Goal: Task Accomplishment & Management: Manage account settings

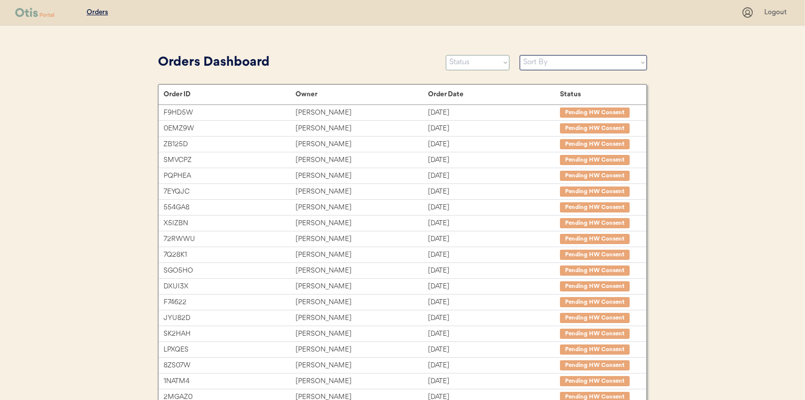
click at [494, 60] on select "Status On Hold New In Progress Complete Pending HW Consent Canceled" at bounding box center [478, 62] width 64 height 15
select select ""new""
click at [446, 55] on select "Status On Hold New In Progress Complete Pending HW Consent Canceled" at bounding box center [478, 62] width 64 height 15
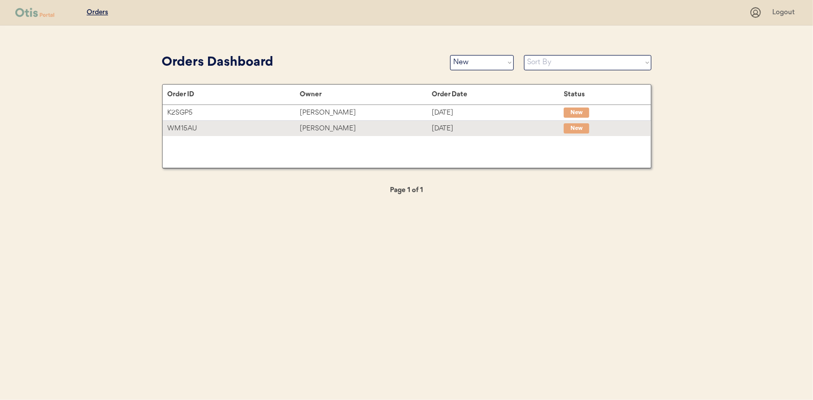
click at [194, 125] on div "WM15AU" at bounding box center [234, 129] width 132 height 12
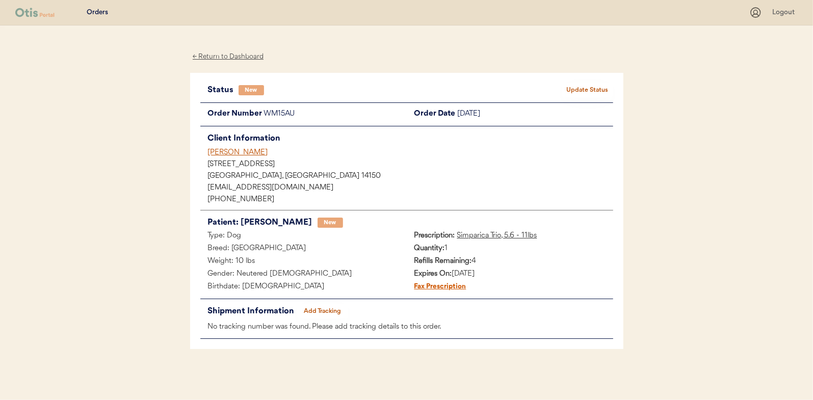
click at [608, 91] on button "Update Status" at bounding box center [587, 90] width 51 height 14
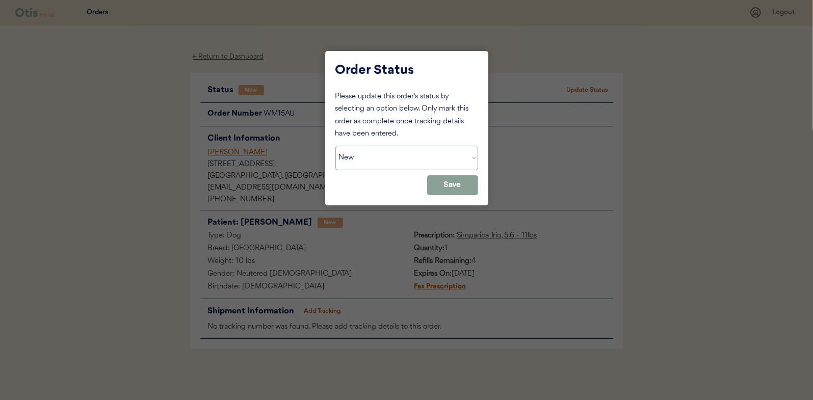
click at [415, 161] on select "Status On Hold New In Progress Complete Pending HW Consent Canceled" at bounding box center [406, 158] width 143 height 24
select select ""in_progress""
click at [335, 146] on select "Status On Hold New In Progress Complete Pending HW Consent Canceled" at bounding box center [406, 158] width 143 height 24
click at [451, 190] on button "Save" at bounding box center [452, 185] width 51 height 20
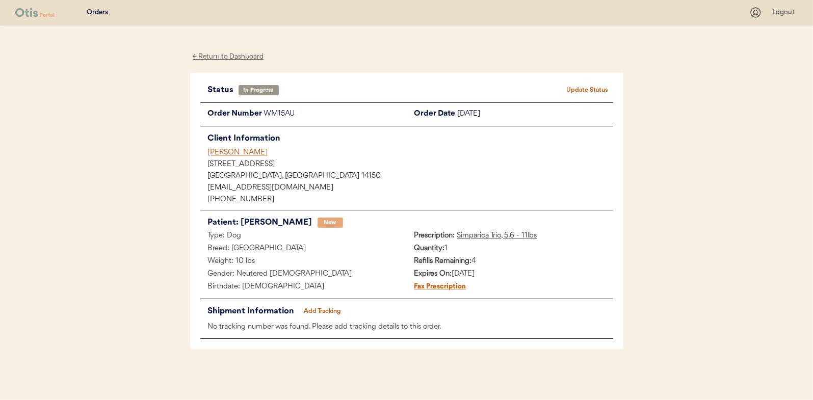
click at [235, 58] on div "← Return to Dashboard" at bounding box center [228, 57] width 76 height 12
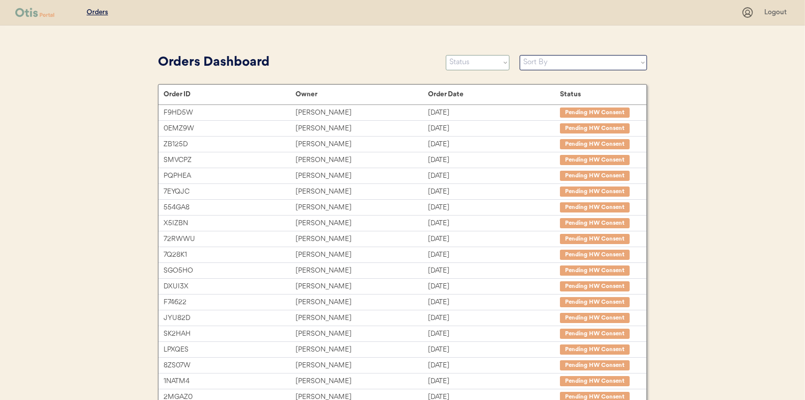
click at [470, 60] on select "Status On Hold New In Progress Complete Pending HW Consent Canceled" at bounding box center [478, 62] width 64 height 15
select select ""new""
click at [446, 55] on select "Status On Hold New In Progress Complete Pending HW Consent Canceled" at bounding box center [478, 62] width 64 height 15
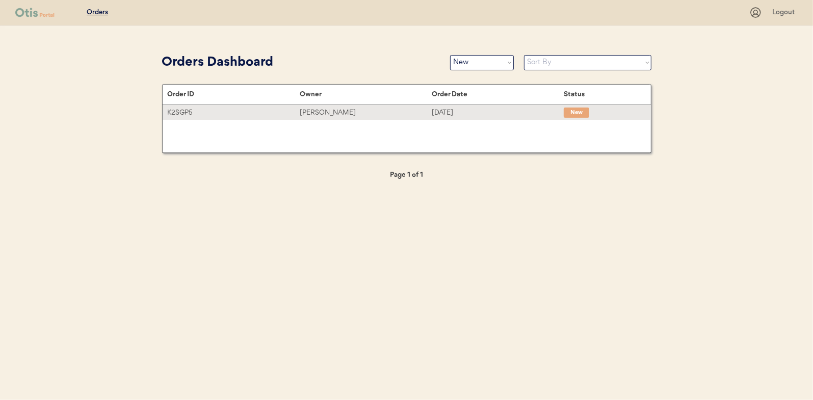
click at [469, 110] on div "[DATE]" at bounding box center [497, 113] width 132 height 12
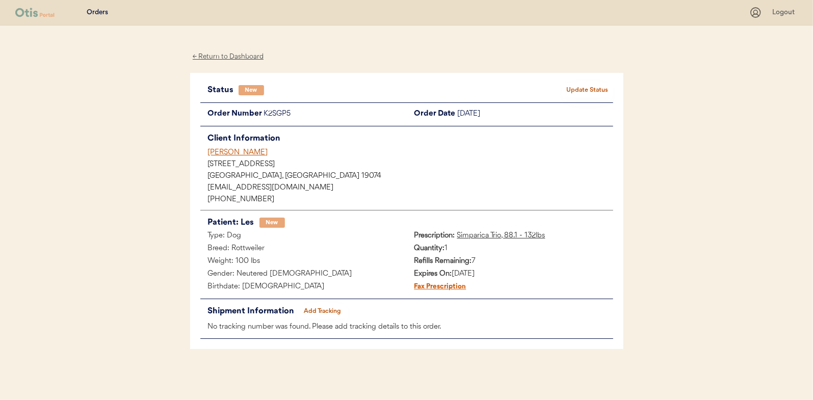
click at [578, 87] on button "Update Status" at bounding box center [587, 90] width 51 height 14
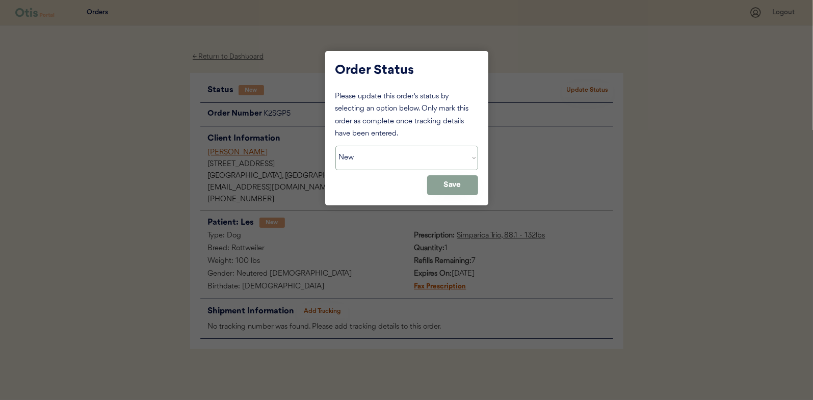
click at [392, 158] on select "Status On Hold New In Progress Complete Pending HW Consent Canceled" at bounding box center [406, 158] width 143 height 24
select select ""in_progress""
click at [335, 146] on select "Status On Hold New In Progress Complete Pending HW Consent Canceled" at bounding box center [406, 158] width 143 height 24
click at [461, 184] on button "Save" at bounding box center [452, 185] width 51 height 20
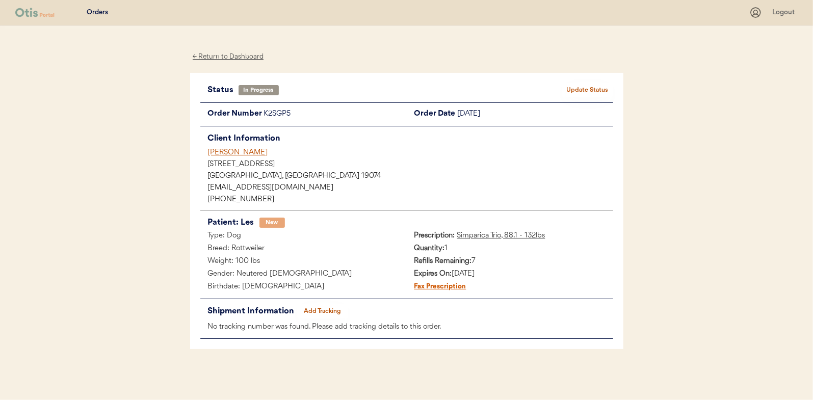
click at [250, 52] on div "← Return to Dashboard" at bounding box center [228, 57] width 76 height 12
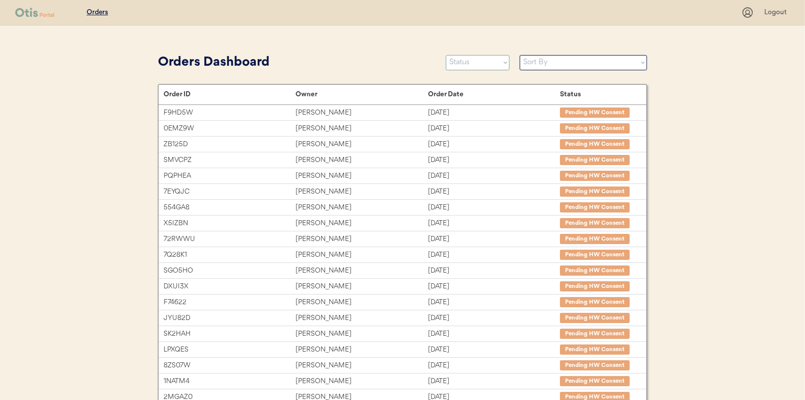
click at [471, 63] on select "Status On Hold New In Progress Complete Pending HW Consent Canceled" at bounding box center [478, 62] width 64 height 15
select select ""in_progress""
click at [446, 55] on select "Status On Hold New In Progress Complete Pending HW Consent Canceled" at bounding box center [478, 62] width 64 height 15
click at [548, 68] on select "Sort By Order Date (Newest → Oldest) Order Date (Oldest → Newest)" at bounding box center [583, 62] width 127 height 15
select select ""Order Date (Oldest → Newest)""
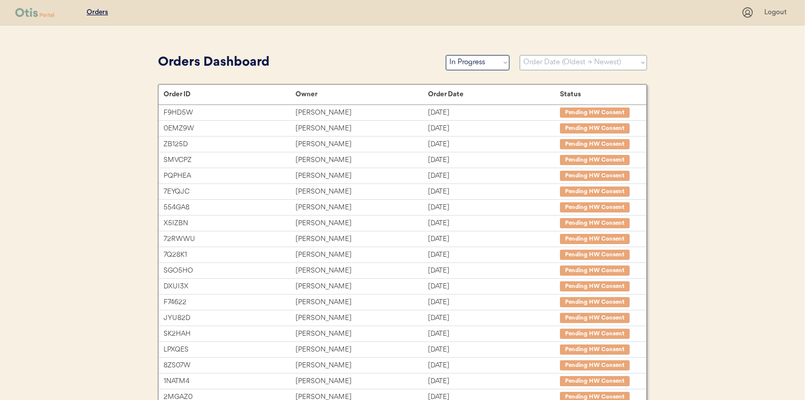
click at [520, 55] on select "Sort By Order Date (Newest → Oldest) Order Date (Oldest → Newest)" at bounding box center [583, 62] width 127 height 15
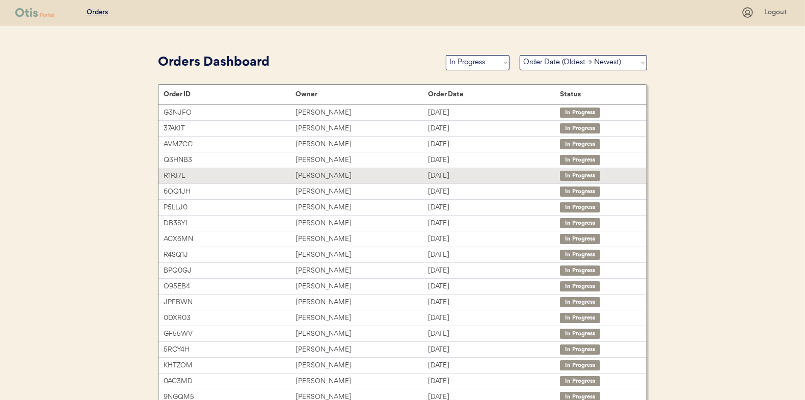
scroll to position [51, 0]
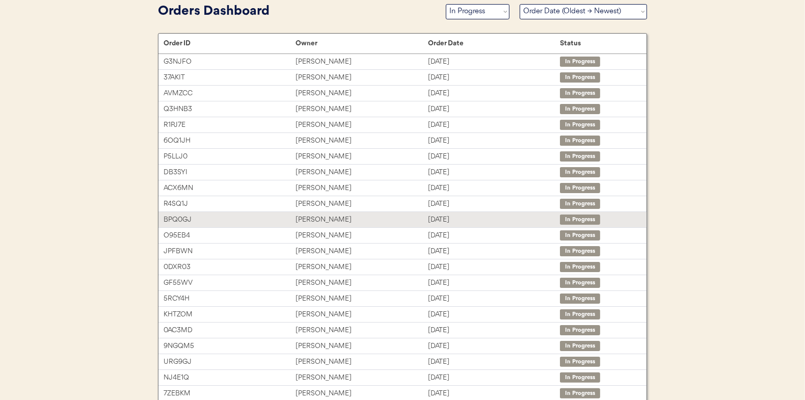
click at [409, 217] on div "Angela King" at bounding box center [361, 220] width 132 height 12
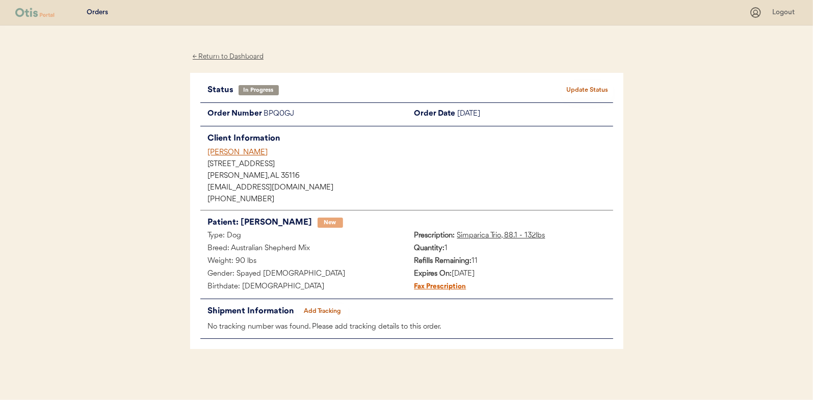
click at [333, 308] on button "Add Tracking" at bounding box center [322, 311] width 51 height 14
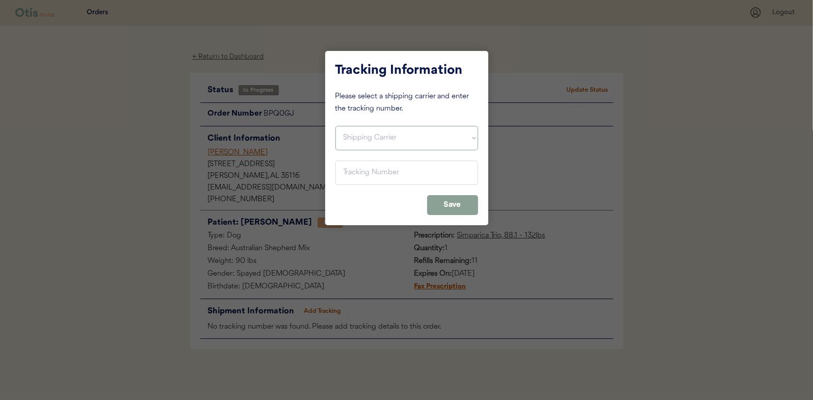
click at [412, 133] on select "Shipping Carrier FedEx FedEx Ground Economy UPS USPS" at bounding box center [406, 138] width 143 height 24
select select ""usps""
click at [335, 126] on select "Shipping Carrier FedEx FedEx Ground Economy UPS USPS" at bounding box center [406, 138] width 143 height 24
click at [375, 163] on input "input" at bounding box center [406, 172] width 143 height 24
paste input "9400150105496033002350"
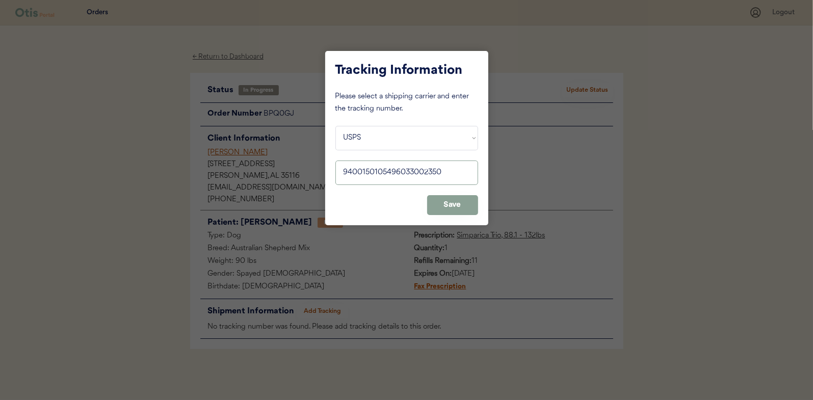
type input "9400150105496033002350"
click at [448, 206] on button "Save" at bounding box center [452, 205] width 51 height 20
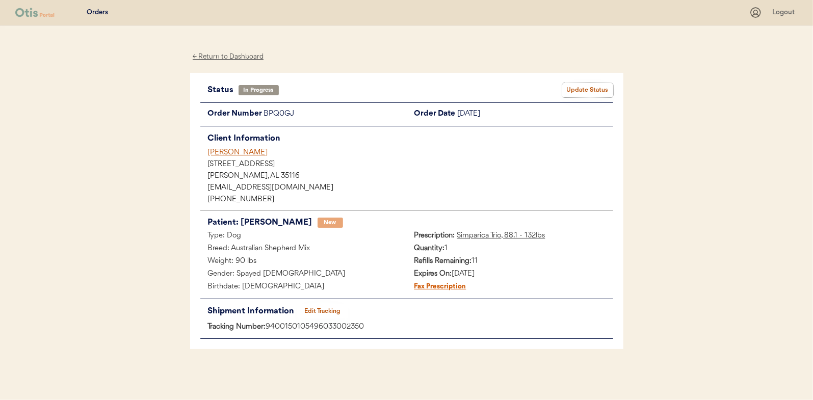
click at [582, 90] on button "Update Status" at bounding box center [587, 90] width 51 height 14
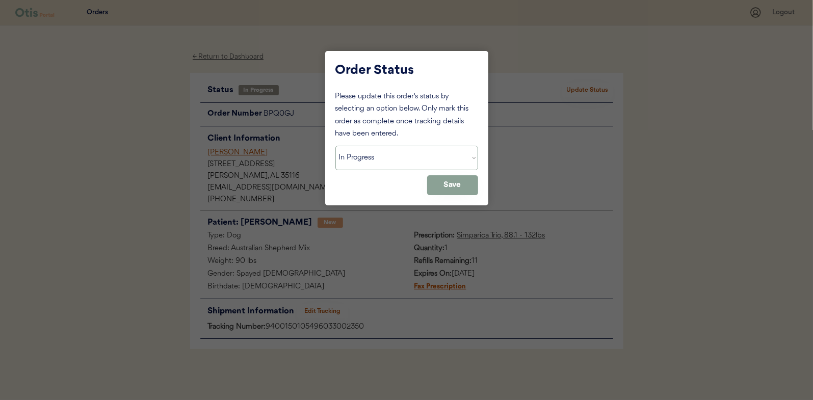
click at [422, 158] on select "Status On Hold New In Progress Complete Pending HW Consent Canceled" at bounding box center [406, 158] width 143 height 24
select select ""complete""
click at [335, 146] on select "Status On Hold New In Progress Complete Pending HW Consent Canceled" at bounding box center [406, 158] width 143 height 24
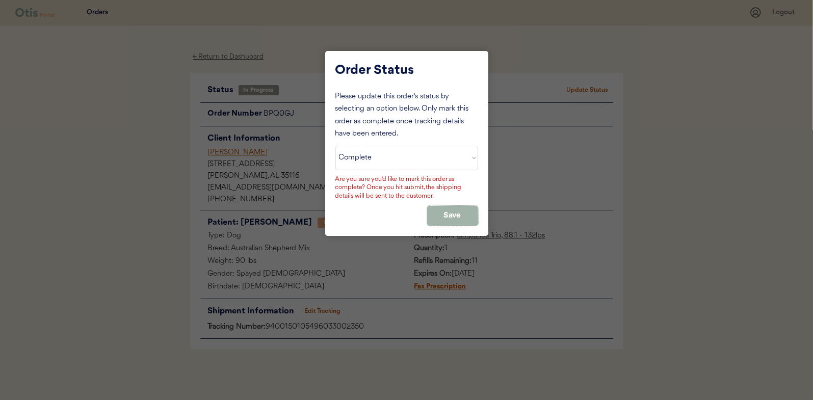
click at [458, 214] on button "Save" at bounding box center [452, 216] width 51 height 20
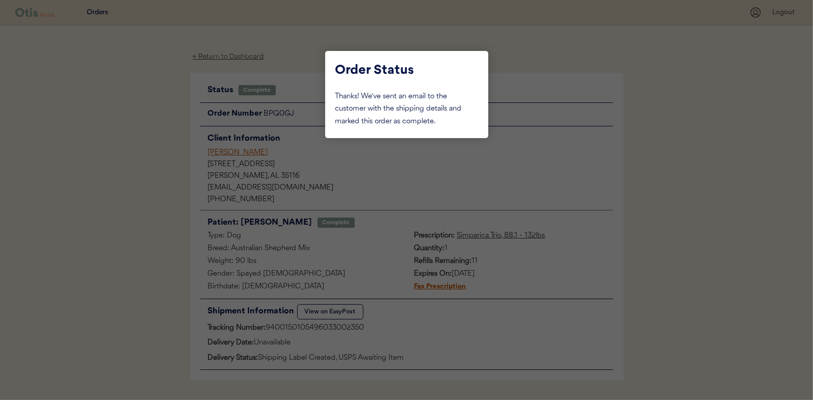
click at [105, 134] on div at bounding box center [406, 200] width 813 height 400
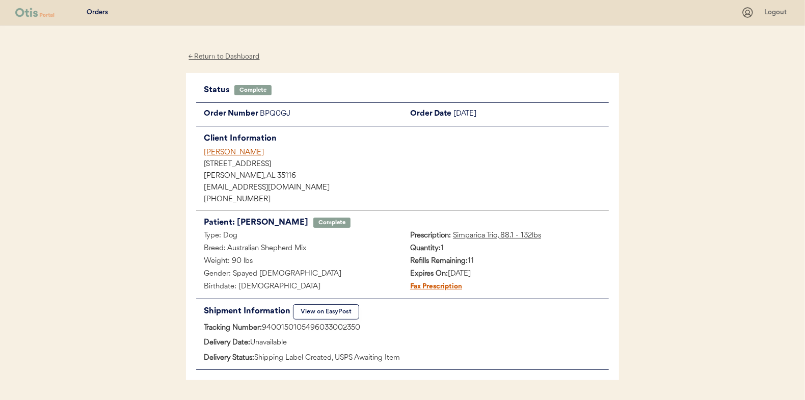
click at [245, 56] on div "← Return to Dashboard" at bounding box center [224, 57] width 76 height 12
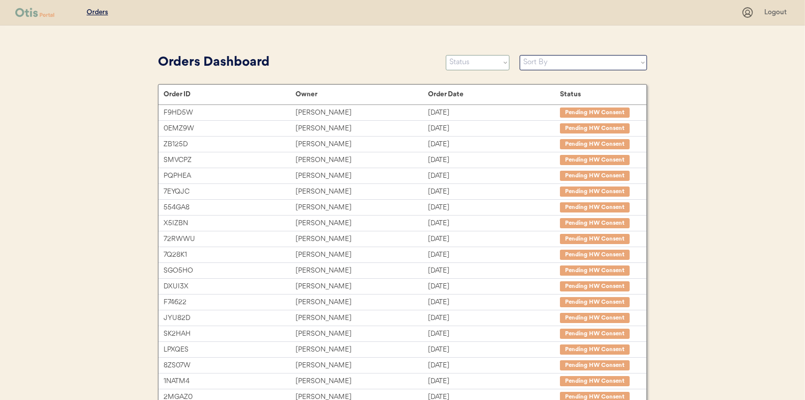
drag, startPoint x: 484, startPoint y: 61, endPoint x: 481, endPoint y: 70, distance: 9.7
click at [484, 61] on select "Status On Hold New In Progress Complete Pending HW Consent Canceled" at bounding box center [478, 62] width 64 height 15
select select ""in_progress""
click at [446, 55] on select "Status On Hold New In Progress Complete Pending HW Consent Canceled" at bounding box center [478, 62] width 64 height 15
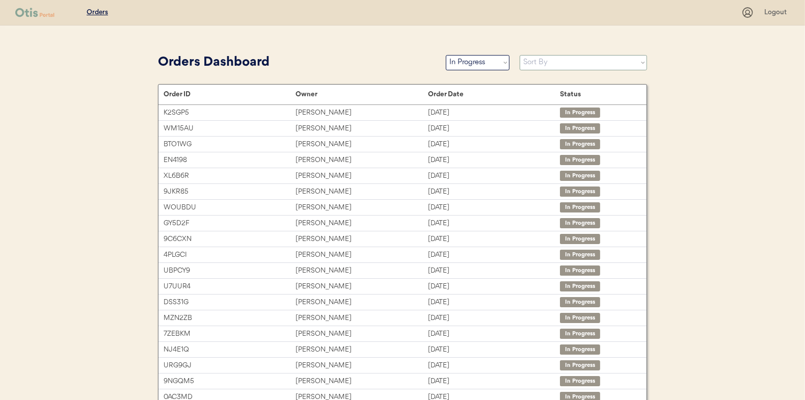
click at [537, 63] on select "Sort By Order Date (Newest → Oldest) Order Date (Oldest → Newest)" at bounding box center [583, 62] width 127 height 15
select select ""Order Date (Oldest → Newest)""
click at [520, 55] on select "Sort By Order Date (Newest → Oldest) Order Date (Oldest → Newest)" at bounding box center [583, 62] width 127 height 15
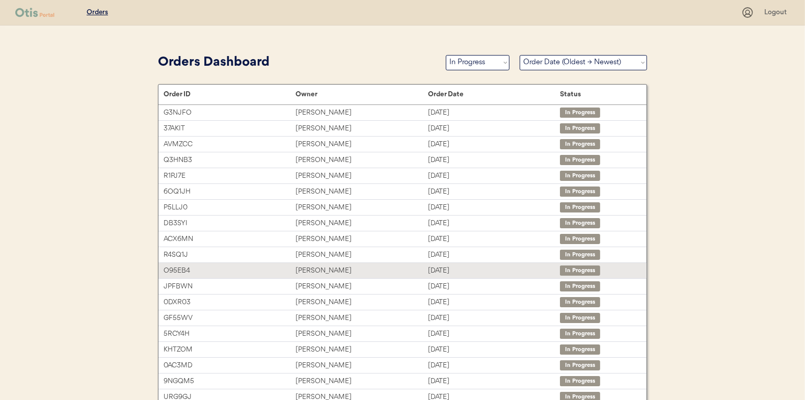
click at [362, 268] on div "[PERSON_NAME]" at bounding box center [361, 271] width 132 height 12
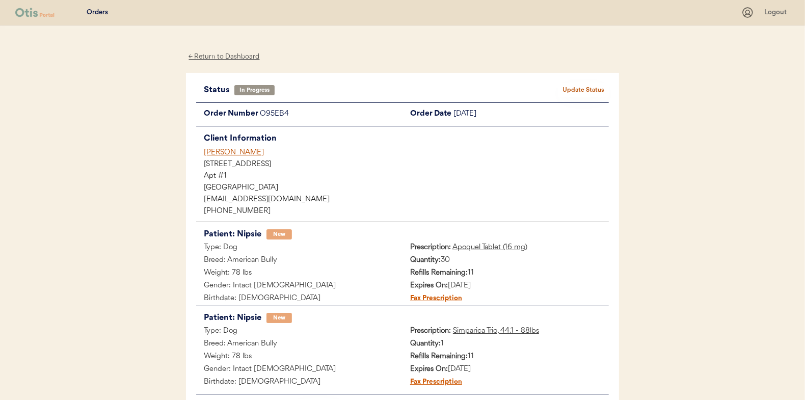
click at [576, 85] on button "Update Status" at bounding box center [583, 90] width 51 height 14
select select ""in_progress""
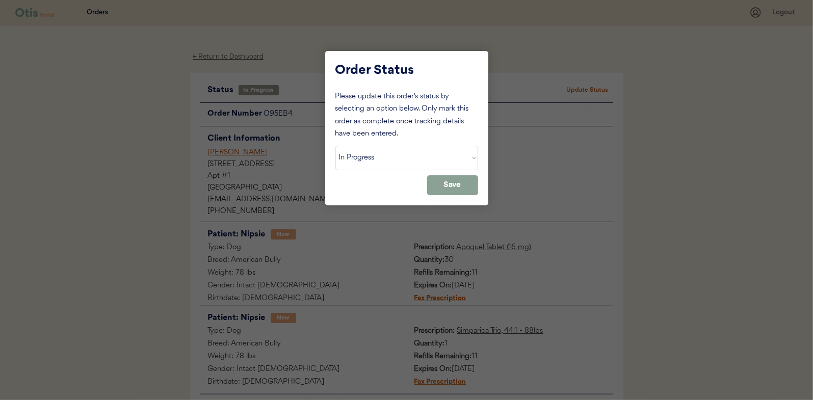
click at [443, 50] on div at bounding box center [406, 200] width 813 height 400
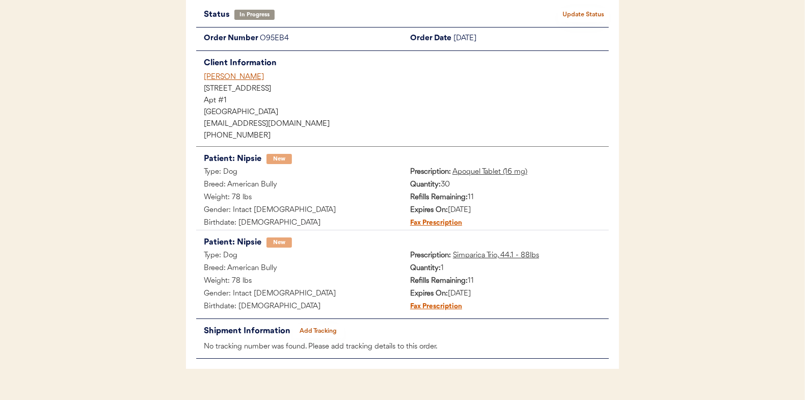
scroll to position [95, 0]
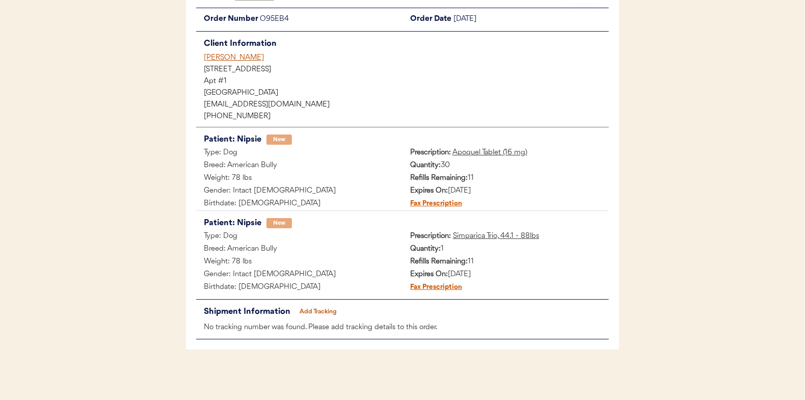
click at [316, 305] on button "Add Tracking" at bounding box center [318, 312] width 51 height 14
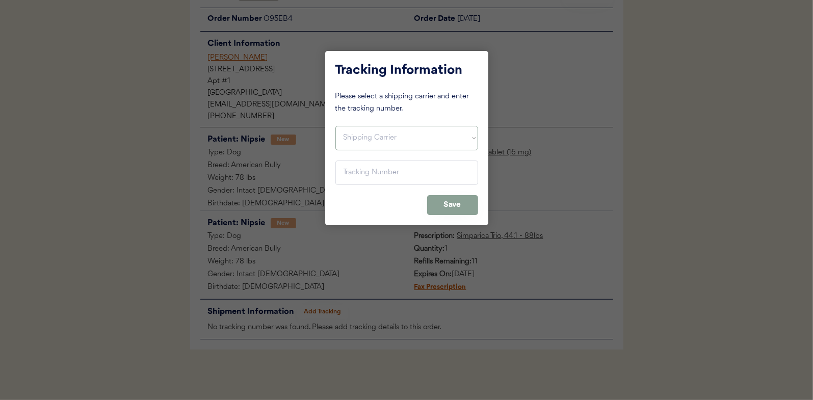
click at [387, 128] on select "Shipping Carrier FedEx FedEx Ground Economy UPS USPS" at bounding box center [406, 138] width 143 height 24
select select ""usps""
click at [335, 126] on select "Shipping Carrier FedEx FedEx Ground Economy UPS USPS" at bounding box center [406, 138] width 143 height 24
click at [389, 171] on input "input" at bounding box center [406, 172] width 143 height 24
paste input "9400150105800031284869"
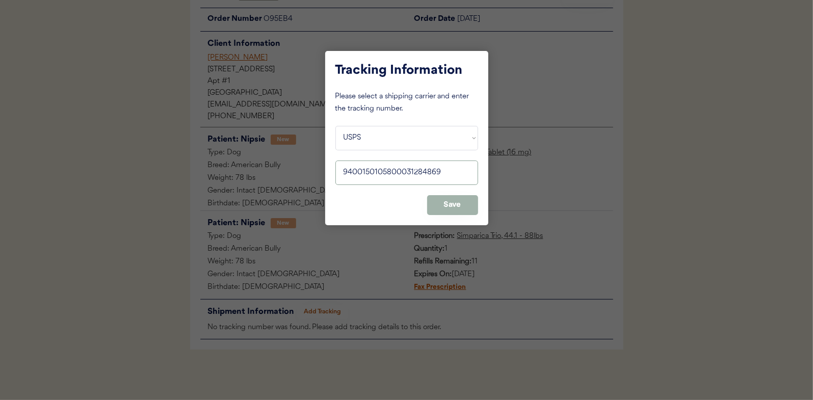
type input "9400150105800031284869"
click at [447, 213] on button "Save" at bounding box center [452, 205] width 51 height 20
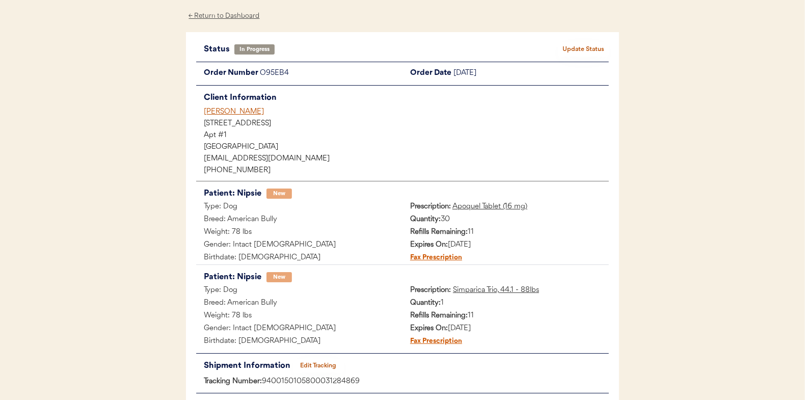
scroll to position [0, 0]
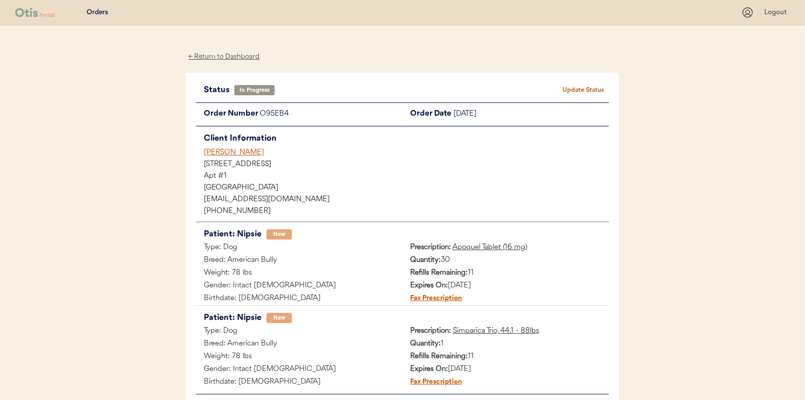
click at [562, 87] on button "Update Status" at bounding box center [583, 90] width 51 height 14
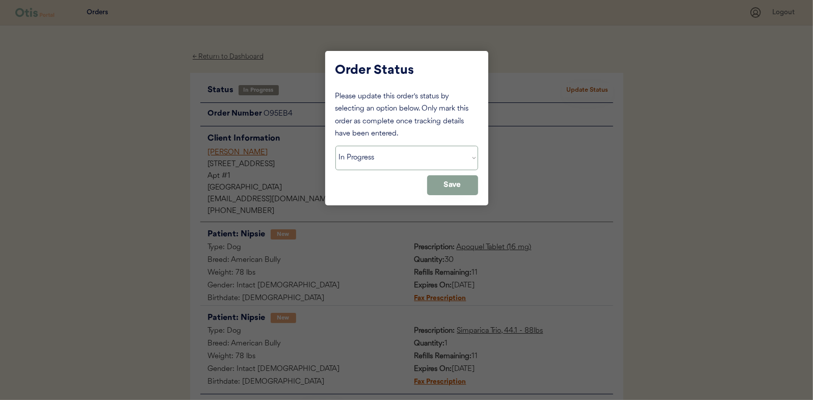
click at [407, 162] on select "Status On Hold New In Progress Complete Pending HW Consent Canceled" at bounding box center [406, 158] width 143 height 24
select select ""complete""
click at [335, 146] on select "Status On Hold New In Progress Complete Pending HW Consent Canceled" at bounding box center [406, 158] width 143 height 24
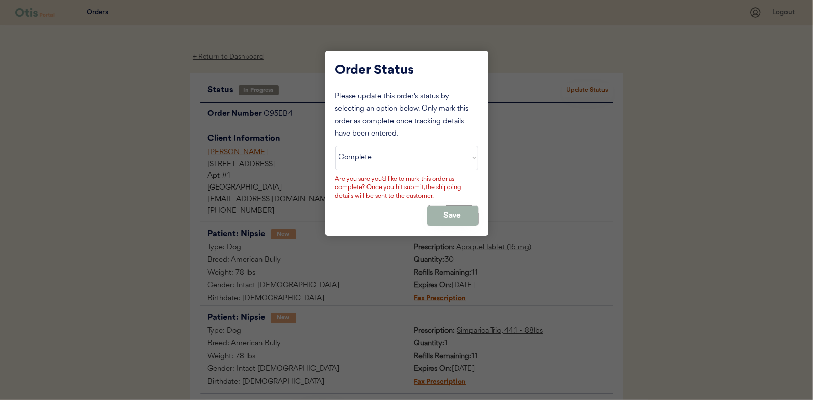
click at [443, 215] on button "Save" at bounding box center [452, 216] width 51 height 20
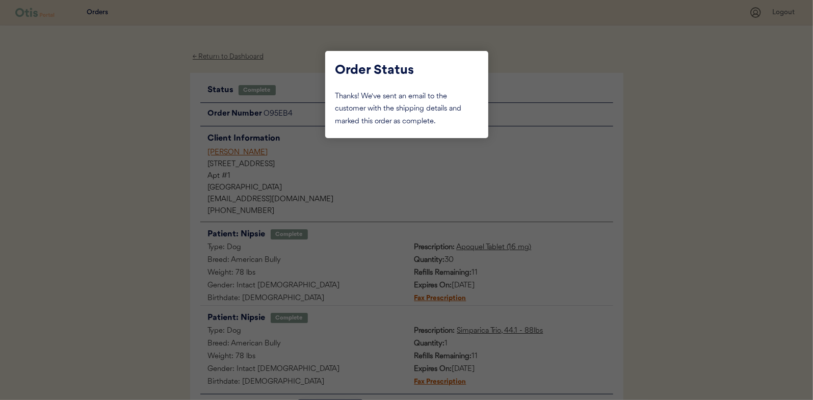
click at [182, 218] on div at bounding box center [406, 200] width 813 height 400
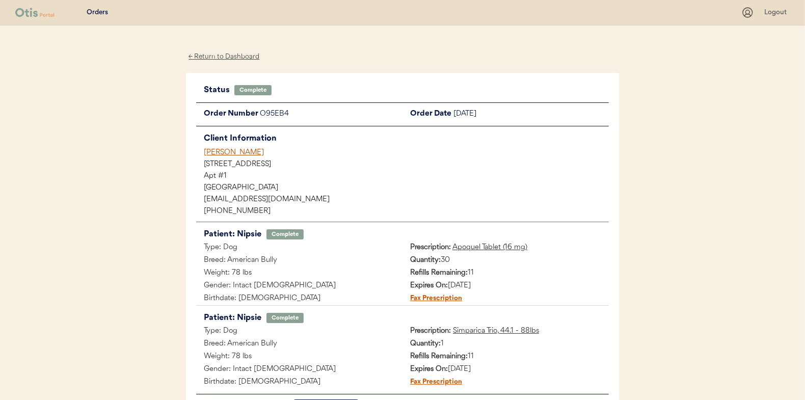
click at [247, 56] on div "← Return to Dashboard" at bounding box center [224, 57] width 76 height 12
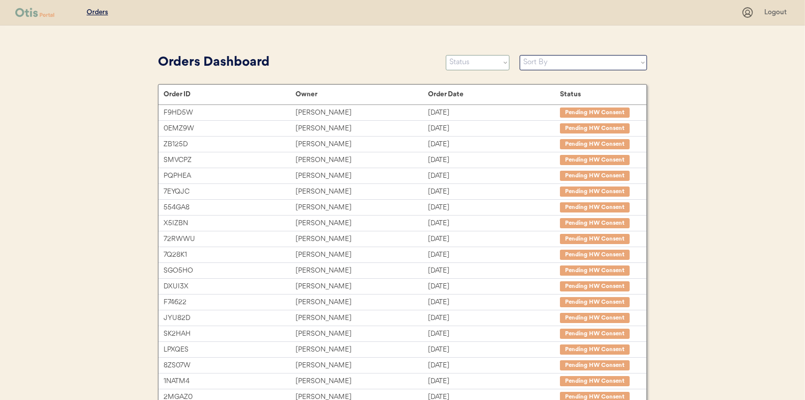
click at [475, 56] on select "Status On Hold New In Progress Complete Pending HW Consent Canceled" at bounding box center [478, 62] width 64 height 15
select select ""in_progress""
click at [446, 55] on select "Status On Hold New In Progress Complete Pending HW Consent Canceled" at bounding box center [478, 62] width 64 height 15
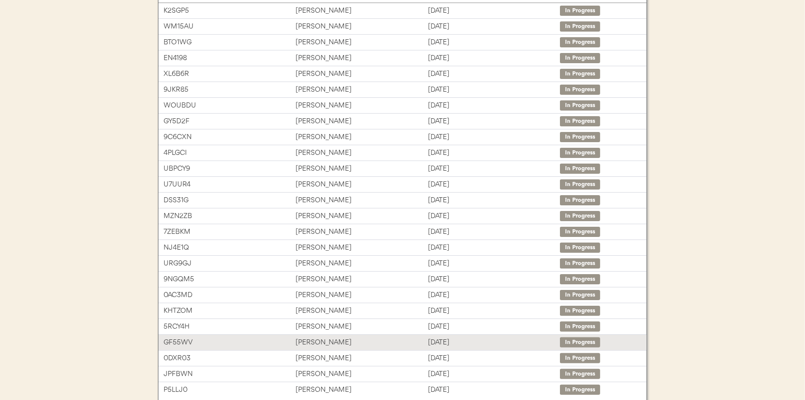
scroll to position [152, 0]
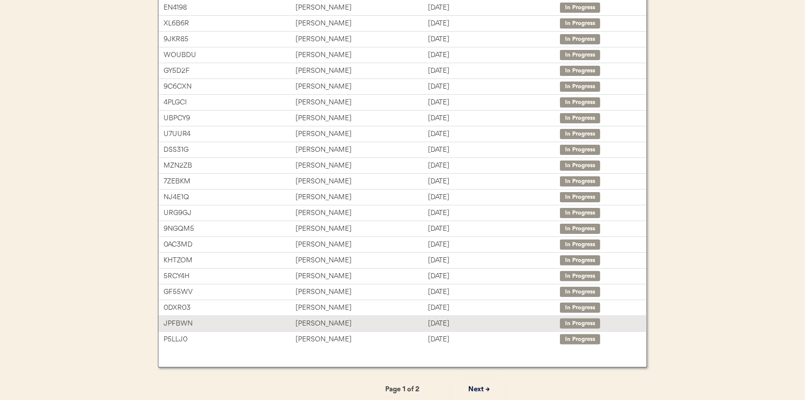
click at [361, 328] on div "JPFBWN Melissa Farrington Sep 15, 2025 In Progress" at bounding box center [402, 323] width 488 height 15
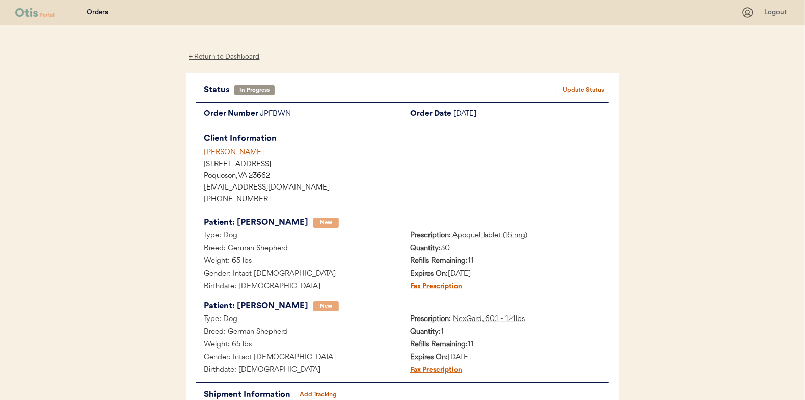
scroll to position [83, 0]
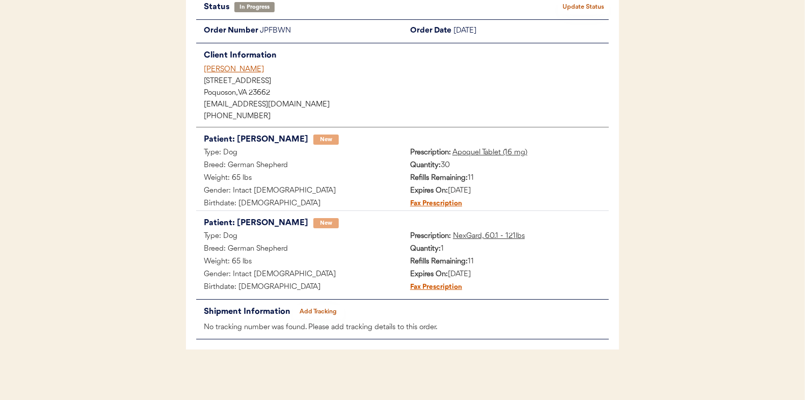
click at [314, 311] on button "Add Tracking" at bounding box center [318, 312] width 51 height 14
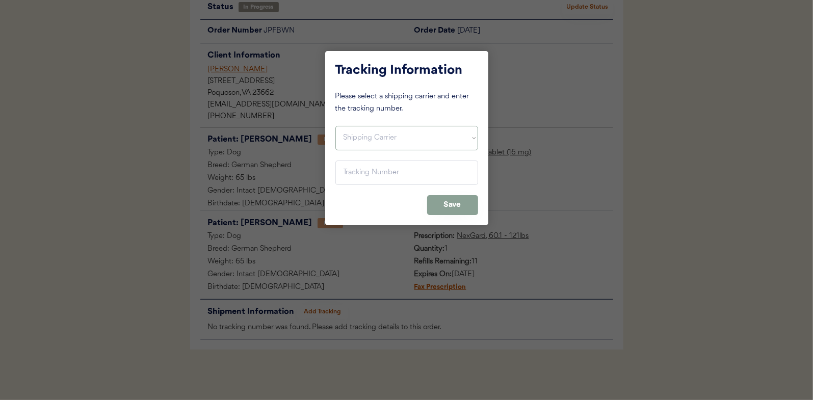
click at [379, 131] on select "Shipping Carrier FedEx FedEx Ground Economy UPS USPS" at bounding box center [406, 138] width 143 height 24
select select ""usps""
click at [335, 126] on select "Shipping Carrier FedEx FedEx Ground Economy UPS USPS" at bounding box center [406, 138] width 143 height 24
click at [374, 178] on input "input" at bounding box center [406, 172] width 143 height 24
paste input "9400150105497031544699"
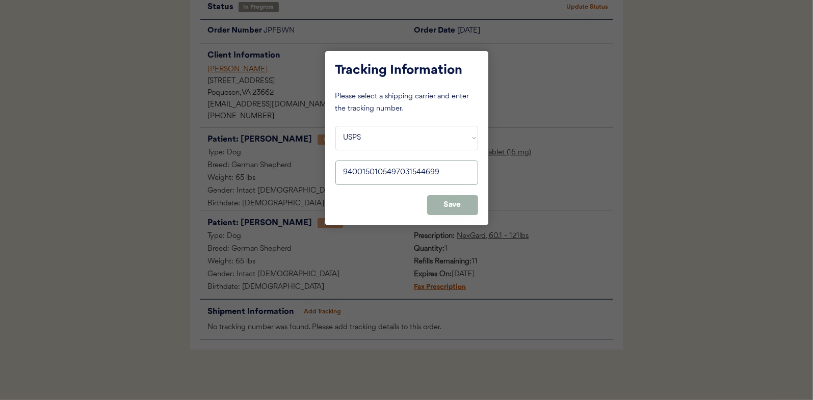
type input "9400150105497031544699"
click at [451, 209] on button "Save" at bounding box center [452, 205] width 51 height 20
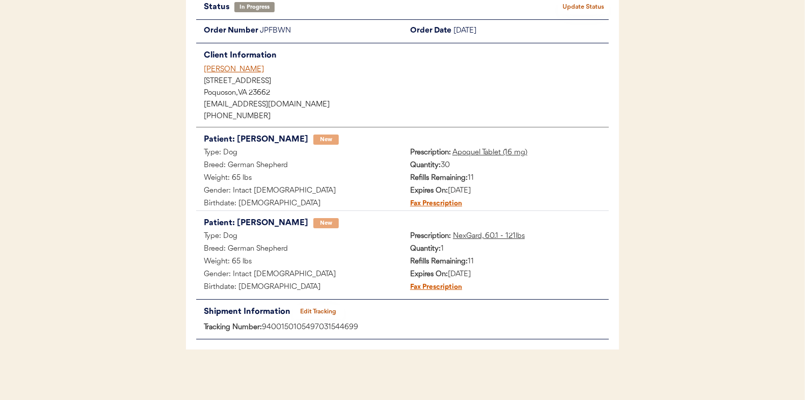
click at [579, 14] on div "Status In Progress Update Status" at bounding box center [402, 7] width 413 height 14
click at [573, 11] on button "Update Status" at bounding box center [583, 7] width 51 height 14
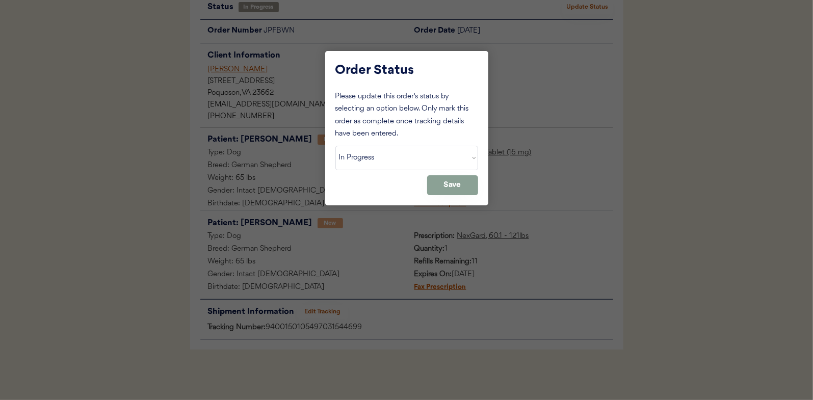
click at [382, 163] on select "Status On Hold New In Progress Complete Pending HW Consent Canceled" at bounding box center [406, 158] width 143 height 24
select select ""complete""
click at [335, 146] on select "Status On Hold New In Progress Complete Pending HW Consent Canceled" at bounding box center [406, 158] width 143 height 24
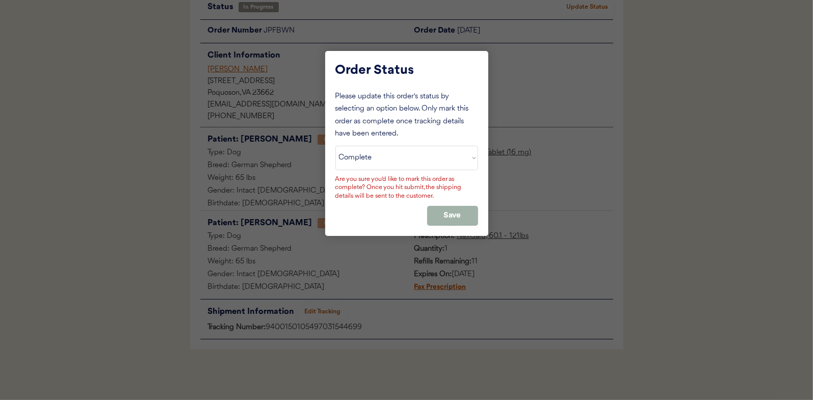
click at [465, 215] on button "Save" at bounding box center [452, 216] width 51 height 20
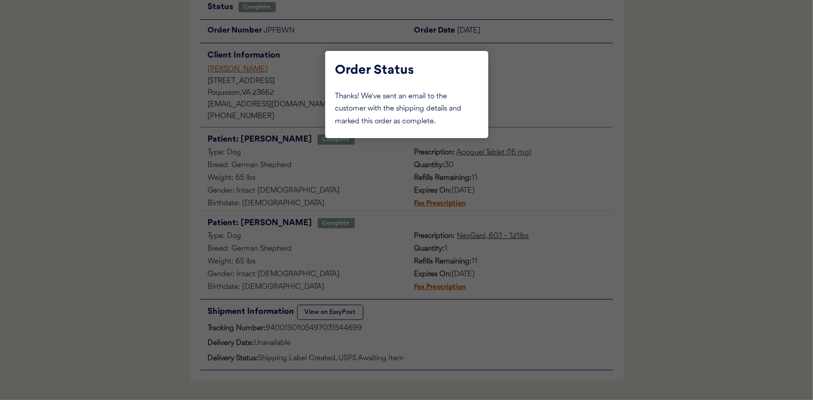
click at [132, 118] on div at bounding box center [406, 200] width 813 height 400
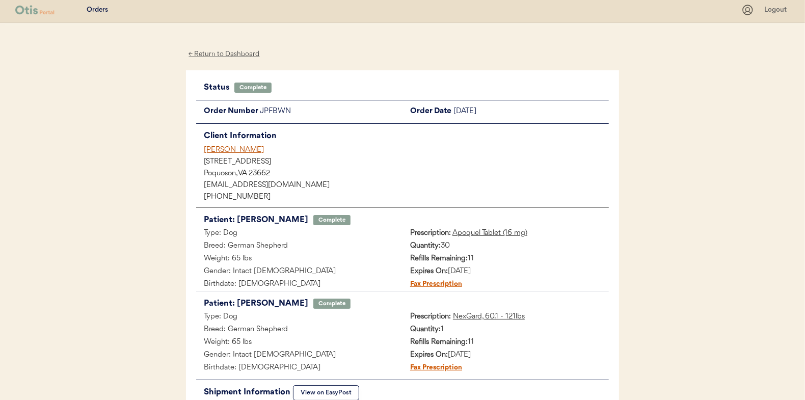
scroll to position [0, 0]
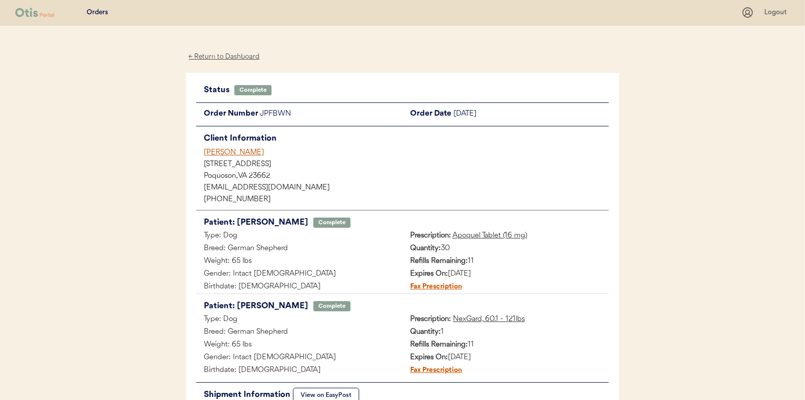
click at [204, 57] on div "← Return to Dashboard" at bounding box center [224, 57] width 76 height 12
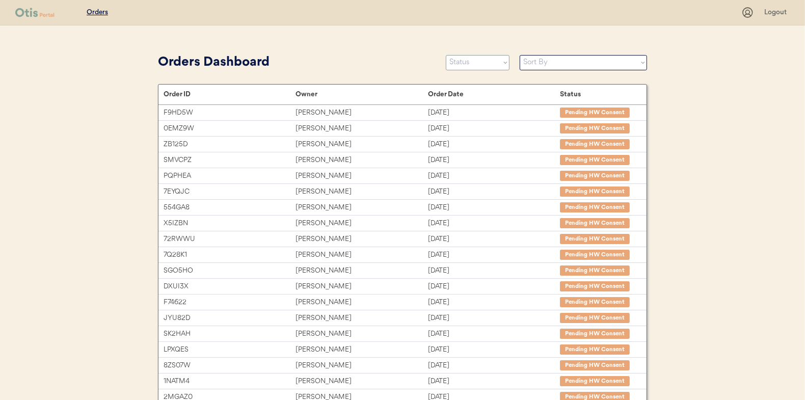
click at [466, 62] on select "Status On Hold New In Progress Complete Pending HW Consent Canceled" at bounding box center [478, 62] width 64 height 15
select select ""in_progress""
click at [446, 55] on select "Status On Hold New In Progress Complete Pending HW Consent Canceled" at bounding box center [478, 62] width 64 height 15
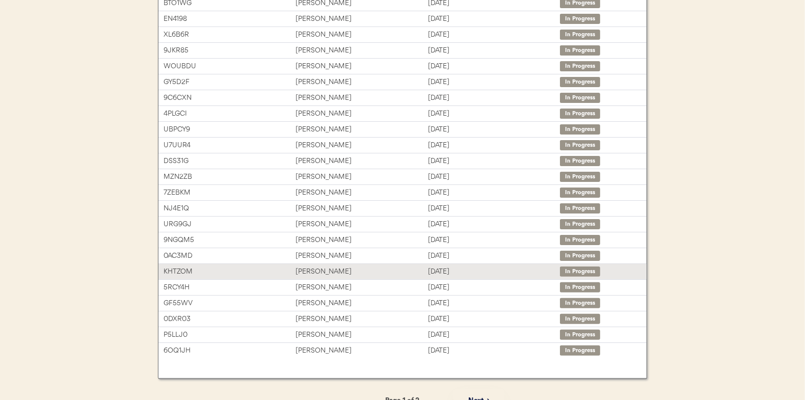
scroll to position [152, 0]
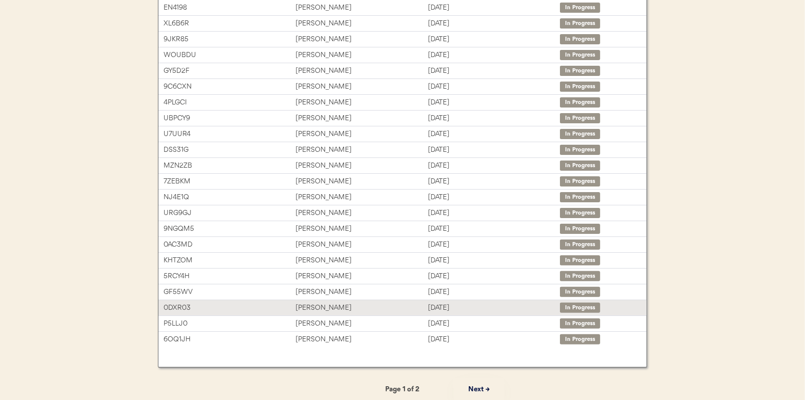
click at [360, 307] on div "[PERSON_NAME]" at bounding box center [361, 308] width 132 height 12
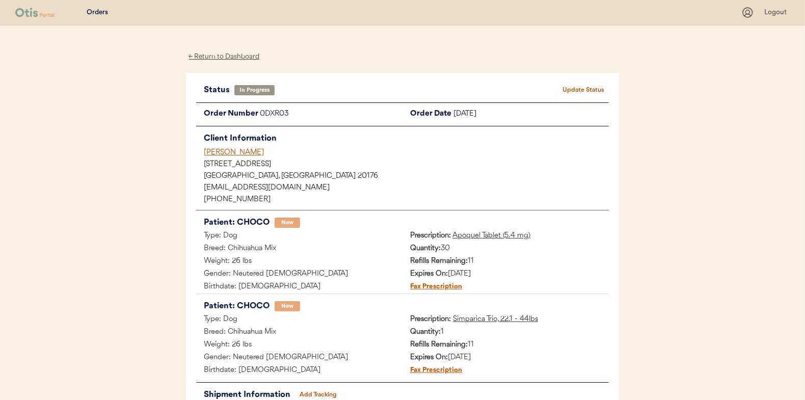
click at [307, 393] on button "Add Tracking" at bounding box center [318, 395] width 51 height 14
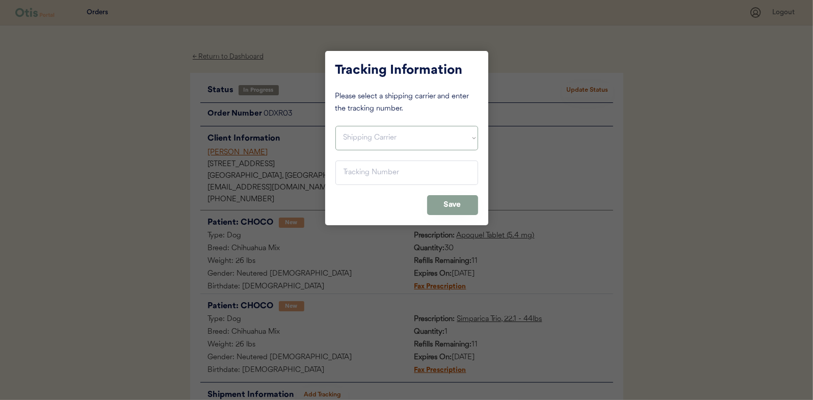
click at [352, 136] on select "Shipping Carrier FedEx FedEx Ground Economy UPS USPS" at bounding box center [406, 138] width 143 height 24
select select ""usps""
click at [335, 126] on select "Shipping Carrier FedEx FedEx Ground Economy UPS USPS" at bounding box center [406, 138] width 143 height 24
click at [363, 174] on input "input" at bounding box center [406, 172] width 143 height 24
paste input "9400150105798031361232"
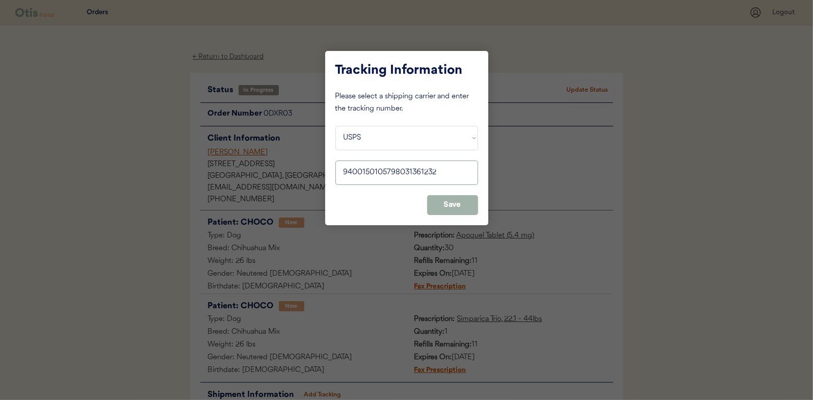
type input "9400150105798031361232"
click at [470, 208] on button "Save" at bounding box center [452, 205] width 51 height 20
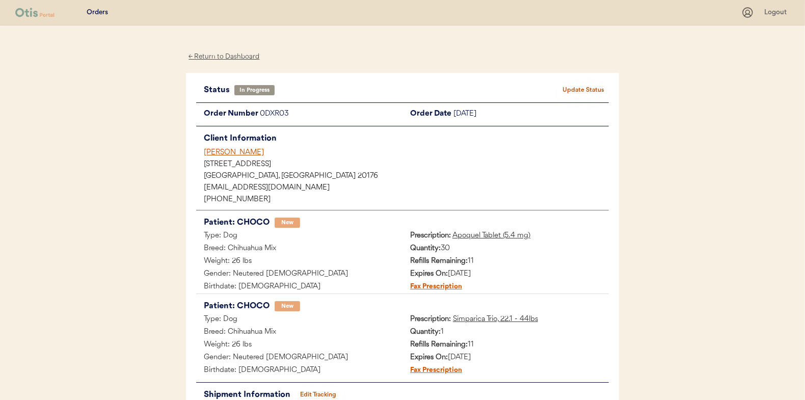
click at [574, 84] on button "Update Status" at bounding box center [583, 90] width 51 height 14
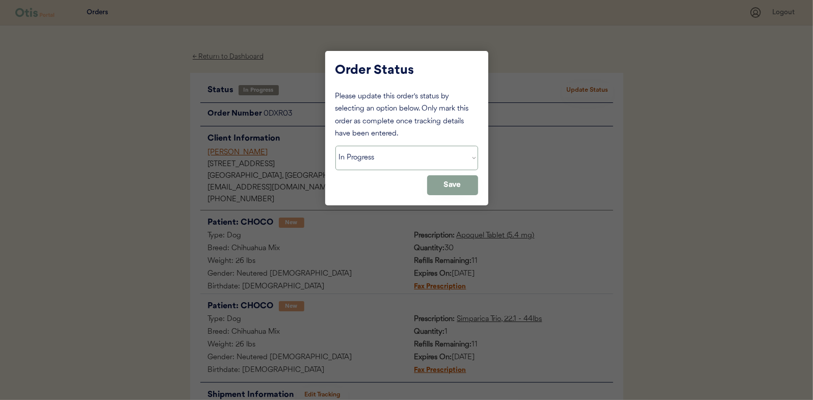
click at [430, 156] on select "Status On Hold New In Progress Complete Pending HW Consent Canceled" at bounding box center [406, 158] width 143 height 24
select select ""complete""
click at [335, 146] on select "Status On Hold New In Progress Complete Pending HW Consent Canceled" at bounding box center [406, 158] width 143 height 24
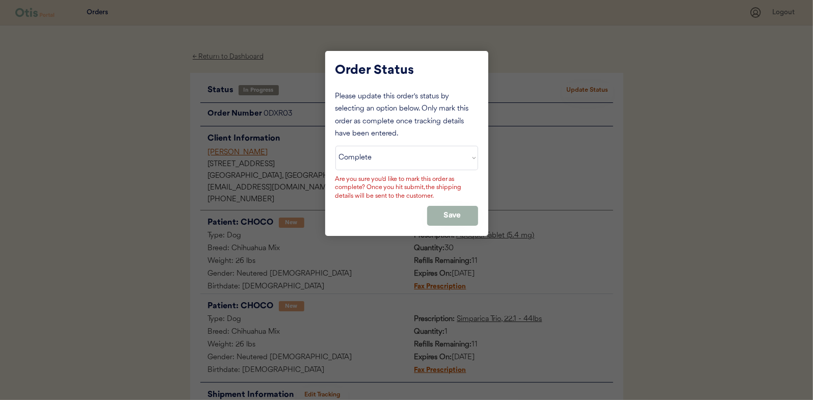
click at [439, 218] on button "Save" at bounding box center [452, 216] width 51 height 20
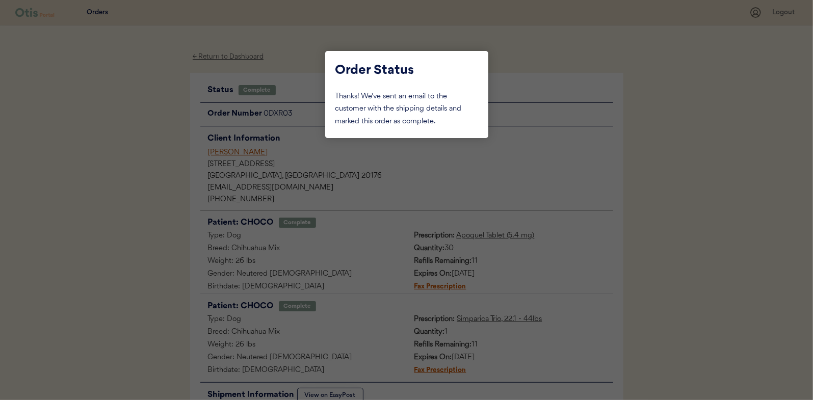
click at [101, 127] on div at bounding box center [406, 200] width 813 height 400
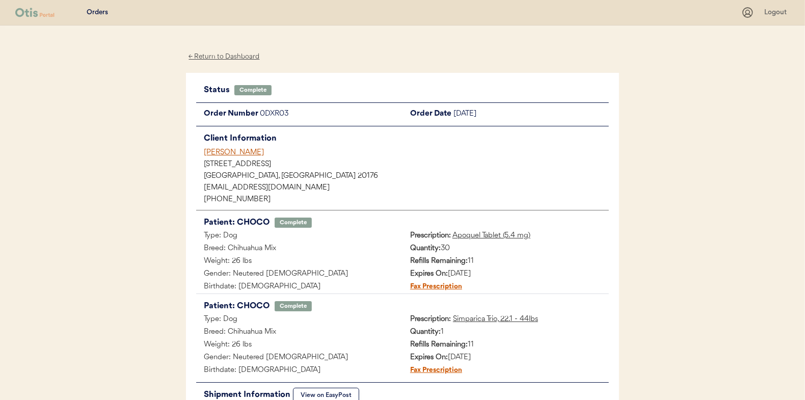
click at [214, 58] on div "← Return to Dashboard" at bounding box center [224, 57] width 76 height 12
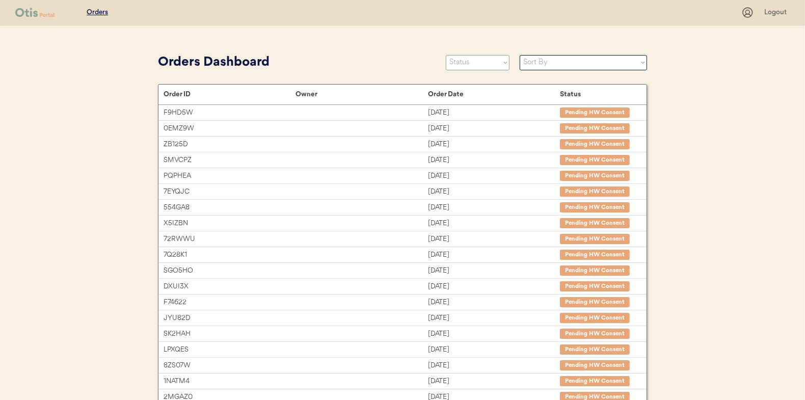
click at [479, 57] on select "Status On Hold New In Progress Complete Pending HW Consent Canceled" at bounding box center [478, 62] width 64 height 15
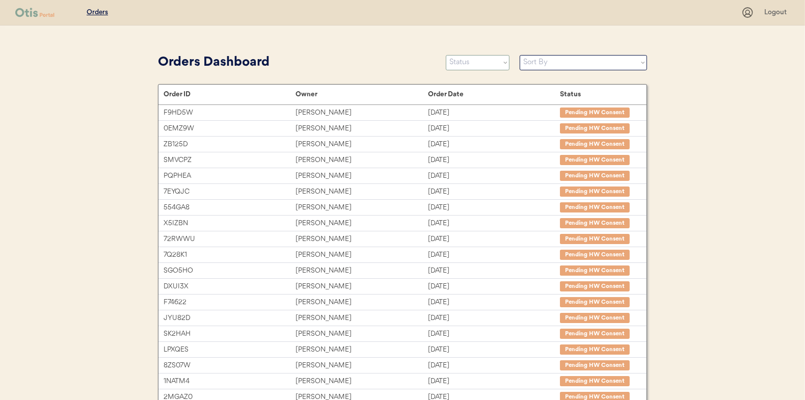
select select ""in_progress""
click at [446, 55] on select "Status On Hold New In Progress Complete Pending HW Consent Canceled" at bounding box center [478, 62] width 64 height 15
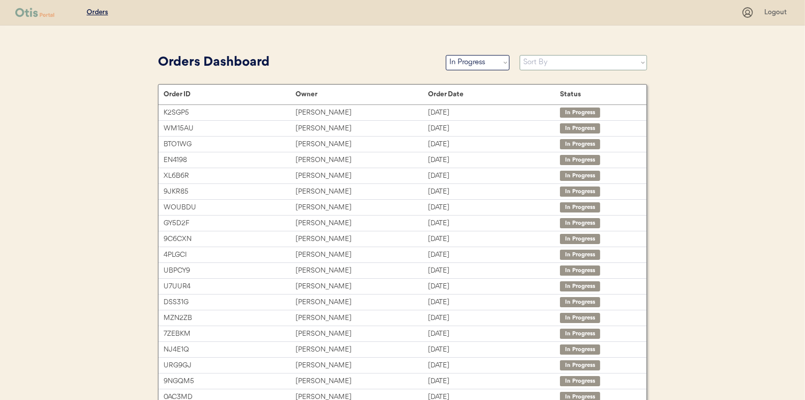
click at [550, 60] on select "Sort By Order Date (Newest → Oldest) Order Date (Oldest → Newest)" at bounding box center [583, 62] width 127 height 15
select select ""Order Date (Oldest → Newest)""
click at [520, 55] on select "Sort By Order Date (Newest → Oldest) Order Date (Oldest → Newest)" at bounding box center [583, 62] width 127 height 15
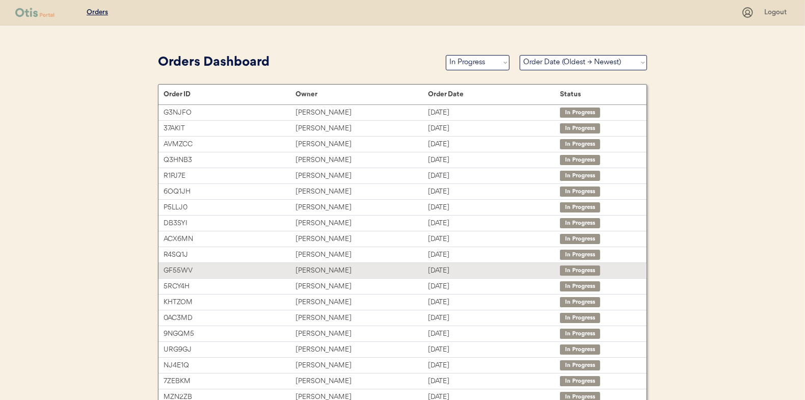
click at [418, 271] on div "Krysta Capps" at bounding box center [361, 271] width 132 height 12
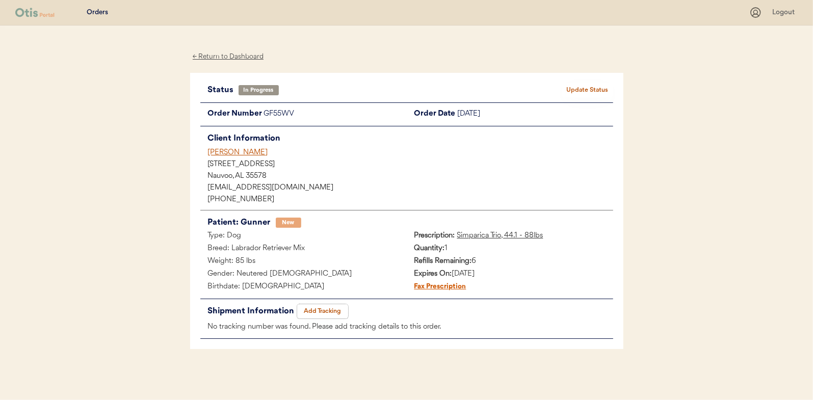
click at [341, 312] on button "Add Tracking" at bounding box center [322, 311] width 51 height 14
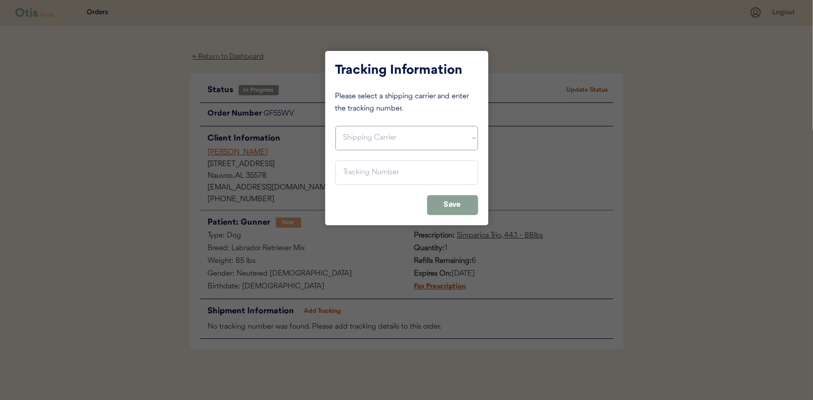
click at [366, 146] on select "Shipping Carrier FedEx FedEx Ground Economy UPS USPS" at bounding box center [406, 138] width 143 height 24
select select ""usps""
click at [335, 126] on select "Shipping Carrier FedEx FedEx Ground Economy UPS USPS" at bounding box center [406, 138] width 143 height 24
click at [368, 168] on input "input" at bounding box center [406, 172] width 143 height 24
paste input "9400150105496032933136"
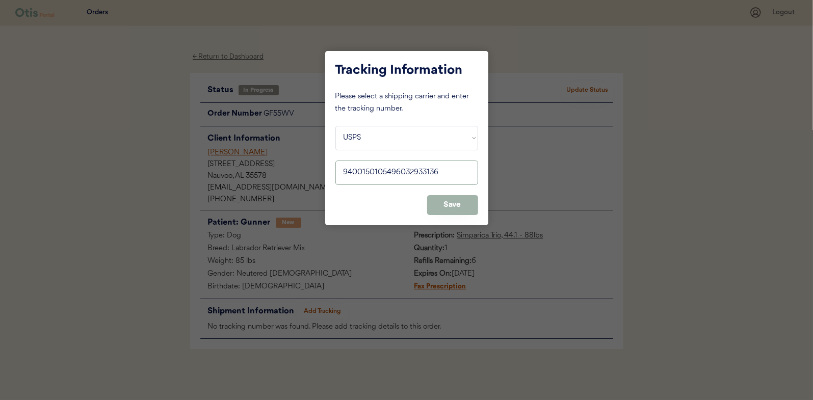
type input "9400150105496032933136"
click at [449, 203] on button "Save" at bounding box center [452, 205] width 51 height 20
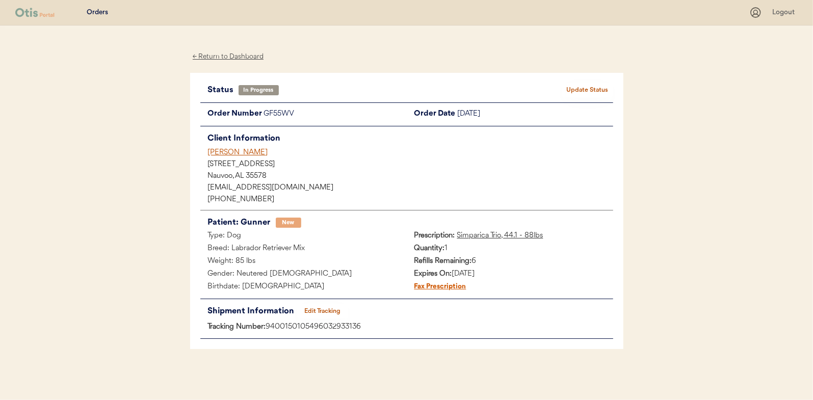
click at [594, 89] on button "Update Status" at bounding box center [587, 90] width 51 height 14
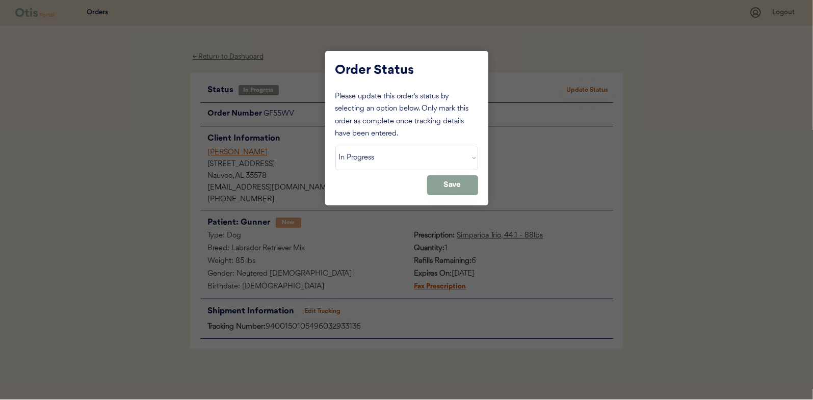
click at [451, 157] on select "Status On Hold New In Progress Complete Pending HW Consent Canceled" at bounding box center [406, 158] width 143 height 24
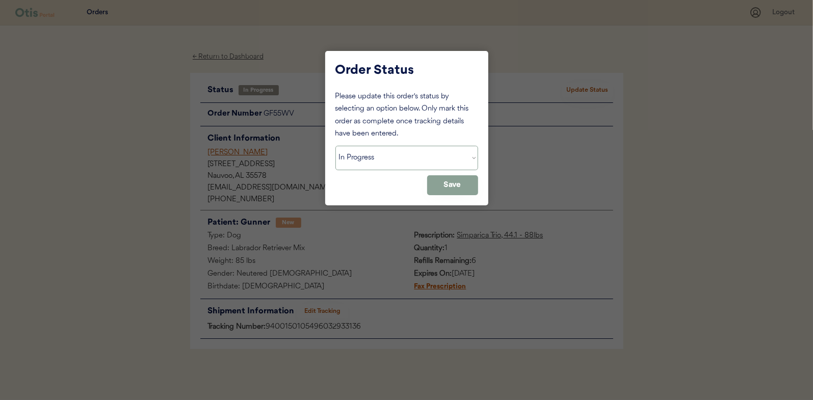
click at [335, 146] on select "Status On Hold New In Progress Complete Pending HW Consent Canceled" at bounding box center [406, 158] width 143 height 24
click at [447, 151] on select "Status On Hold New In Progress Complete Pending HW Consent Canceled" at bounding box center [406, 158] width 143 height 24
select select ""complete""
click at [335, 146] on select "Status On Hold New In Progress Complete Pending HW Consent Canceled" at bounding box center [406, 158] width 143 height 24
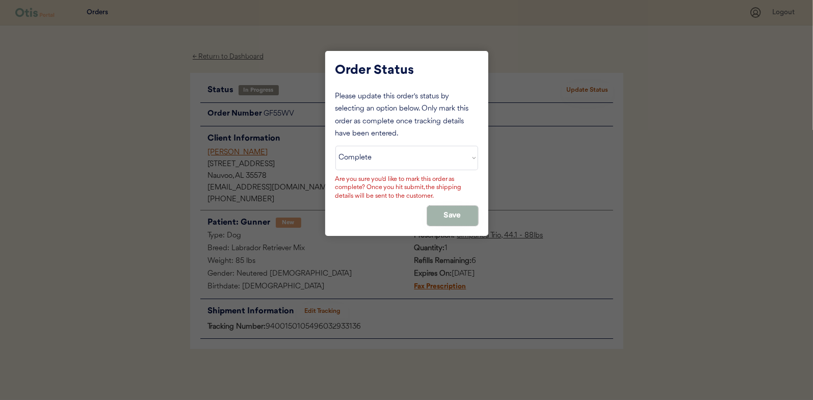
click at [440, 212] on button "Save" at bounding box center [452, 216] width 51 height 20
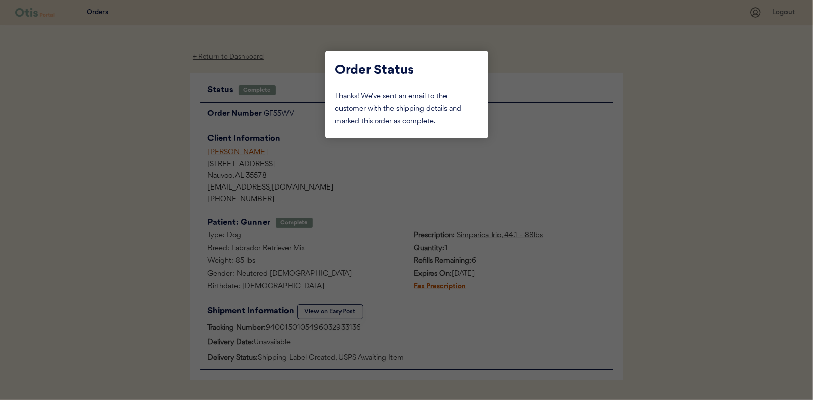
click at [181, 166] on div at bounding box center [406, 200] width 813 height 400
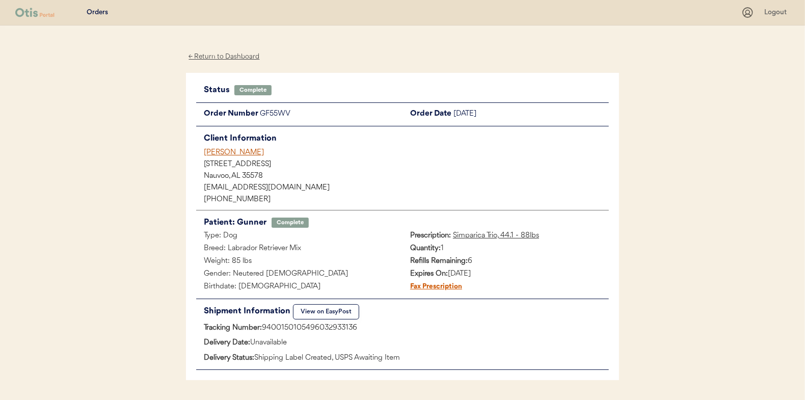
click at [209, 57] on div "← Return to Dashboard" at bounding box center [224, 57] width 76 height 12
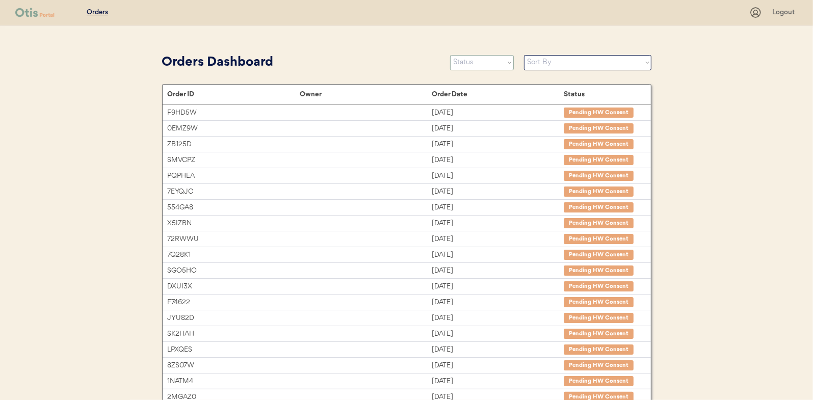
click at [469, 67] on select "Status On Hold New In Progress Complete Pending HW Consent Canceled" at bounding box center [482, 62] width 64 height 15
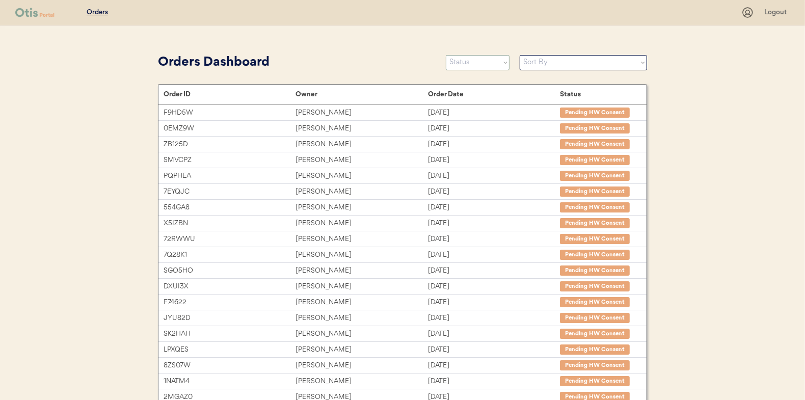
select select ""in_progress""
click at [446, 55] on select "Status On Hold New In Progress Complete Pending HW Consent Canceled" at bounding box center [478, 62] width 64 height 15
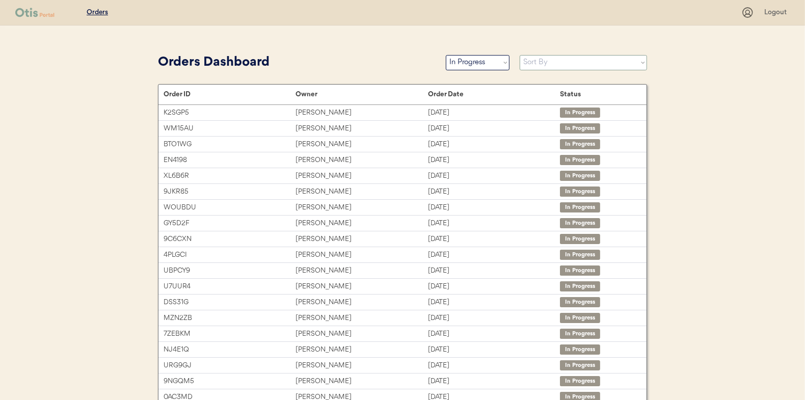
click at [563, 64] on select "Sort By Order Date (Newest → Oldest) Order Date (Oldest → Newest)" at bounding box center [583, 62] width 127 height 15
select select ""Order Date (Oldest → Newest)""
click at [520, 55] on select "Sort By Order Date (Newest → Oldest) Order Date (Oldest → Newest)" at bounding box center [583, 62] width 127 height 15
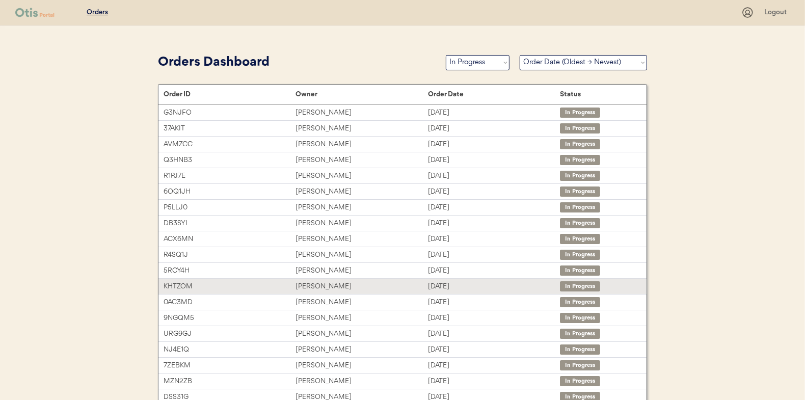
click at [483, 281] on div "[DATE]" at bounding box center [494, 287] width 132 height 12
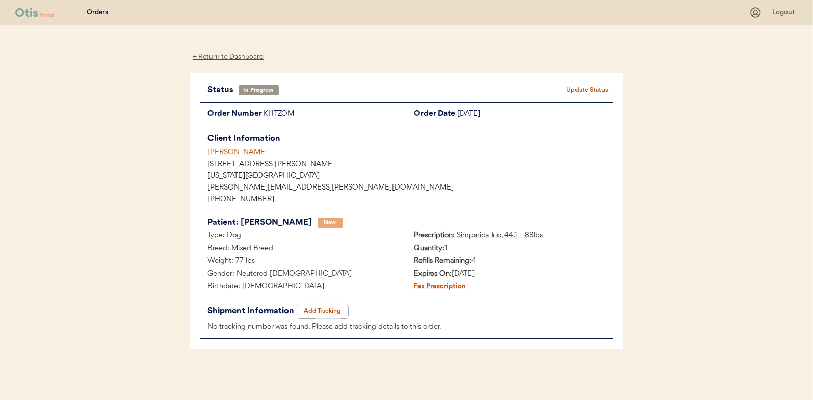
click at [319, 313] on button "Add Tracking" at bounding box center [322, 311] width 51 height 14
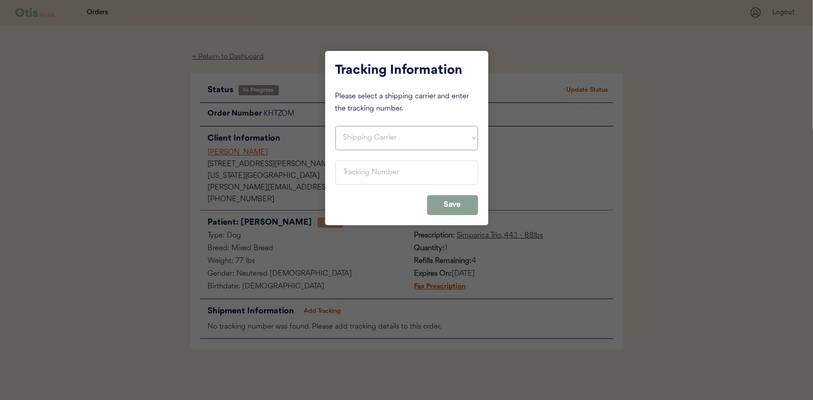
click at [344, 137] on select "Shipping Carrier FedEx FedEx Ground Economy UPS USPS" at bounding box center [406, 138] width 143 height 24
select select ""usps""
click at [335, 126] on select "Shipping Carrier FedEx FedEx Ground Economy UPS USPS" at bounding box center [406, 138] width 143 height 24
click at [359, 175] on input "input" at bounding box center [406, 172] width 143 height 24
paste input "9400150105496032980178"
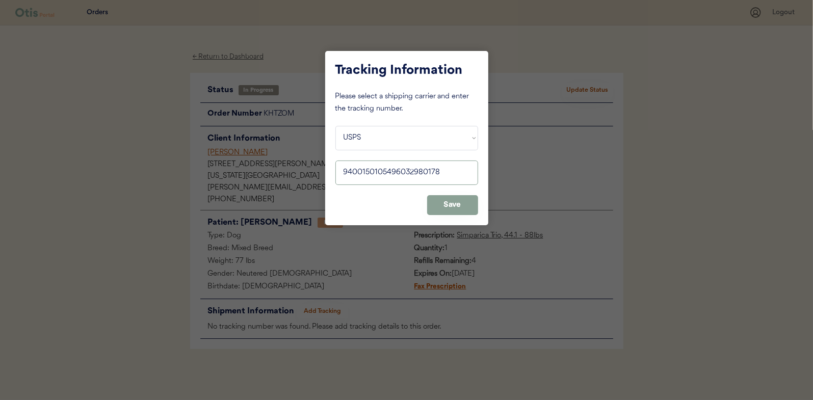
type input "9400150105496032980178"
click at [420, 194] on div "Tracking Information Please select a shipping carrier and enter the tracking nu…" at bounding box center [406, 138] width 163 height 174
click at [448, 204] on button "Save" at bounding box center [452, 205] width 51 height 20
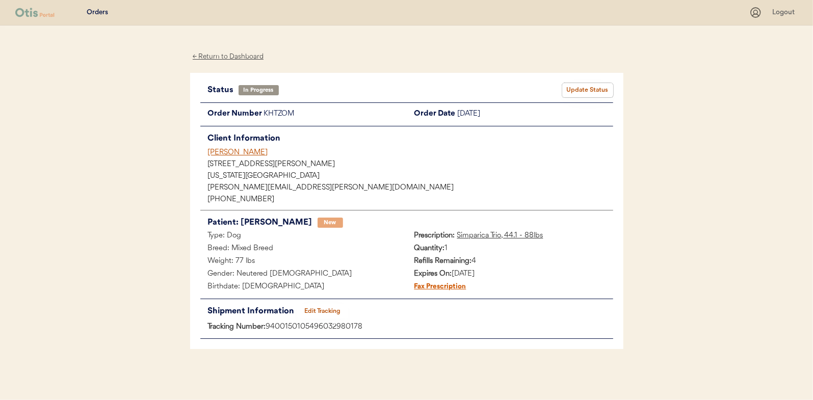
click at [586, 87] on button "Update Status" at bounding box center [587, 90] width 51 height 14
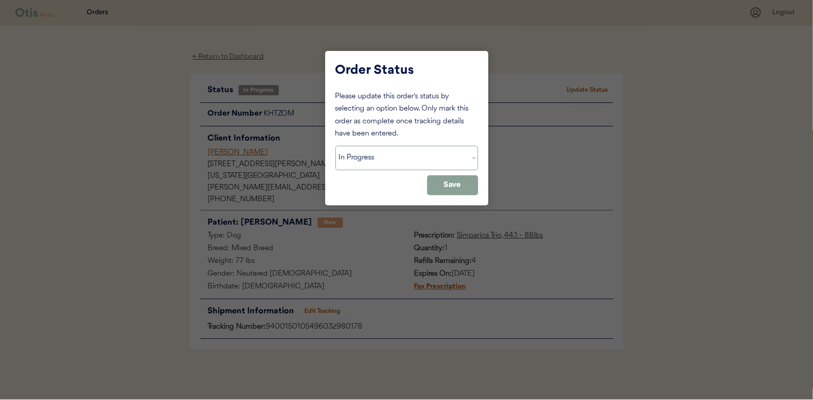
click at [450, 154] on select "Status On Hold New In Progress Complete Pending HW Consent Canceled" at bounding box center [406, 158] width 143 height 24
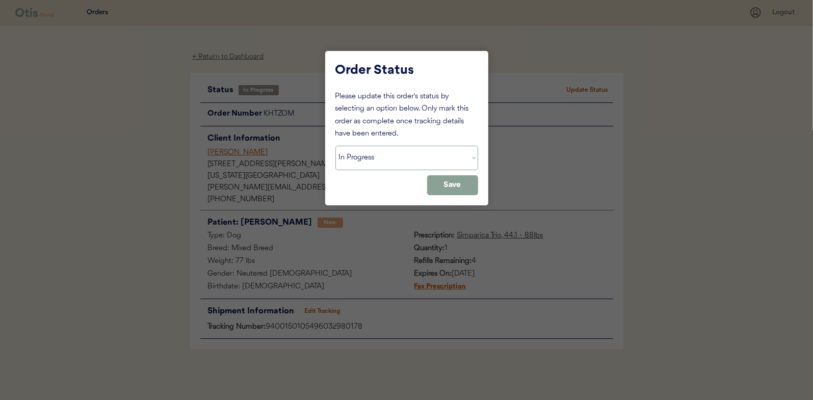
select select ""complete""
click at [335, 146] on select "Status On Hold New In Progress Complete Pending HW Consent Canceled" at bounding box center [406, 158] width 143 height 24
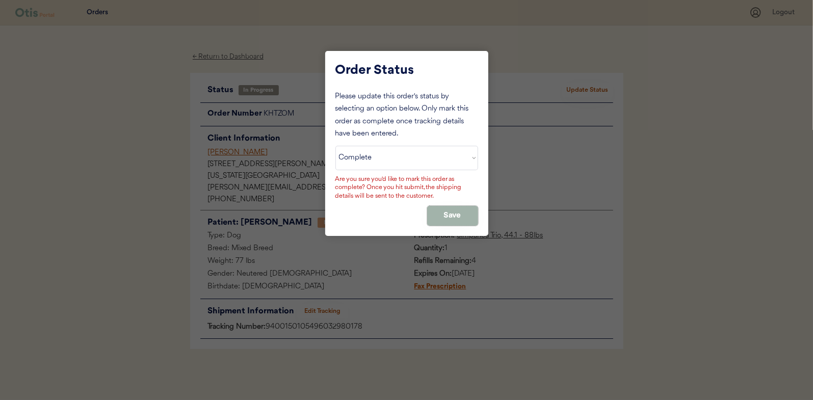
click at [450, 223] on button "Save" at bounding box center [452, 216] width 51 height 20
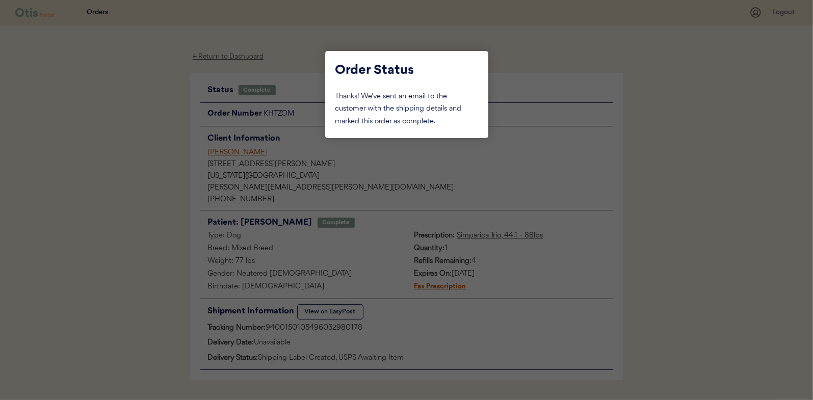
click at [118, 117] on div at bounding box center [406, 200] width 813 height 400
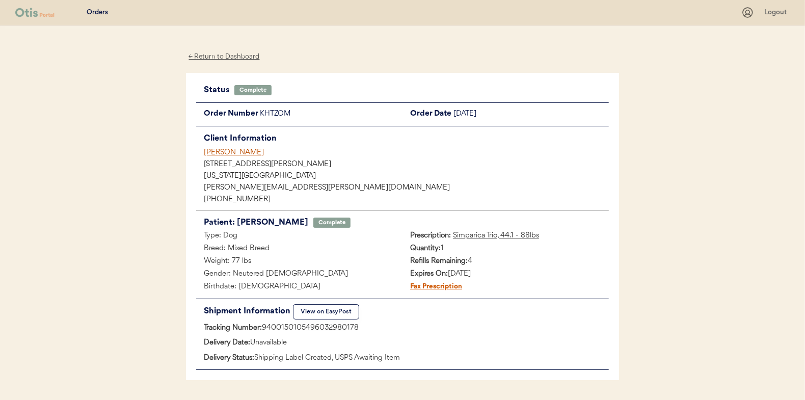
click at [233, 56] on div "← Return to Dashboard" at bounding box center [224, 57] width 76 height 12
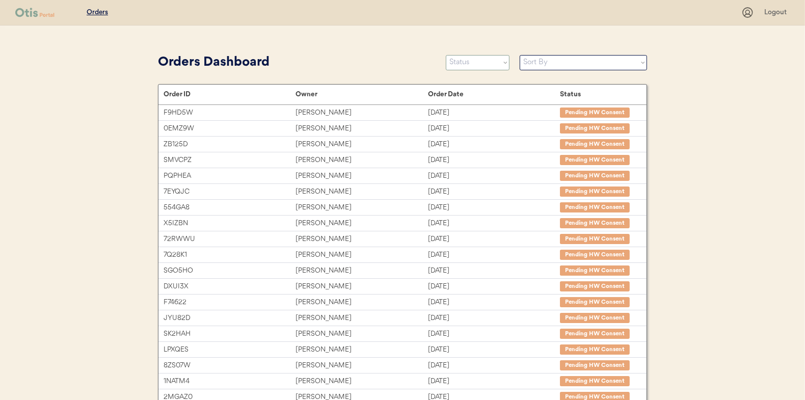
click at [484, 65] on select "Status On Hold New In Progress Complete Pending HW Consent Canceled" at bounding box center [478, 62] width 64 height 15
select select ""in_progress""
click at [446, 55] on select "Status On Hold New In Progress Complete Pending HW Consent Canceled" at bounding box center [478, 62] width 64 height 15
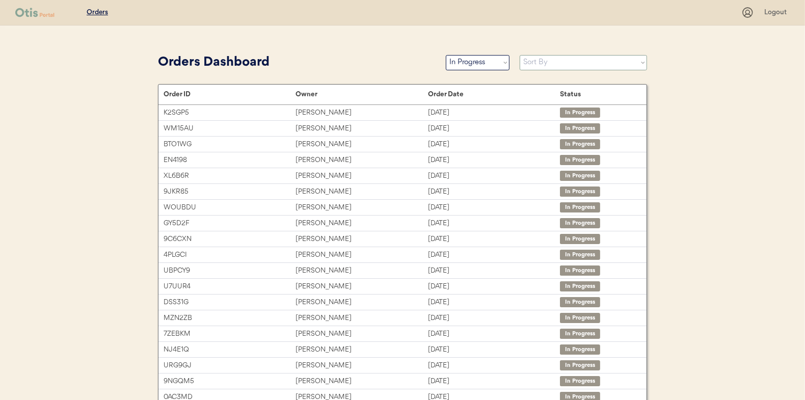
click at [556, 67] on select "Sort By Order Date (Newest → Oldest) Order Date (Oldest → Newest)" at bounding box center [583, 62] width 127 height 15
select select ""Order Date (Oldest → Newest)""
click at [520, 55] on select "Sort By Order Date (Newest → Oldest) Order Date (Oldest → Newest)" at bounding box center [583, 62] width 127 height 15
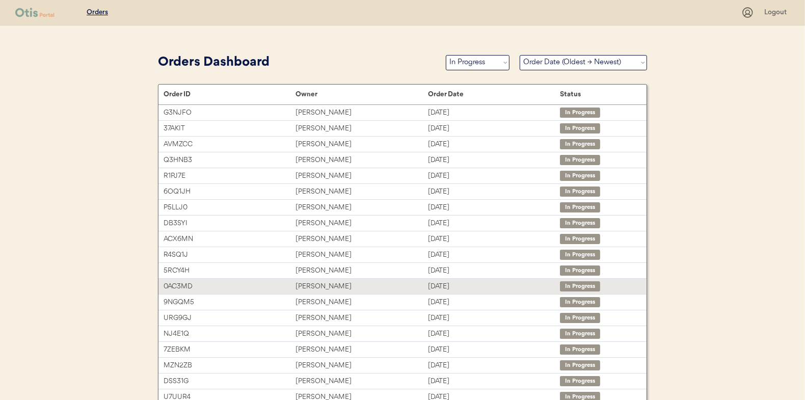
click at [315, 281] on div "[PERSON_NAME]" at bounding box center [361, 287] width 132 height 12
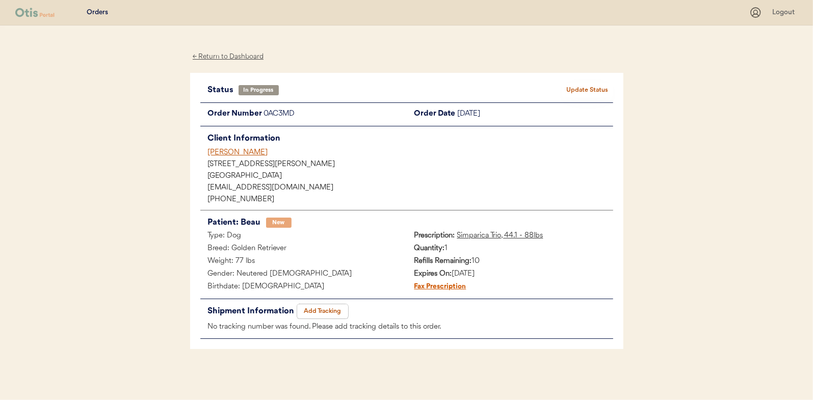
click at [314, 309] on button "Add Tracking" at bounding box center [322, 311] width 51 height 14
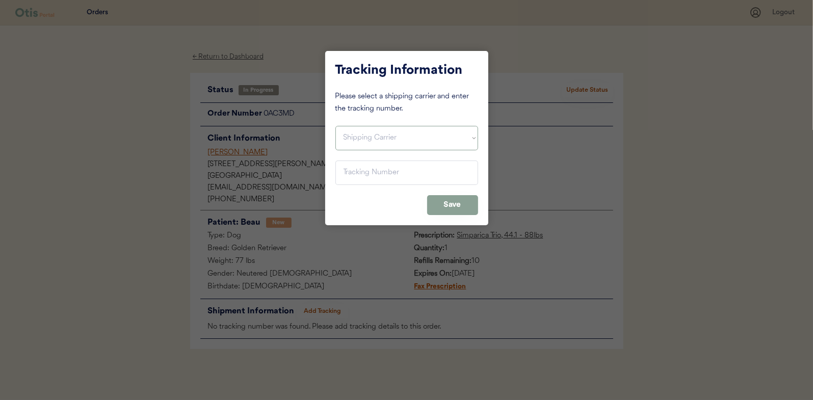
drag, startPoint x: 373, startPoint y: 137, endPoint x: 373, endPoint y: 143, distance: 5.6
click at [373, 137] on select "Shipping Carrier FedEx FedEx Ground Economy UPS USPS" at bounding box center [406, 138] width 143 height 24
select select ""usps""
click at [335, 126] on select "Shipping Carrier FedEx FedEx Ground Economy UPS USPS" at bounding box center [406, 138] width 143 height 24
click at [379, 175] on input "input" at bounding box center [406, 172] width 143 height 24
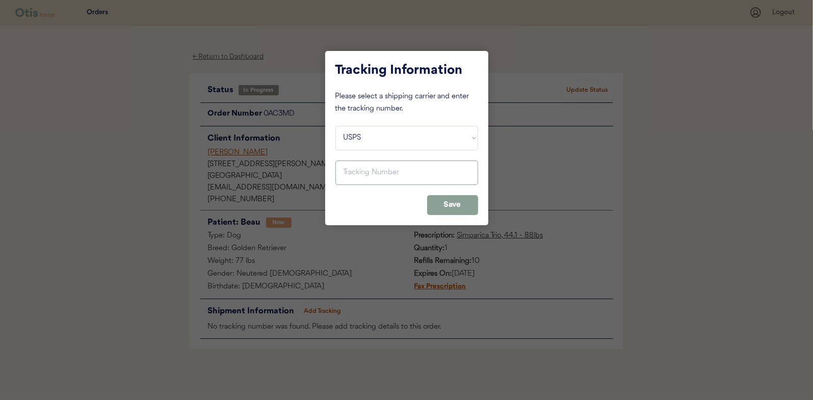
paste input "9400150105798031330788"
type input "9400150105798031330788"
click at [444, 204] on button "Save" at bounding box center [452, 205] width 51 height 20
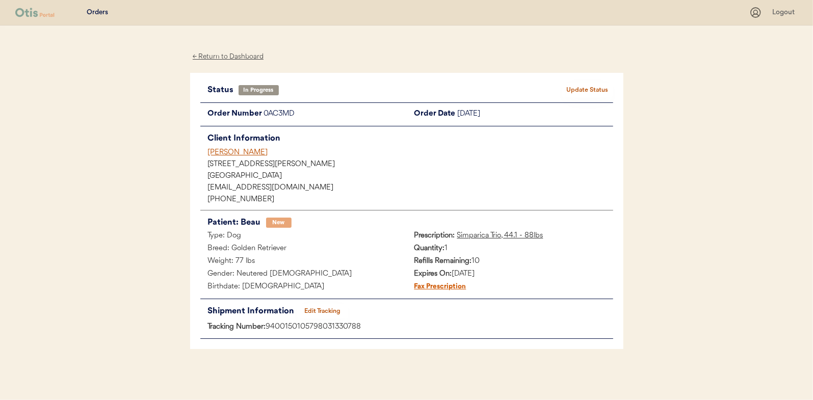
click at [605, 86] on button "Update Status" at bounding box center [587, 90] width 51 height 14
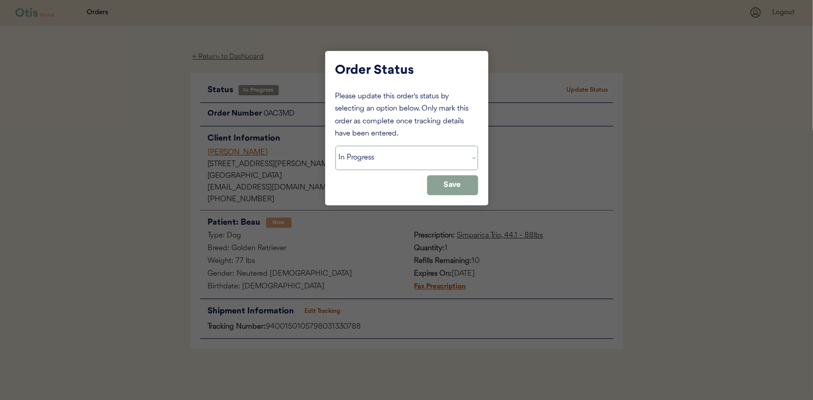
click at [410, 155] on select "Status On Hold New In Progress Complete Pending HW Consent Canceled" at bounding box center [406, 158] width 143 height 24
select select ""complete""
click at [335, 146] on select "Status On Hold New In Progress Complete Pending HW Consent Canceled" at bounding box center [406, 158] width 143 height 24
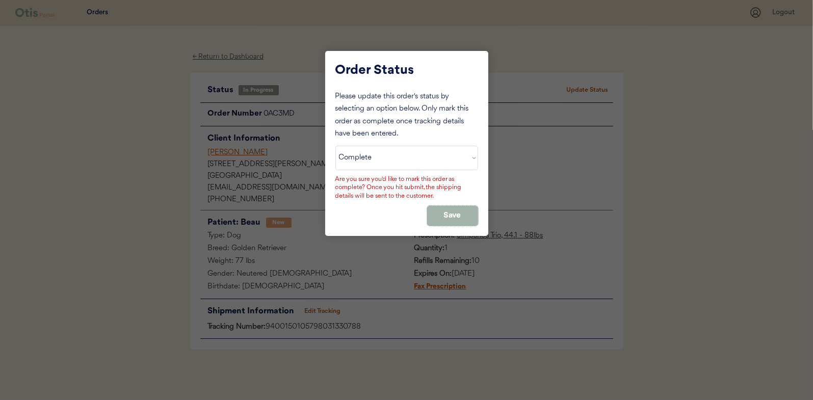
click at [437, 217] on button "Save" at bounding box center [452, 216] width 51 height 20
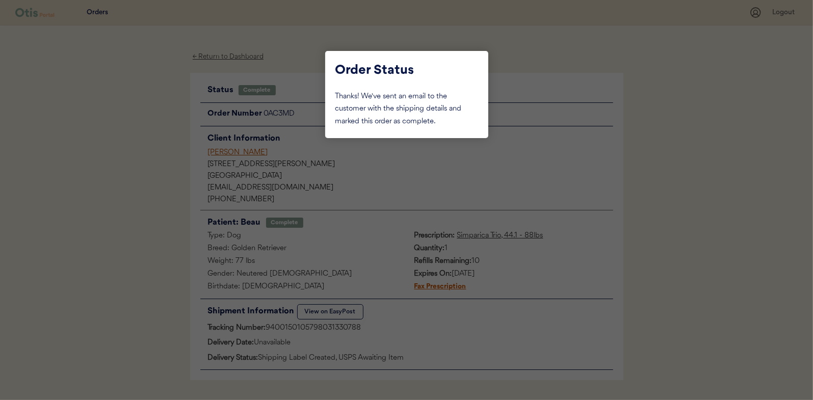
click at [116, 222] on div at bounding box center [406, 200] width 813 height 400
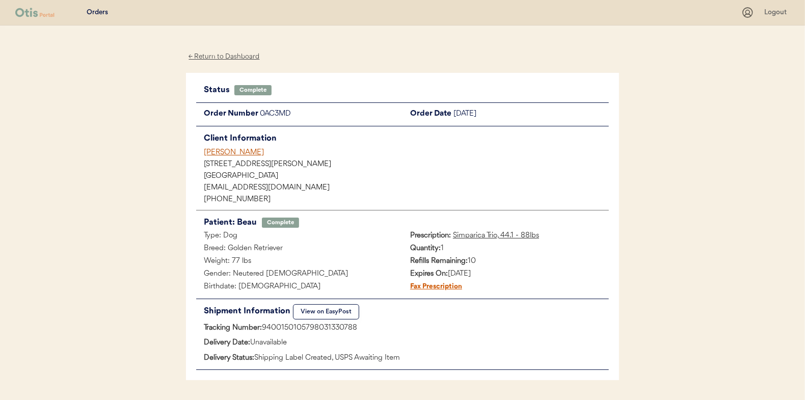
click at [196, 58] on div "← Return to Dashboard" at bounding box center [224, 57] width 76 height 12
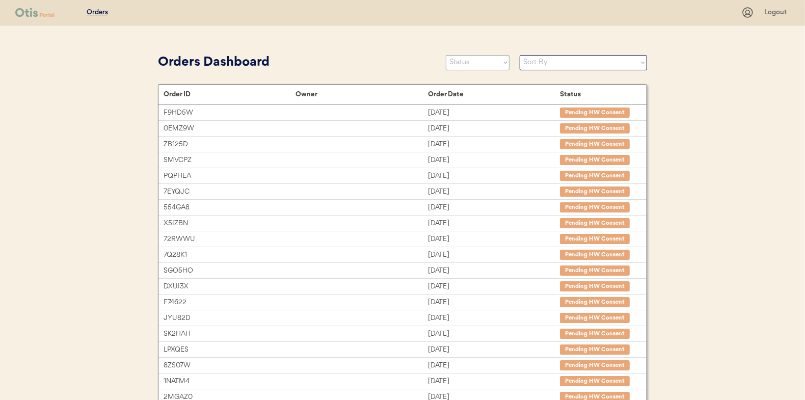
click at [480, 57] on select "Status On Hold New In Progress Complete Pending HW Consent Canceled" at bounding box center [478, 62] width 64 height 15
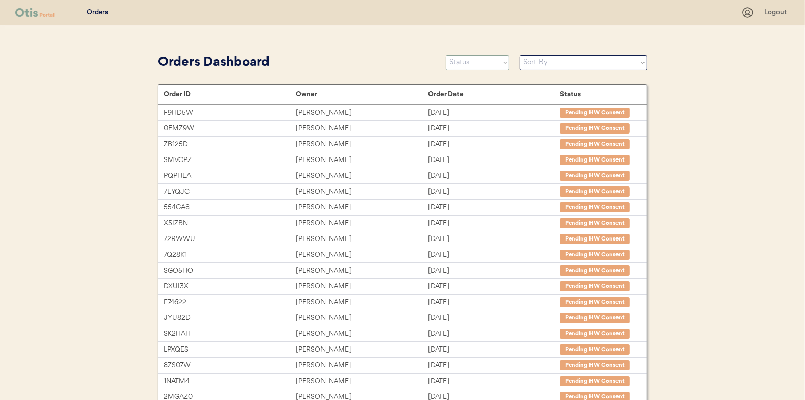
select select ""in_progress""
click at [446, 55] on select "Status On Hold New In Progress Complete Pending HW Consent Canceled" at bounding box center [478, 62] width 64 height 15
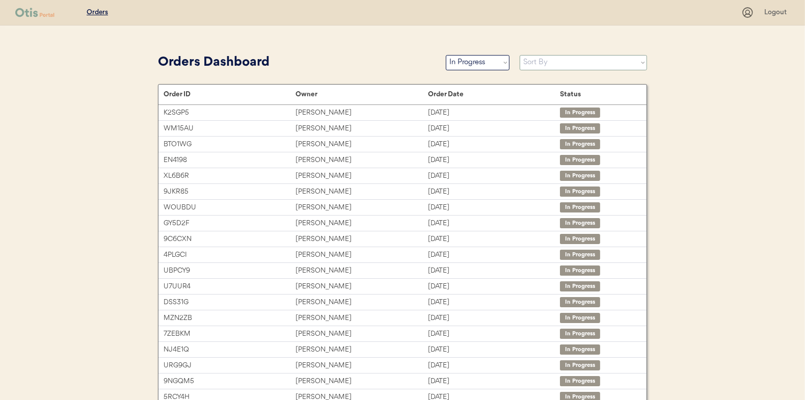
click at [564, 67] on select "Sort By Order Date (Newest → Oldest) Order Date (Oldest → Newest)" at bounding box center [583, 62] width 127 height 15
select select ""Order Date (Oldest → Newest)""
click at [520, 55] on select "Sort By Order Date (Newest → Oldest) Order Date (Oldest → Newest)" at bounding box center [583, 62] width 127 height 15
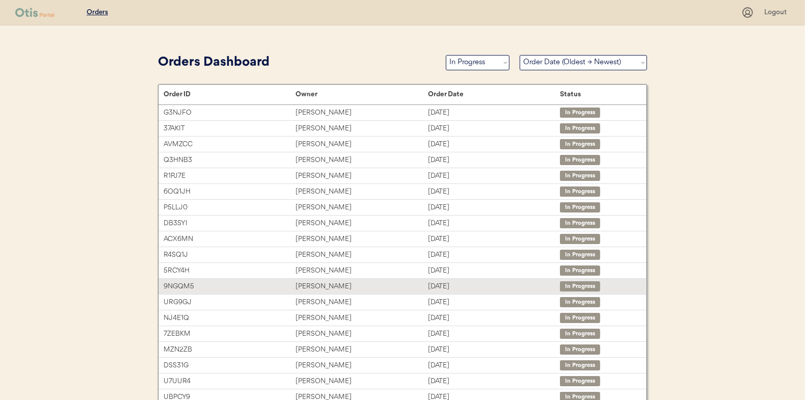
click at [367, 283] on div "Ashley Haley" at bounding box center [361, 287] width 132 height 12
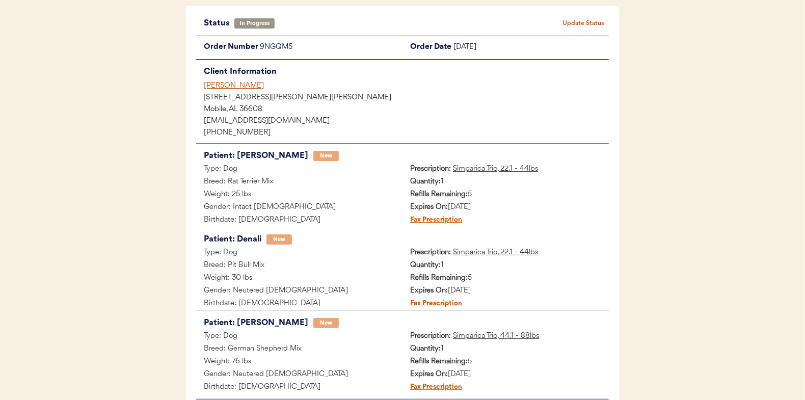
scroll to position [152, 0]
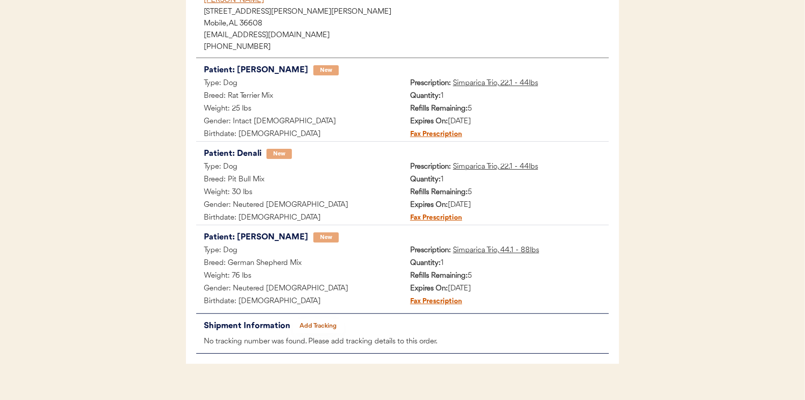
click at [322, 326] on button "Add Tracking" at bounding box center [318, 326] width 51 height 14
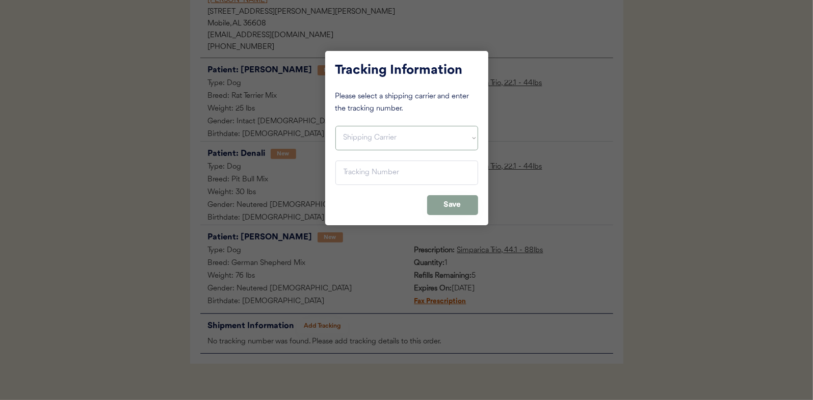
drag, startPoint x: 376, startPoint y: 138, endPoint x: 373, endPoint y: 150, distance: 13.0
click at [376, 138] on select "Shipping Carrier FedEx FedEx Ground Economy UPS USPS" at bounding box center [406, 138] width 143 height 24
select select ""usps""
click at [335, 126] on select "Shipping Carrier FedEx FedEx Ground Economy UPS USPS" at bounding box center [406, 138] width 143 height 24
click at [380, 176] on input "input" at bounding box center [406, 172] width 143 height 24
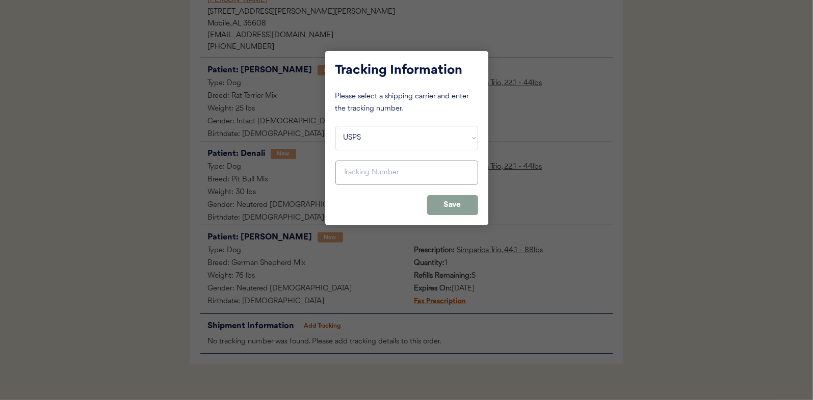
paste input "9400150105497031529436"
type input "9400150105497031529436"
click at [461, 209] on button "Save" at bounding box center [452, 205] width 51 height 20
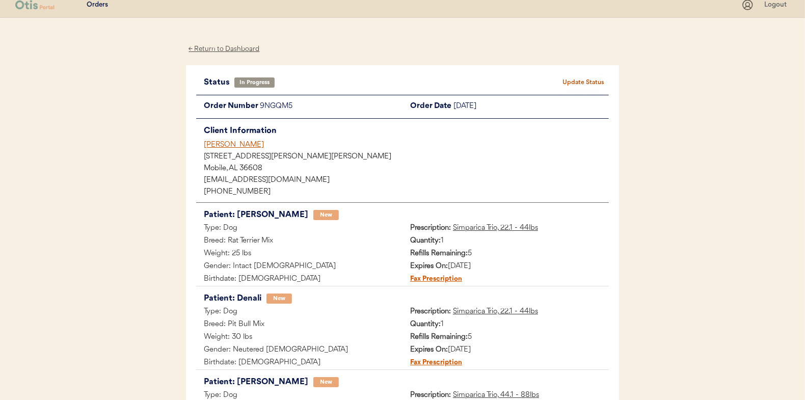
scroll to position [0, 0]
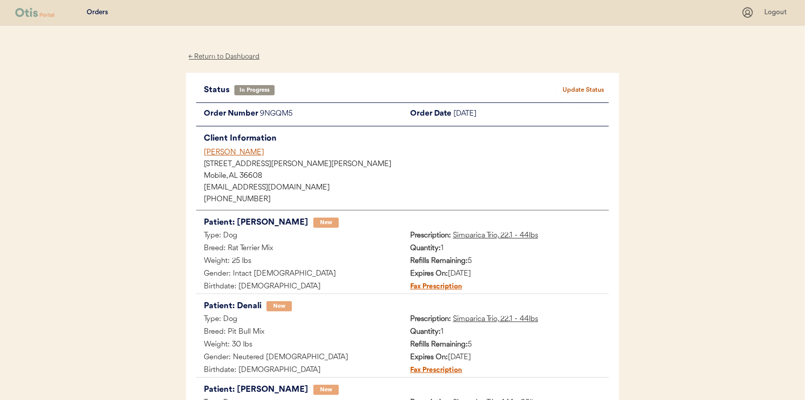
click at [587, 92] on button "Update Status" at bounding box center [583, 90] width 51 height 14
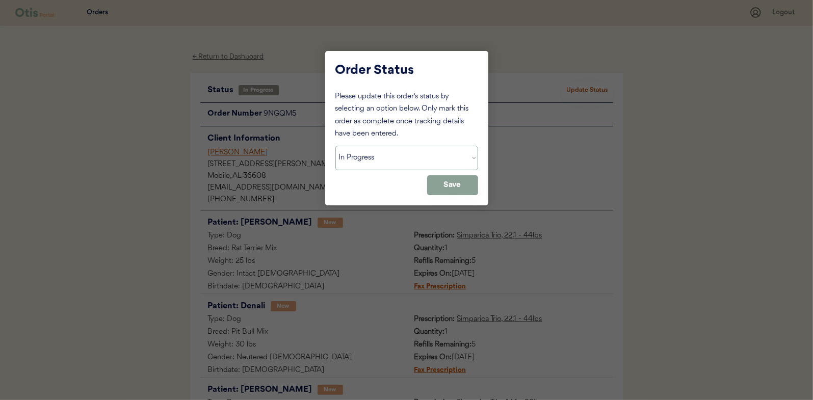
click at [377, 150] on select "Status On Hold New In Progress Complete Pending HW Consent Canceled" at bounding box center [406, 158] width 143 height 24
select select ""complete""
click at [335, 146] on select "Status On Hold New In Progress Complete Pending HW Consent Canceled" at bounding box center [406, 158] width 143 height 24
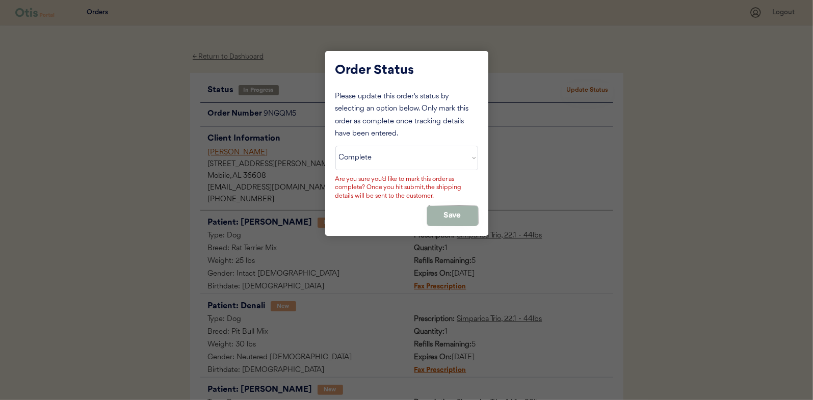
click at [443, 207] on button "Save" at bounding box center [452, 216] width 51 height 20
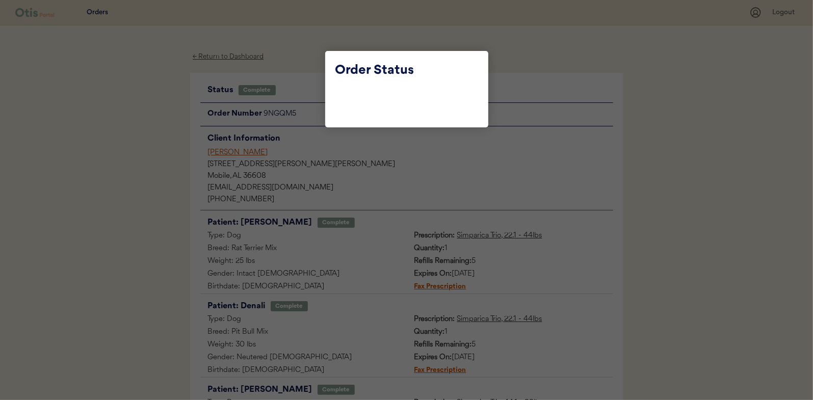
click at [113, 143] on div at bounding box center [406, 200] width 813 height 400
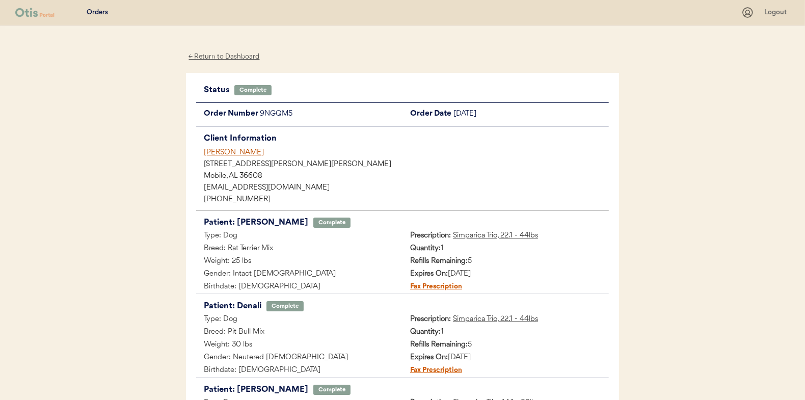
click at [236, 57] on div "← Return to Dashboard" at bounding box center [224, 57] width 76 height 12
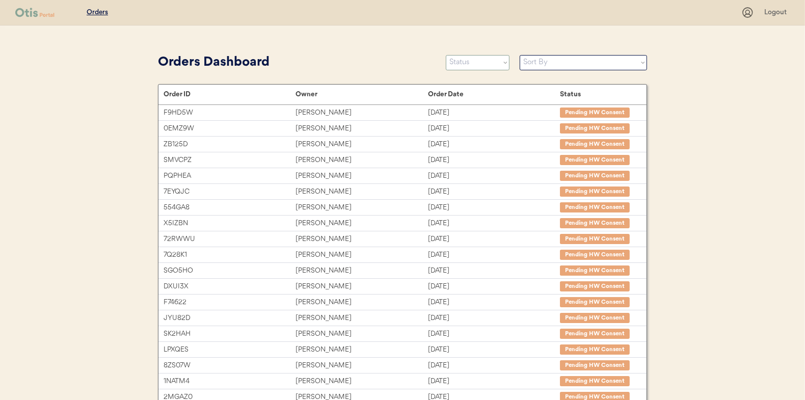
click at [482, 66] on select "Status On Hold New In Progress Complete Pending HW Consent Canceled" at bounding box center [478, 62] width 64 height 15
select select ""in_progress""
click at [446, 55] on select "Status On Hold New In Progress Complete Pending HW Consent Canceled" at bounding box center [478, 62] width 64 height 15
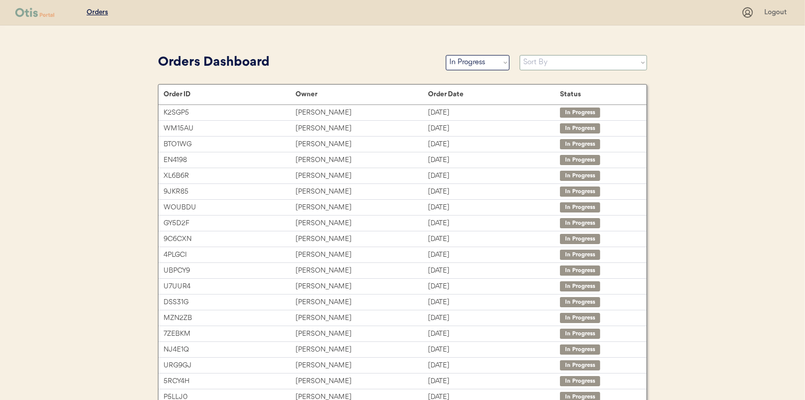
click at [556, 61] on select "Sort By Order Date (Newest → Oldest) Order Date (Oldest → Newest)" at bounding box center [583, 62] width 127 height 15
select select ""Order Date (Oldest → Newest)""
click at [520, 55] on select "Sort By Order Date (Newest → Oldest) Order Date (Oldest → Newest)" at bounding box center [583, 62] width 127 height 15
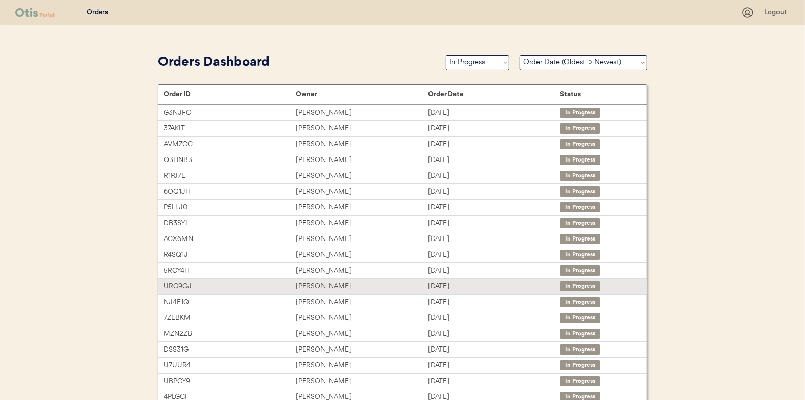
click at [298, 283] on div "[PERSON_NAME]" at bounding box center [361, 287] width 132 height 12
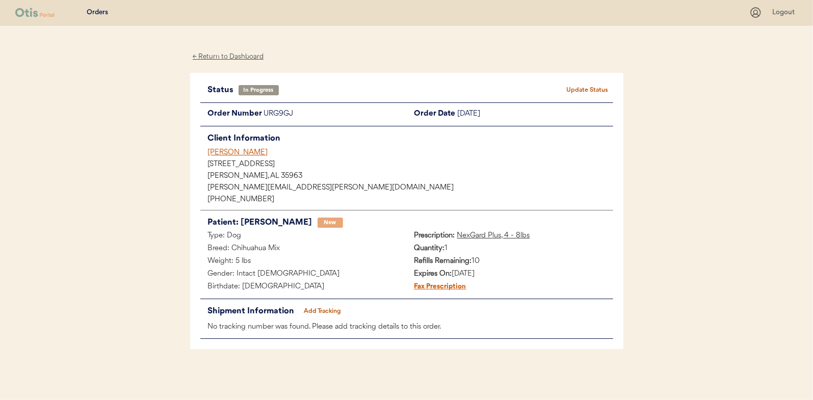
click at [323, 311] on button "Add Tracking" at bounding box center [322, 311] width 51 height 14
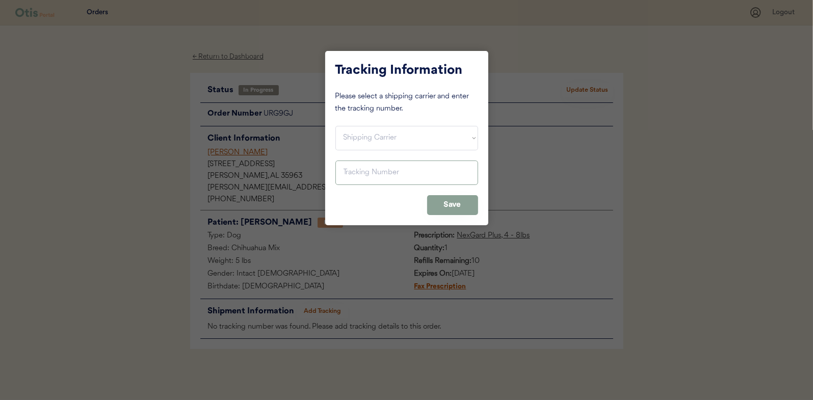
click at [368, 140] on select "Shipping Carrier FedEx FedEx Ground Economy UPS USPS" at bounding box center [406, 138] width 143 height 24
select select ""usps""
click at [335, 126] on select "Shipping Carrier FedEx FedEx Ground Economy UPS USPS" at bounding box center [406, 138] width 143 height 24
click at [370, 164] on input "input" at bounding box center [406, 172] width 143 height 24
paste input "9400150105497031537394"
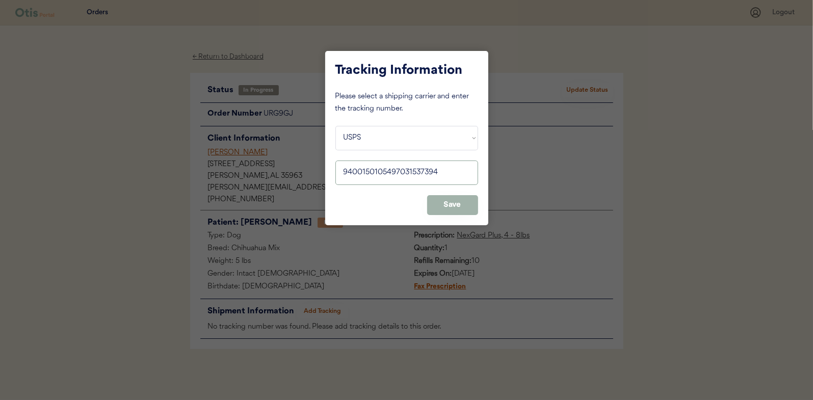
type input "9400150105497031537394"
click at [434, 211] on button "Save" at bounding box center [452, 205] width 51 height 20
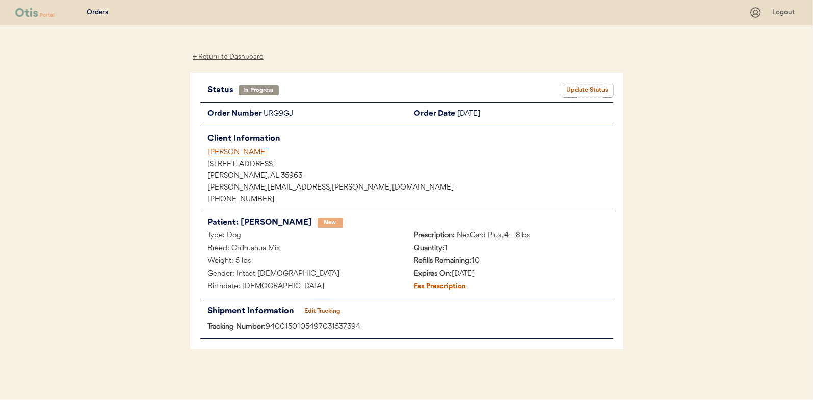
click at [576, 87] on button "Update Status" at bounding box center [587, 90] width 51 height 14
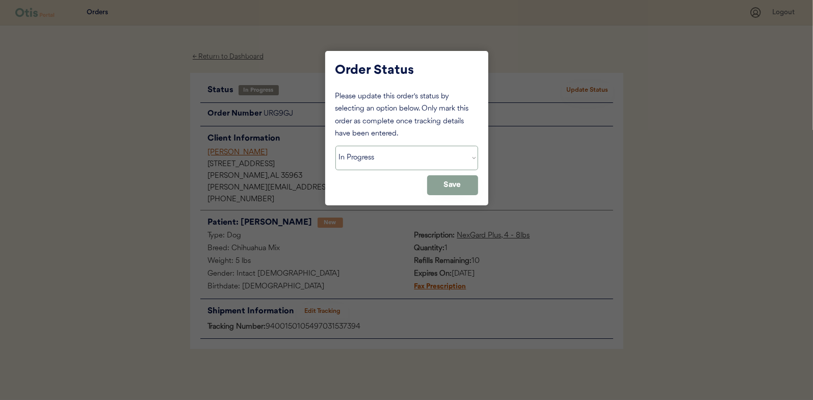
click at [410, 155] on select "Status On Hold New In Progress Complete Pending HW Consent Canceled" at bounding box center [406, 158] width 143 height 24
select select ""complete""
click at [335, 146] on select "Status On Hold New In Progress Complete Pending HW Consent Canceled" at bounding box center [406, 158] width 143 height 24
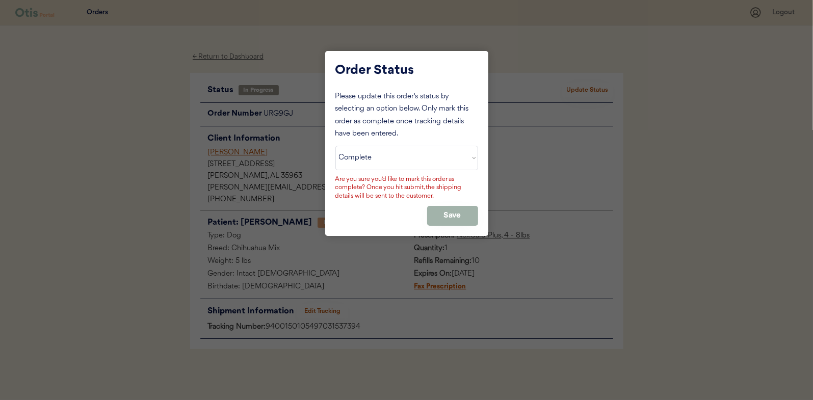
click at [442, 217] on button "Save" at bounding box center [452, 216] width 51 height 20
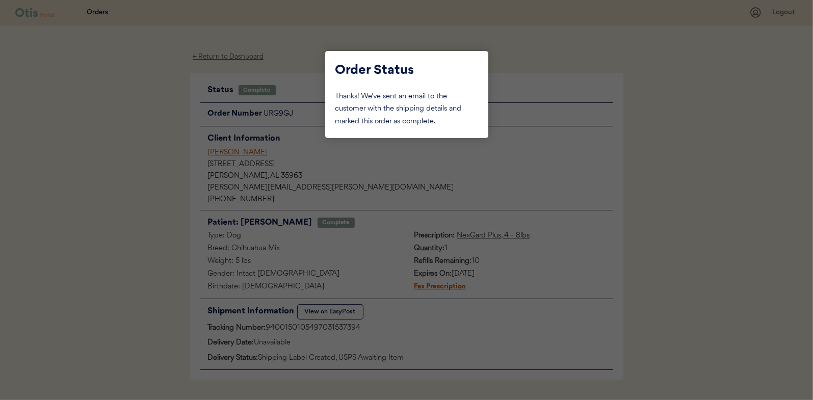
click at [139, 119] on div at bounding box center [406, 200] width 813 height 400
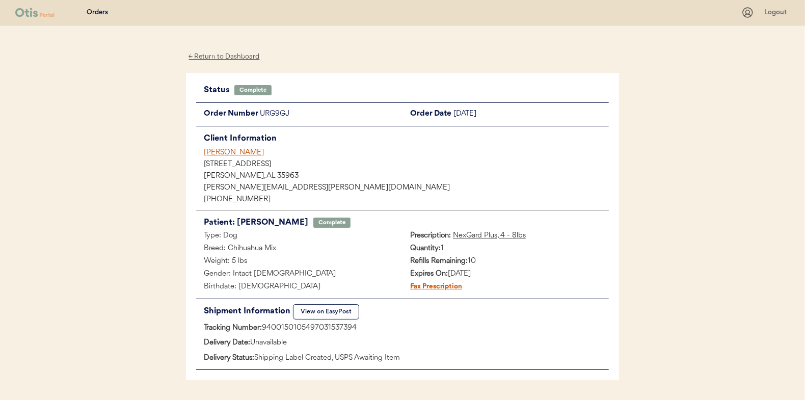
click at [245, 56] on div "← Return to Dashboard" at bounding box center [224, 57] width 76 height 12
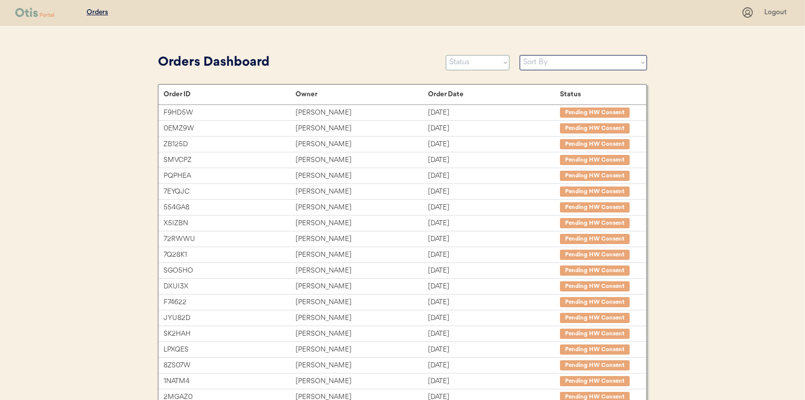
click at [452, 61] on select "Status On Hold New In Progress Complete Pending HW Consent Canceled" at bounding box center [478, 62] width 64 height 15
select select ""in_progress""
click at [446, 55] on select "Status On Hold New In Progress Complete Pending HW Consent Canceled" at bounding box center [478, 62] width 64 height 15
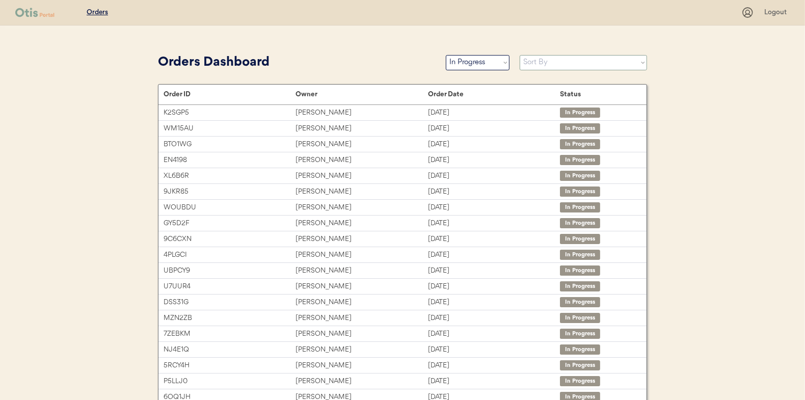
click at [561, 64] on select "Sort By Order Date (Newest → Oldest) Order Date (Oldest → Newest)" at bounding box center [583, 62] width 127 height 15
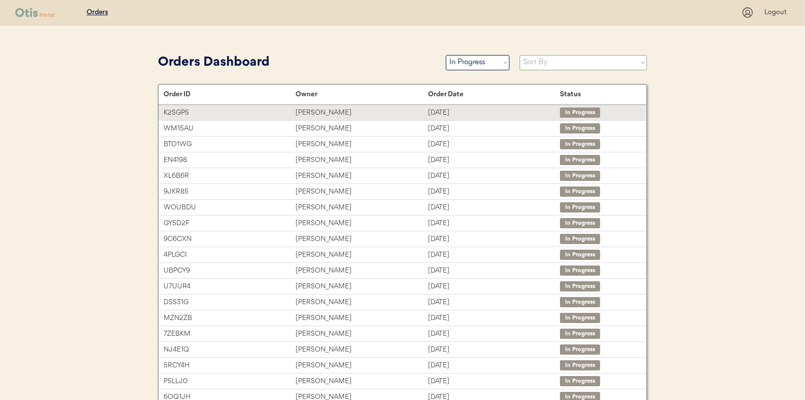
select select ""Order Date (Oldest → Newest)""
click at [520, 55] on select "Sort By Order Date (Newest → Oldest) Order Date (Oldest → Newest)" at bounding box center [583, 62] width 127 height 15
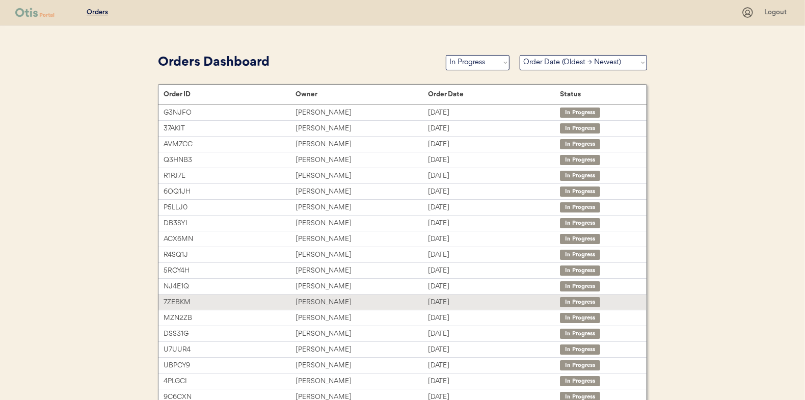
click at [333, 302] on div "[PERSON_NAME]" at bounding box center [361, 302] width 132 height 12
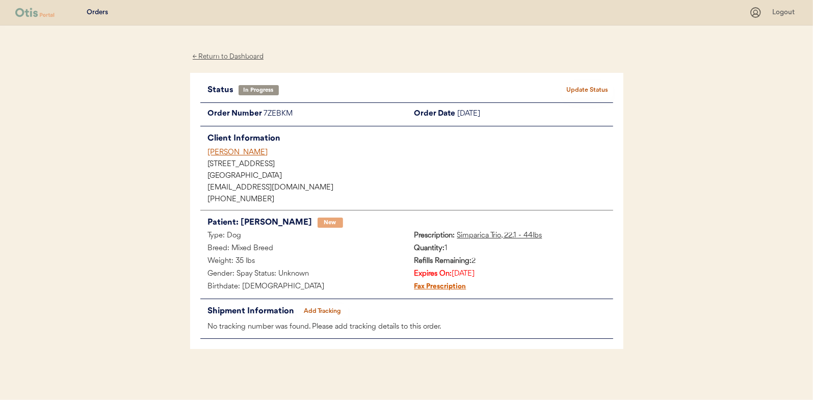
click at [331, 311] on button "Add Tracking" at bounding box center [322, 311] width 51 height 14
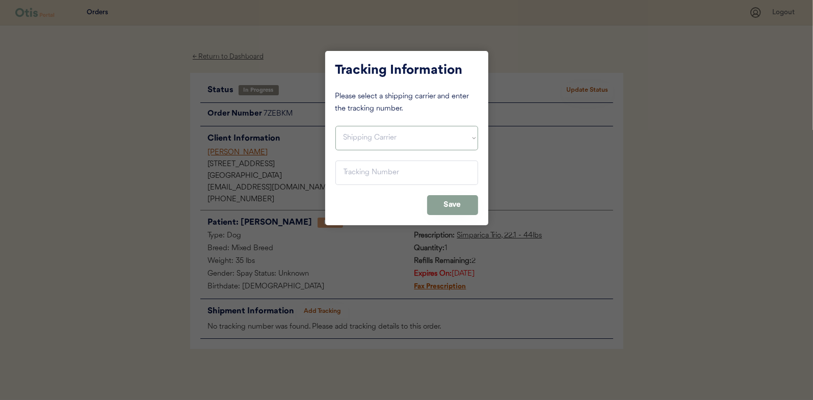
click at [361, 140] on select "Shipping Carrier FedEx FedEx Ground Economy UPS USPS" at bounding box center [406, 138] width 143 height 24
select select ""usps""
click at [335, 126] on select "Shipping Carrier FedEx FedEx Ground Economy UPS USPS" at bounding box center [406, 138] width 143 height 24
click at [380, 169] on input "input" at bounding box center [406, 172] width 143 height 24
paste input "9400150105799031322094"
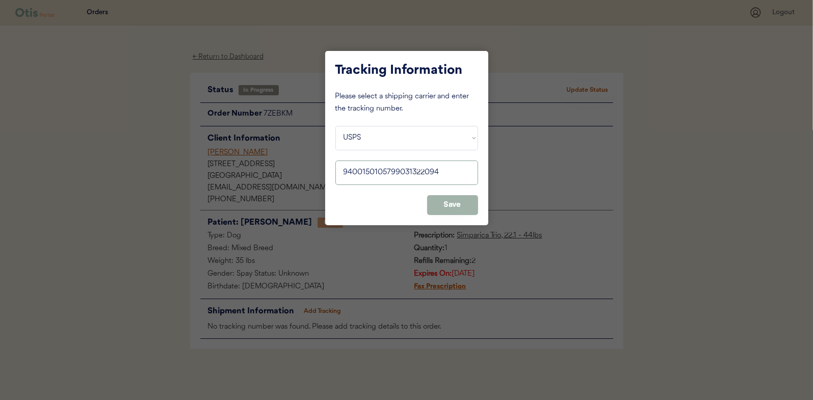
type input "9400150105799031322094"
click at [461, 211] on button "Save" at bounding box center [452, 205] width 51 height 20
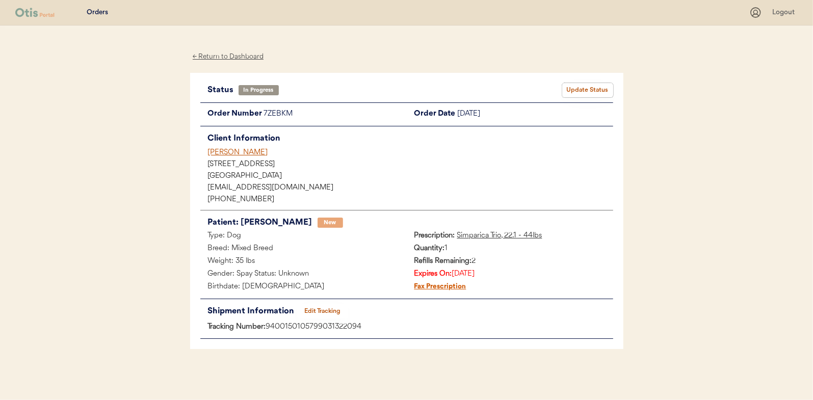
click at [589, 86] on button "Update Status" at bounding box center [587, 90] width 51 height 14
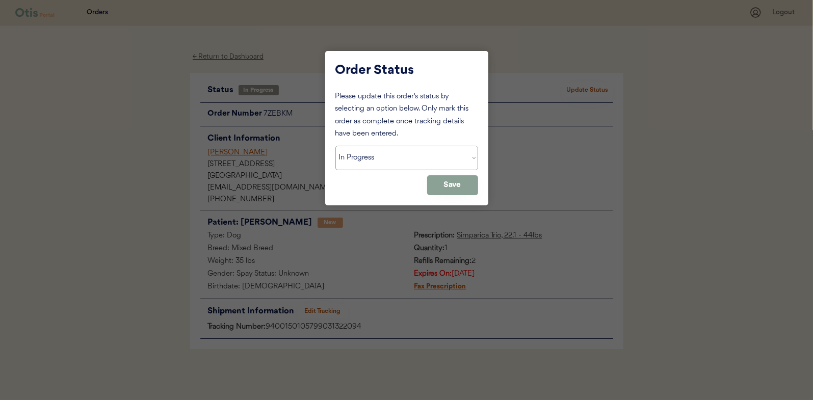
click at [392, 164] on select "Status On Hold New In Progress Complete Pending HW Consent Canceled" at bounding box center [406, 158] width 143 height 24
select select ""complete""
click at [335, 146] on select "Status On Hold New In Progress Complete Pending HW Consent Canceled" at bounding box center [406, 158] width 143 height 24
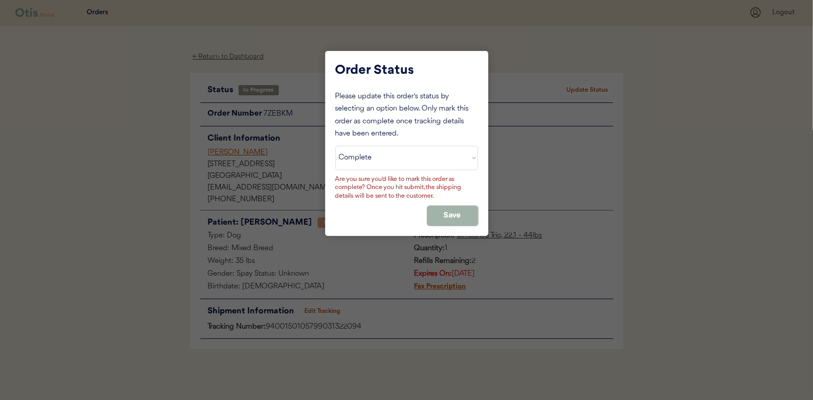
click at [451, 220] on button "Save" at bounding box center [452, 216] width 51 height 20
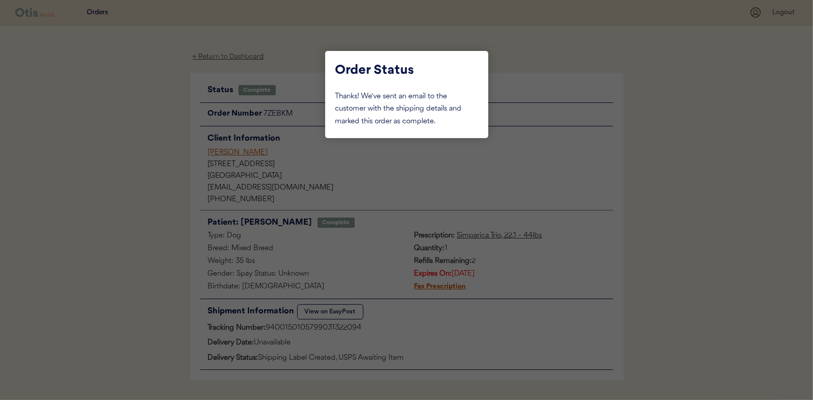
click at [114, 232] on div at bounding box center [406, 200] width 813 height 400
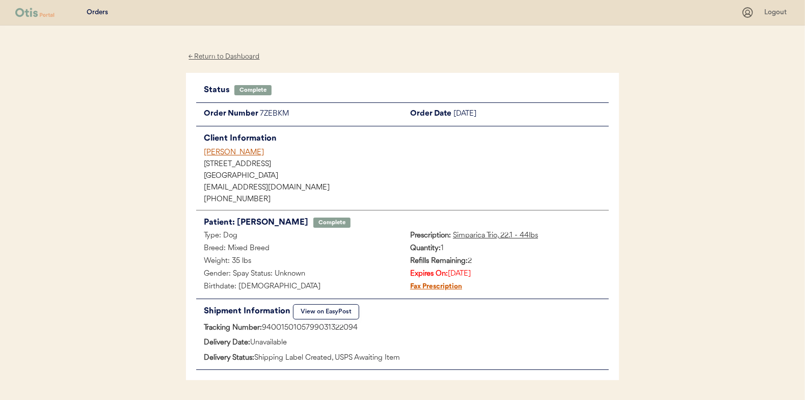
click at [222, 59] on div "← Return to Dashboard" at bounding box center [224, 57] width 76 height 12
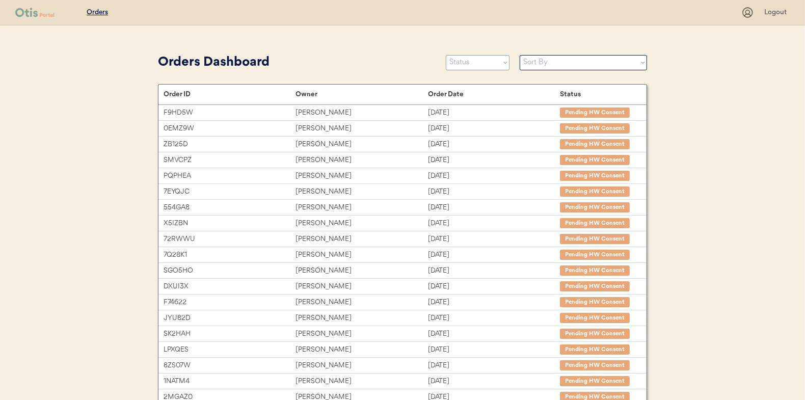
click at [439, 68] on div "Orders Dashboard Status On Hold New In Progress Complete Pending HW Consent Can…" at bounding box center [402, 62] width 489 height 23
click at [477, 64] on select "Status On Hold New In Progress Complete Pending HW Consent Canceled" at bounding box center [478, 62] width 64 height 15
select select ""in_progress""
click at [446, 55] on select "Status On Hold New In Progress Complete Pending HW Consent Canceled" at bounding box center [478, 62] width 64 height 15
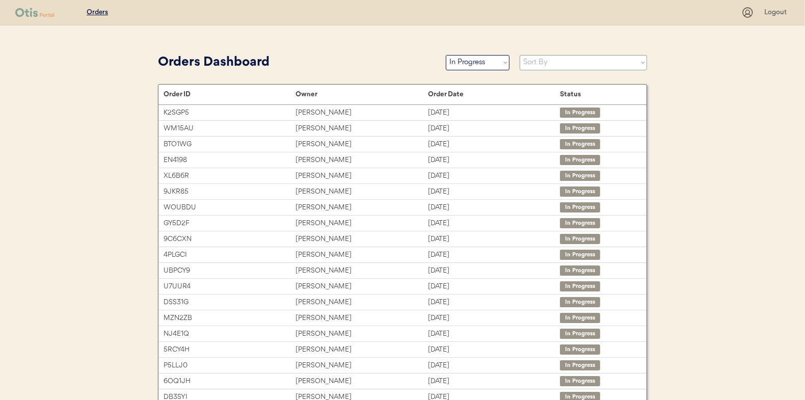
drag, startPoint x: 544, startPoint y: 60, endPoint x: 544, endPoint y: 68, distance: 7.7
click at [544, 60] on select "Sort By Order Date (Newest → Oldest) Order Date (Oldest → Newest)" at bounding box center [583, 62] width 127 height 15
select select ""Order Date (Oldest → Newest)""
click at [520, 55] on select "Sort By Order Date (Newest → Oldest) Order Date (Oldest → Newest)" at bounding box center [583, 62] width 127 height 15
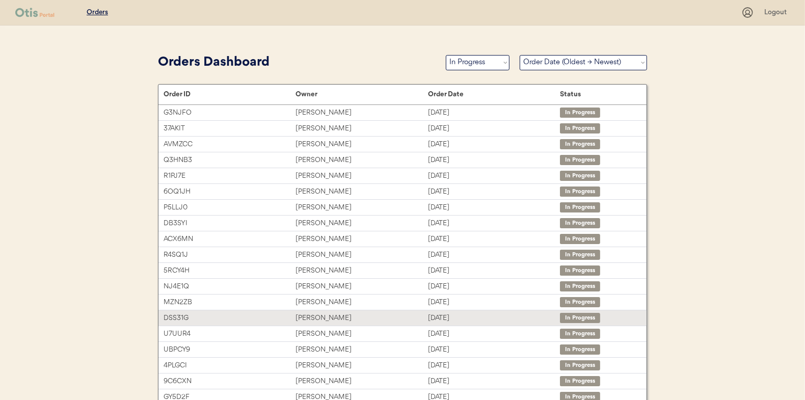
click at [347, 317] on div "Rebecca Kelly" at bounding box center [361, 318] width 132 height 12
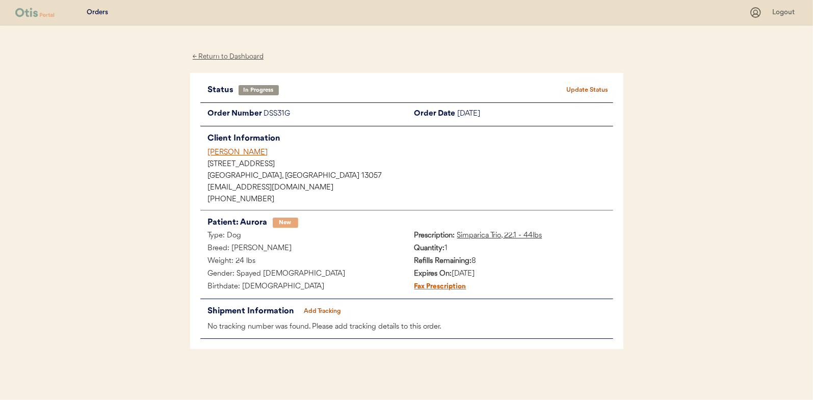
click at [305, 310] on button "Add Tracking" at bounding box center [322, 311] width 51 height 14
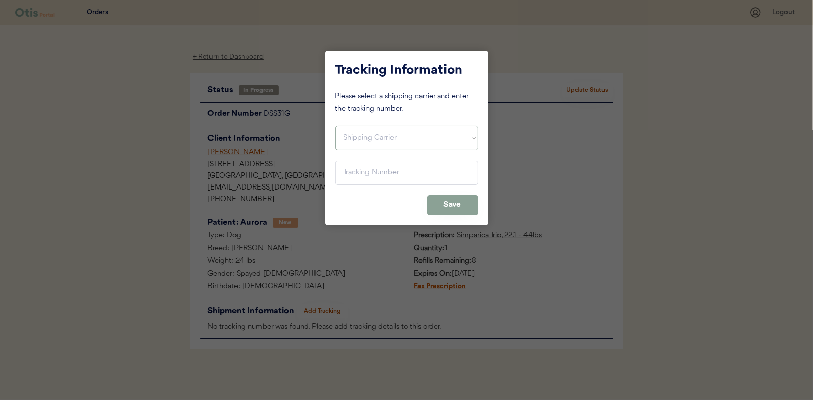
click at [364, 140] on select "Shipping Carrier FedEx FedEx Ground Economy UPS USPS" at bounding box center [406, 138] width 143 height 24
select select ""usps""
click at [335, 126] on select "Shipping Carrier FedEx FedEx Ground Economy UPS USPS" at bounding box center [406, 138] width 143 height 24
click at [362, 178] on input "input" at bounding box center [406, 172] width 143 height 24
paste input "9400150105496033007409"
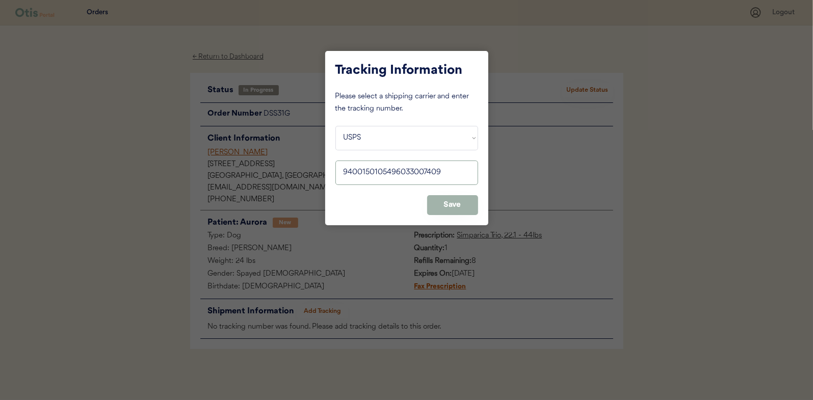
type input "9400150105496033007409"
click at [435, 208] on button "Save" at bounding box center [452, 205] width 51 height 20
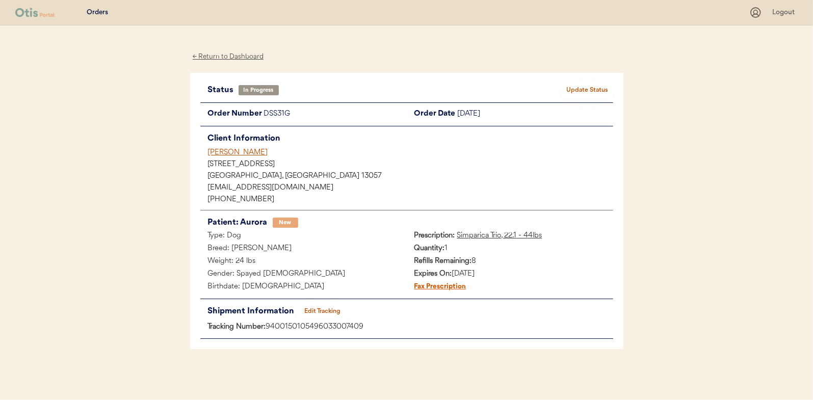
click at [585, 90] on button "Update Status" at bounding box center [587, 90] width 51 height 14
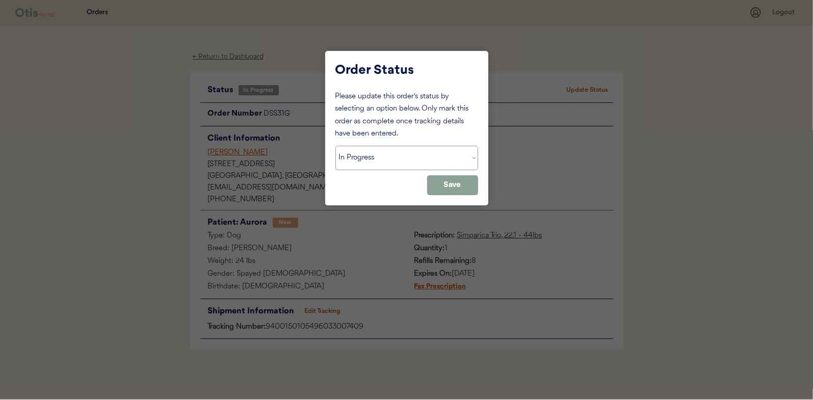
click at [413, 160] on select "Status On Hold New In Progress Complete Pending HW Consent Canceled" at bounding box center [406, 158] width 143 height 24
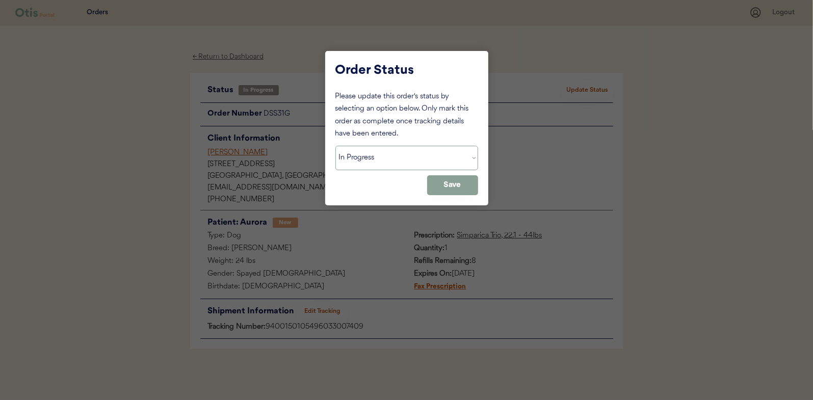
select select ""complete""
click at [335, 146] on select "Status On Hold New In Progress Complete Pending HW Consent Canceled" at bounding box center [406, 158] width 143 height 24
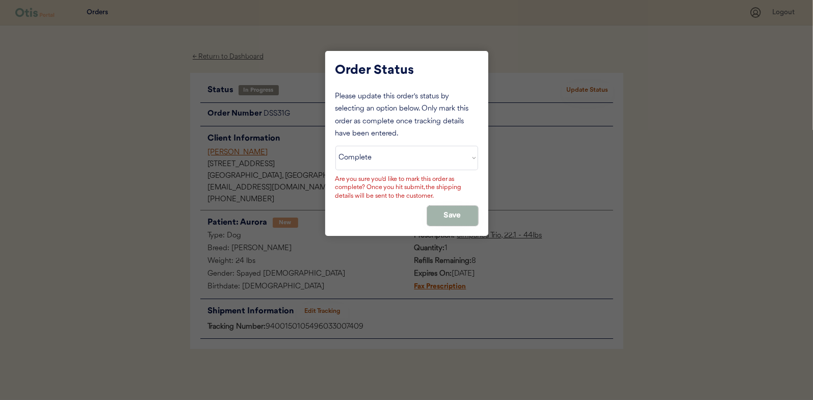
click at [447, 219] on button "Save" at bounding box center [452, 216] width 51 height 20
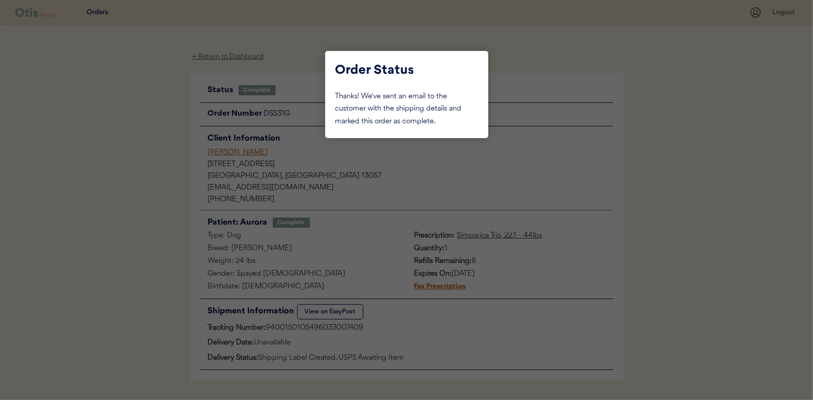
click at [56, 169] on div at bounding box center [406, 200] width 813 height 400
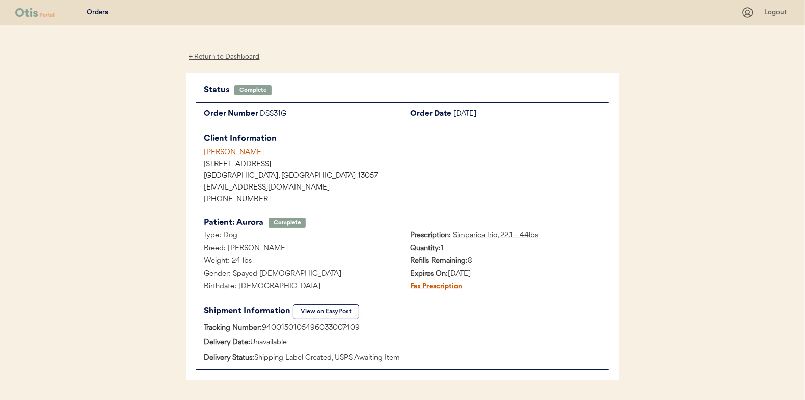
click at [218, 57] on div "← Return to Dashboard" at bounding box center [224, 57] width 76 height 12
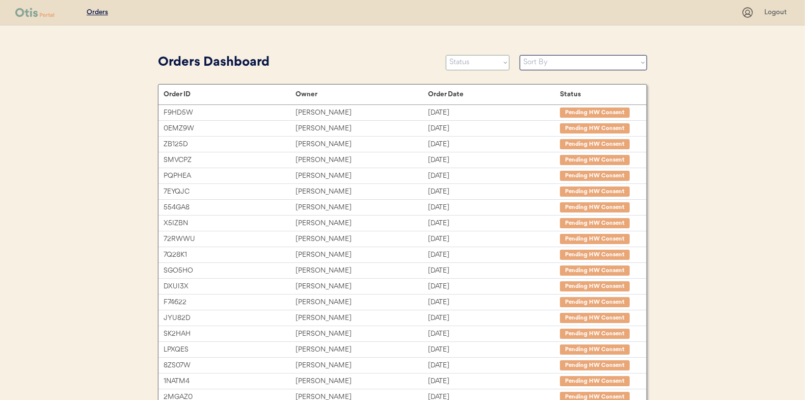
click at [495, 64] on select "Status On Hold New In Progress Complete Pending HW Consent Canceled" at bounding box center [478, 62] width 64 height 15
select select ""in_progress""
click at [446, 55] on select "Status On Hold New In Progress Complete Pending HW Consent Canceled" at bounding box center [478, 62] width 64 height 15
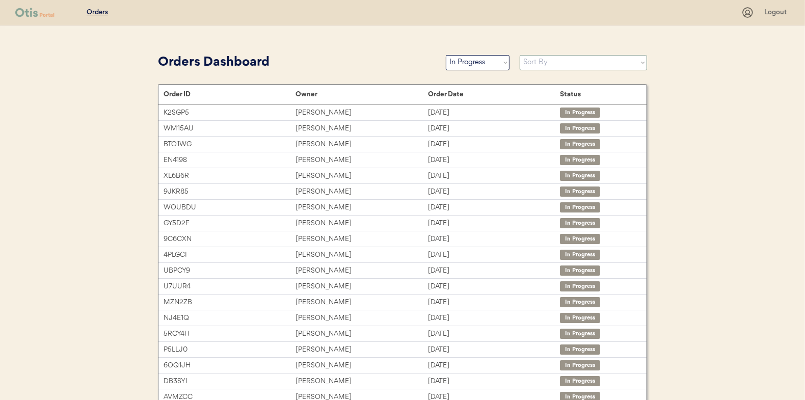
click at [538, 63] on select "Sort By Order Date (Newest → Oldest) Order Date (Oldest → Newest)" at bounding box center [583, 62] width 127 height 15
select select ""Order Date (Oldest → Newest)""
click at [520, 55] on select "Sort By Order Date (Newest → Oldest) Order Date (Oldest → Newest)" at bounding box center [583, 62] width 127 height 15
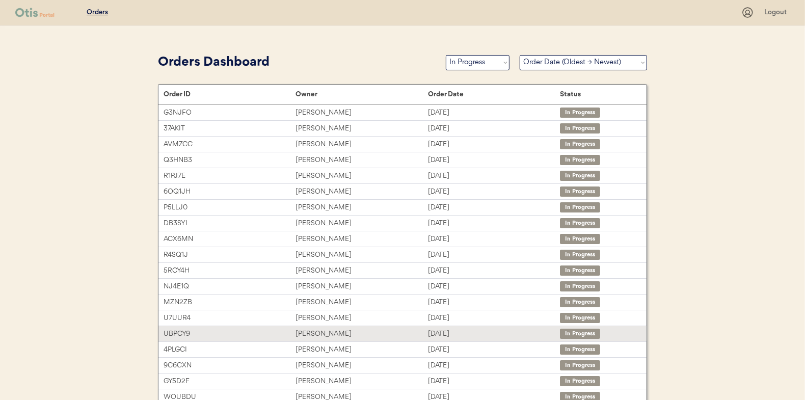
click at [308, 334] on div "[PERSON_NAME]" at bounding box center [361, 334] width 132 height 12
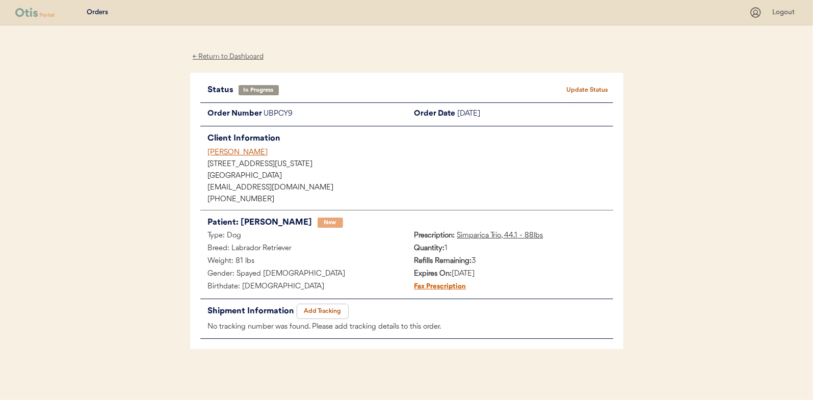
click at [330, 312] on button "Add Tracking" at bounding box center [322, 311] width 51 height 14
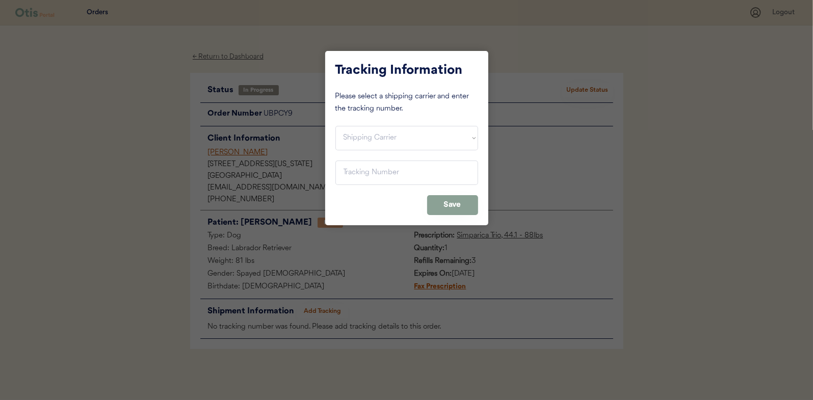
click at [415, 141] on select "Shipping Carrier FedEx FedEx Ground Economy UPS USPS" at bounding box center [406, 138] width 143 height 24
select select ""usps""
click at [335, 126] on select "Shipping Carrier FedEx FedEx Ground Economy UPS USPS" at bounding box center [406, 138] width 143 height 24
click at [369, 167] on input "input" at bounding box center [406, 172] width 143 height 24
paste input "9400150105496033006846"
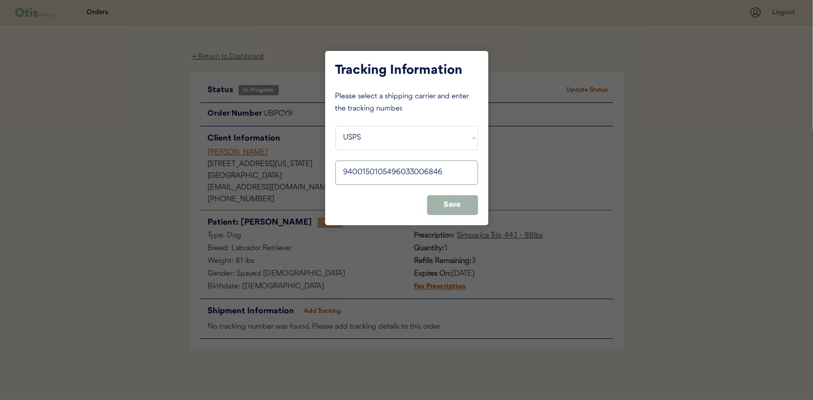
type input "9400150105496033006846"
click at [450, 207] on button "Save" at bounding box center [452, 205] width 51 height 20
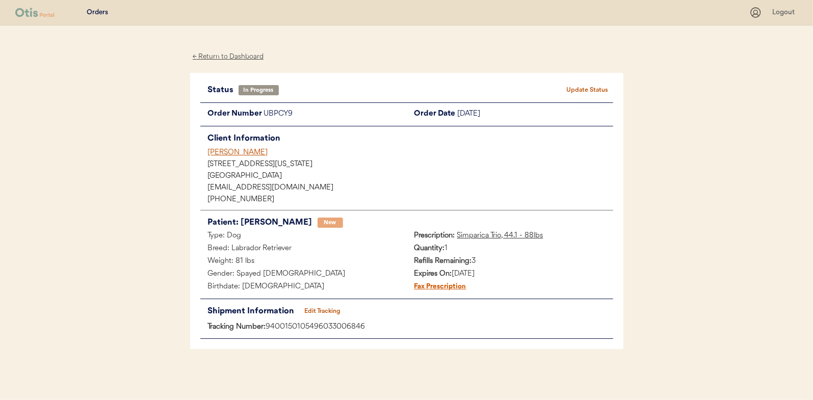
click at [589, 88] on button "Update Status" at bounding box center [587, 90] width 51 height 14
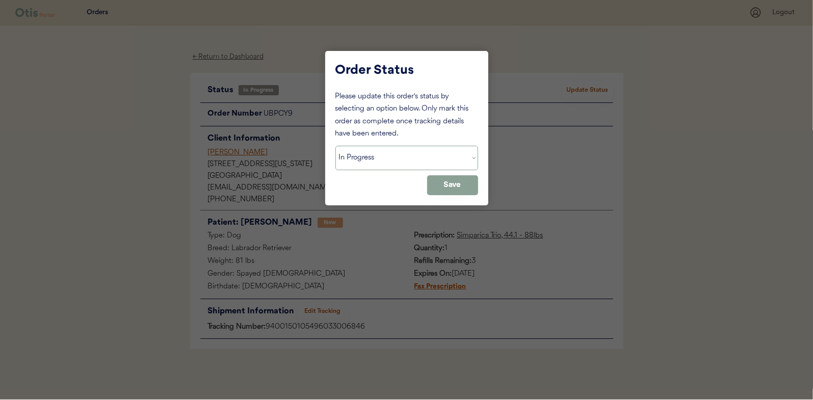
click at [422, 160] on select "Status On Hold New In Progress Complete Pending HW Consent Canceled" at bounding box center [406, 158] width 143 height 24
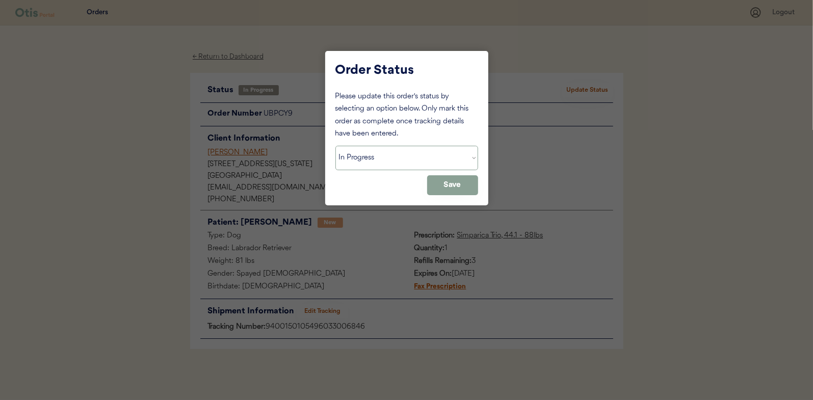
select select ""complete""
click at [335, 146] on select "Status On Hold New In Progress Complete Pending HW Consent Canceled" at bounding box center [406, 158] width 143 height 24
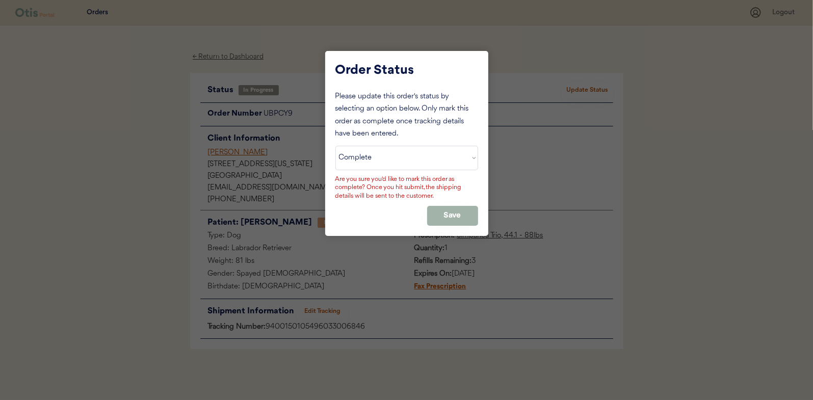
click at [468, 224] on button "Save" at bounding box center [452, 216] width 51 height 20
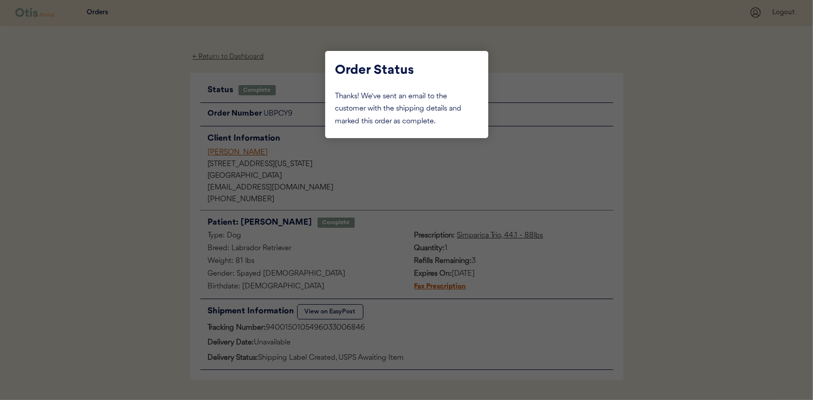
drag, startPoint x: 7, startPoint y: 193, endPoint x: 147, endPoint y: 133, distance: 152.0
click at [8, 193] on div at bounding box center [406, 200] width 813 height 400
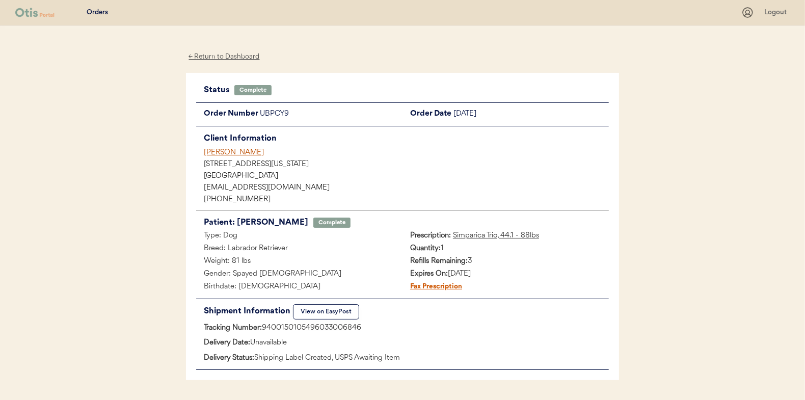
click at [211, 58] on div "← Return to Dashboard" at bounding box center [224, 57] width 76 height 12
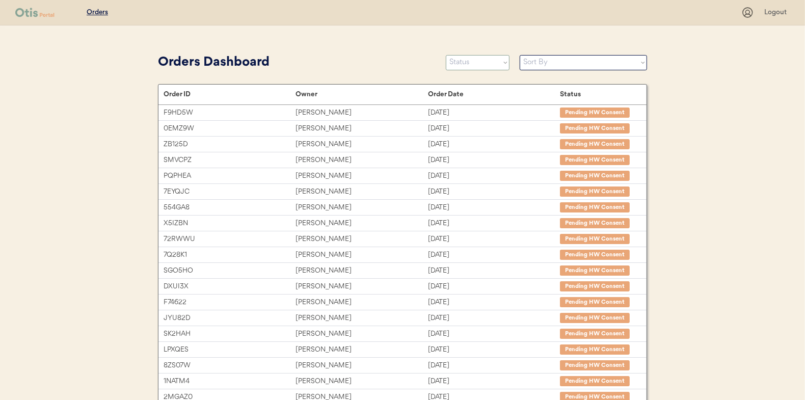
click at [488, 62] on select "Status On Hold New In Progress Complete Pending HW Consent Canceled" at bounding box center [478, 62] width 64 height 15
select select ""in_progress""
click at [446, 55] on select "Status On Hold New In Progress Complete Pending HW Consent Canceled" at bounding box center [478, 62] width 64 height 15
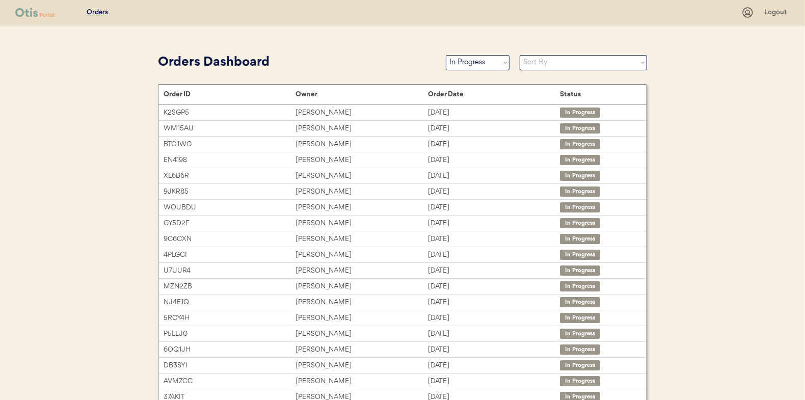
click at [539, 68] on select "Sort By Order Date (Newest → Oldest) Order Date (Oldest → Newest)" at bounding box center [583, 62] width 127 height 15
select select ""Order Date (Oldest → Newest)""
click at [520, 55] on select "Sort By Order Date (Newest → Oldest) Order Date (Oldest → Newest)" at bounding box center [583, 62] width 127 height 15
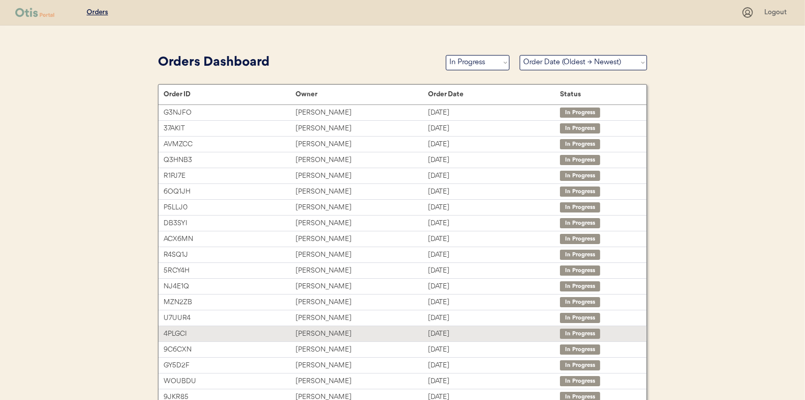
click at [331, 328] on div "Kitty wilcox" at bounding box center [361, 334] width 132 height 12
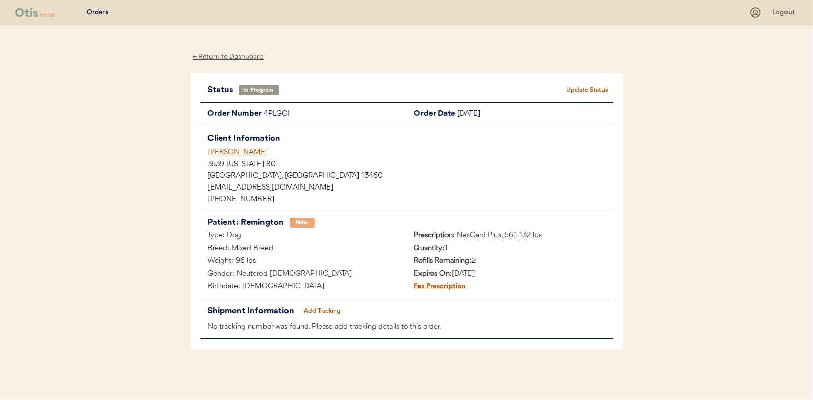
click at [310, 307] on button "Add Tracking" at bounding box center [322, 311] width 51 height 14
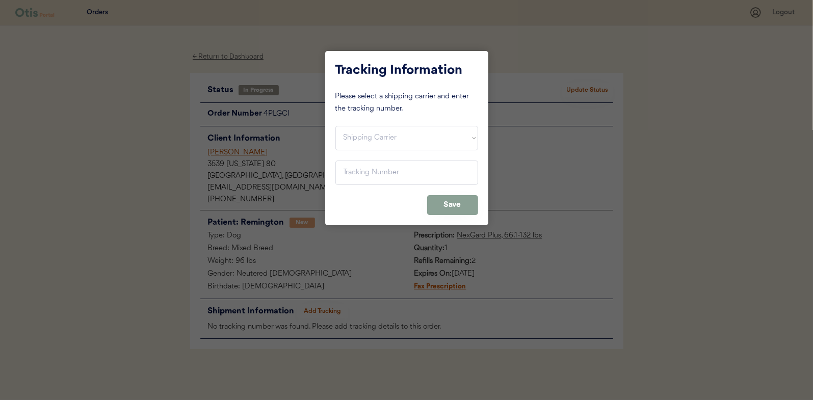
click at [353, 138] on select "Shipping Carrier FedEx FedEx Ground Economy UPS USPS" at bounding box center [406, 138] width 143 height 24
select select ""usps""
click at [335, 126] on select "Shipping Carrier FedEx FedEx Ground Economy UPS USPS" at bounding box center [406, 138] width 143 height 24
click at [363, 176] on input "input" at bounding box center [406, 172] width 143 height 24
paste input "9400150105799031338644"
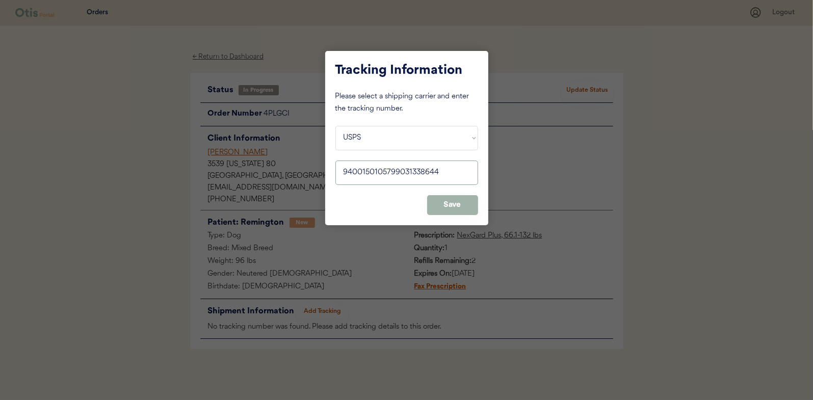
type input "9400150105799031338644"
click at [441, 204] on button "Save" at bounding box center [452, 205] width 51 height 20
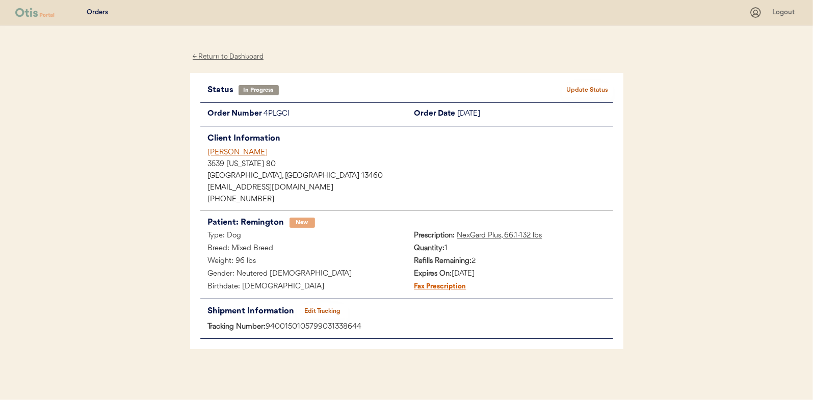
click at [600, 91] on button "Update Status" at bounding box center [587, 90] width 51 height 14
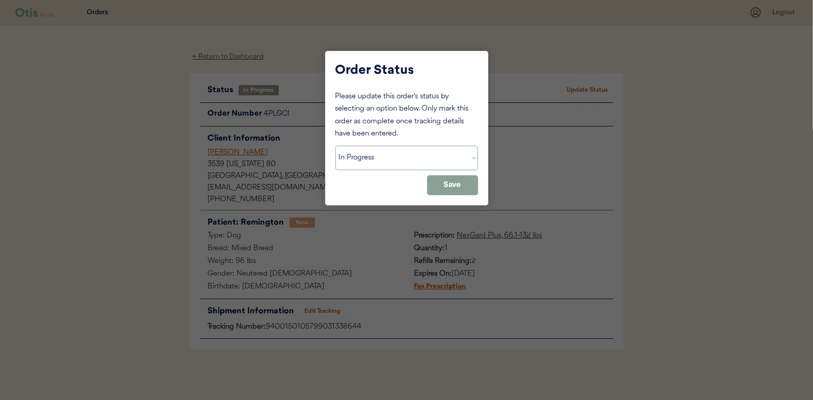
click at [426, 160] on select "Status On Hold New In Progress Complete Pending HW Consent Canceled" at bounding box center [406, 158] width 143 height 24
select select ""complete""
click at [335, 146] on select "Status On Hold New In Progress Complete Pending HW Consent Canceled" at bounding box center [406, 158] width 143 height 24
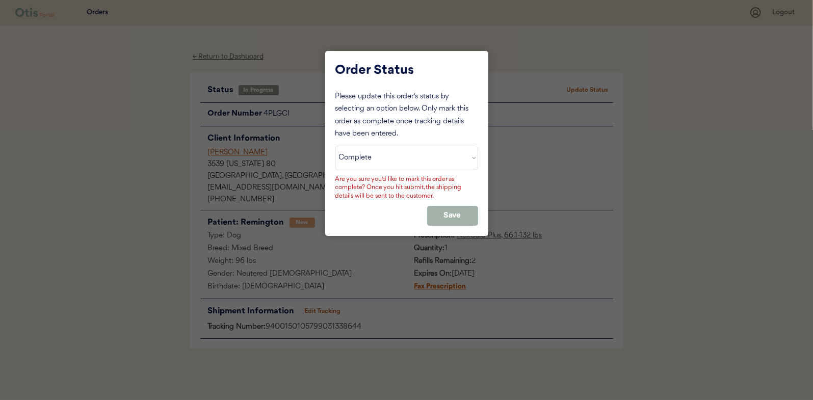
click at [442, 219] on button "Save" at bounding box center [452, 216] width 51 height 20
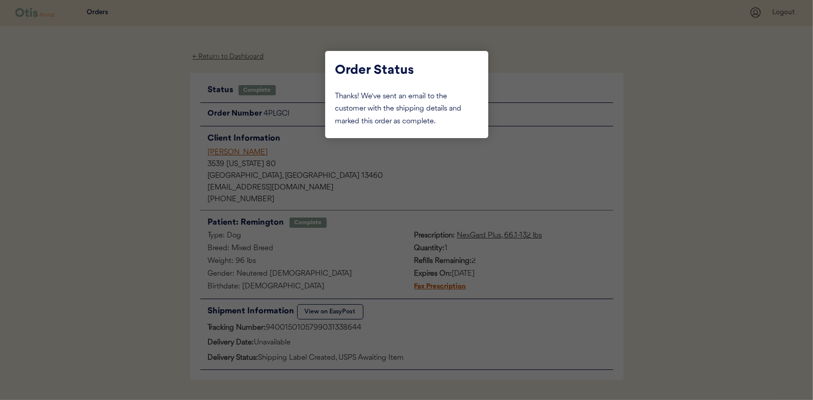
click at [39, 144] on div at bounding box center [406, 200] width 813 height 400
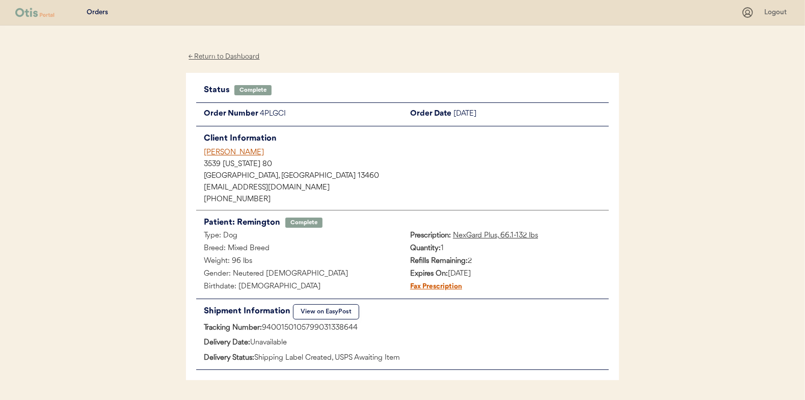
click at [229, 56] on div "← Return to Dashboard" at bounding box center [224, 57] width 76 height 12
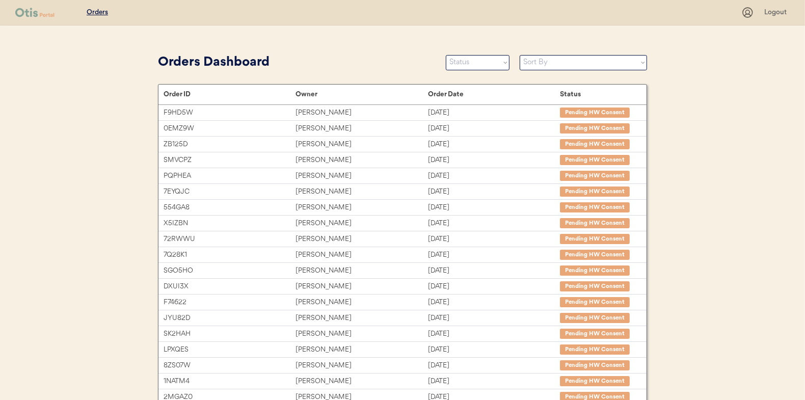
click at [465, 52] on div "Orders Dashboard Status On Hold New In Progress Complete Pending HW Consent Can…" at bounding box center [402, 62] width 489 height 23
click at [468, 60] on select "Status On Hold New In Progress Complete Pending HW Consent Canceled" at bounding box center [478, 62] width 64 height 15
select select ""in_progress""
click at [446, 55] on select "Status On Hold New In Progress Complete Pending HW Consent Canceled" at bounding box center [478, 62] width 64 height 15
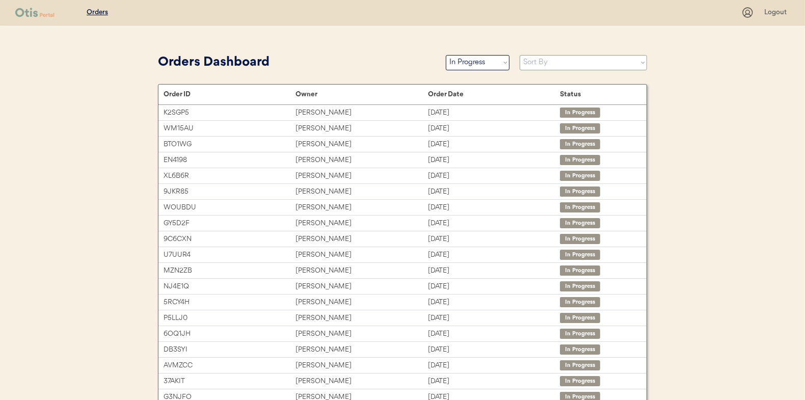
click at [608, 68] on select "Sort By Order Date (Newest → Oldest) Order Date (Oldest → Newest)" at bounding box center [583, 62] width 127 height 15
select select ""Order Date (Oldest → Newest)""
click at [520, 55] on select "Sort By Order Date (Newest → Oldest) Order Date (Oldest → Newest)" at bounding box center [583, 62] width 127 height 15
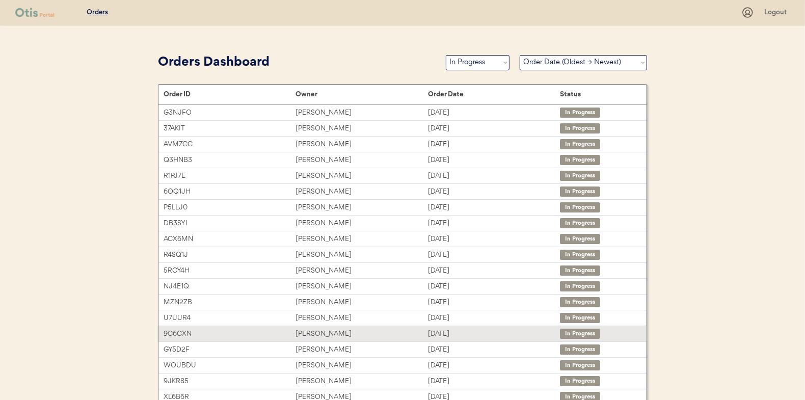
click at [442, 333] on div "[DATE]" at bounding box center [494, 334] width 132 height 12
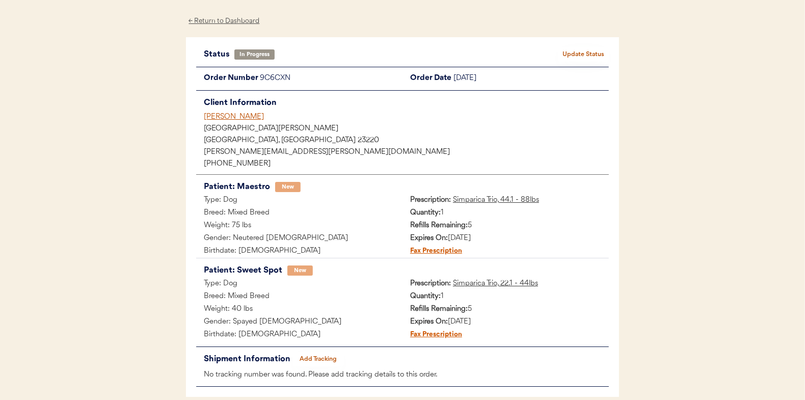
scroll to position [51, 0]
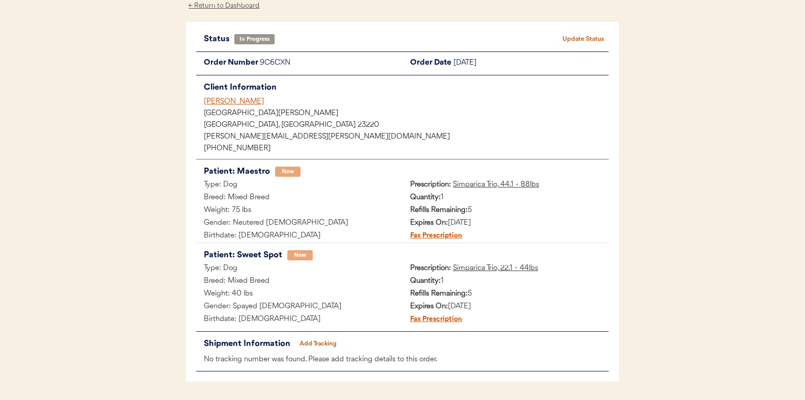
click at [322, 339] on button "Add Tracking" at bounding box center [318, 344] width 51 height 14
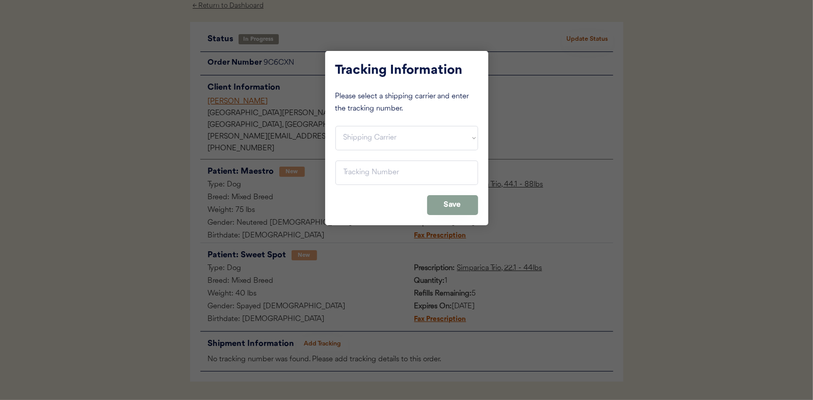
click at [386, 154] on div "Tracking Information Please select a shipping carrier and enter the tracking nu…" at bounding box center [406, 138] width 163 height 174
click at [385, 142] on select "Shipping Carrier FedEx FedEx Ground Economy UPS USPS" at bounding box center [406, 138] width 143 height 24
select select ""usps""
click at [335, 126] on select "Shipping Carrier FedEx FedEx Ground Economy UPS USPS" at bounding box center [406, 138] width 143 height 24
click at [380, 177] on input "input" at bounding box center [406, 172] width 143 height 24
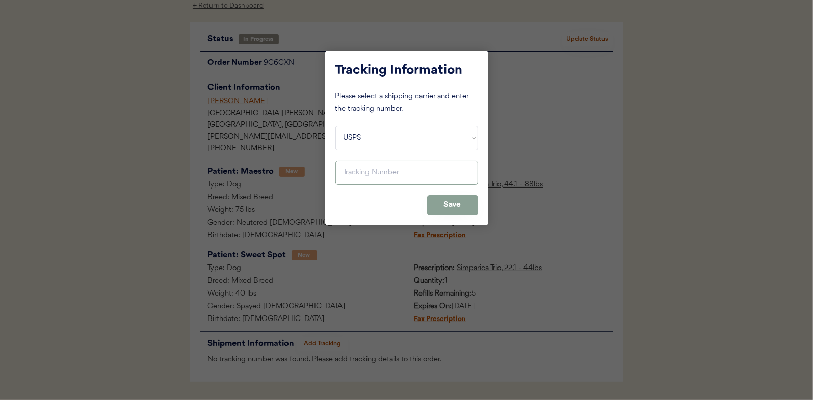
paste input "9400150105800031330849"
type input "9400150105800031330849"
click at [443, 211] on button "Save" at bounding box center [452, 205] width 51 height 20
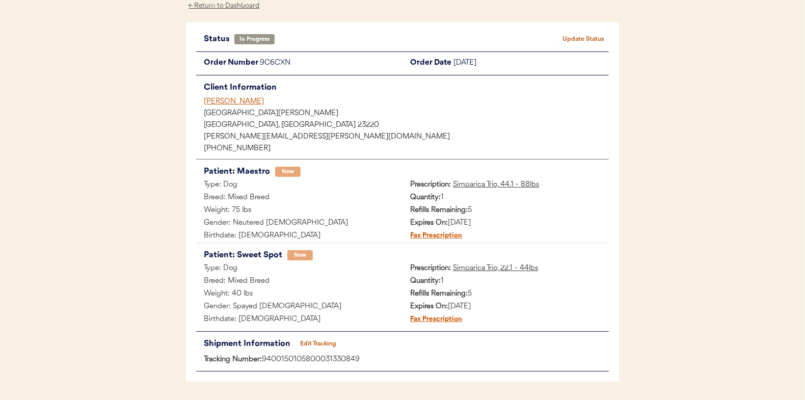
click at [578, 37] on button "Update Status" at bounding box center [583, 39] width 51 height 14
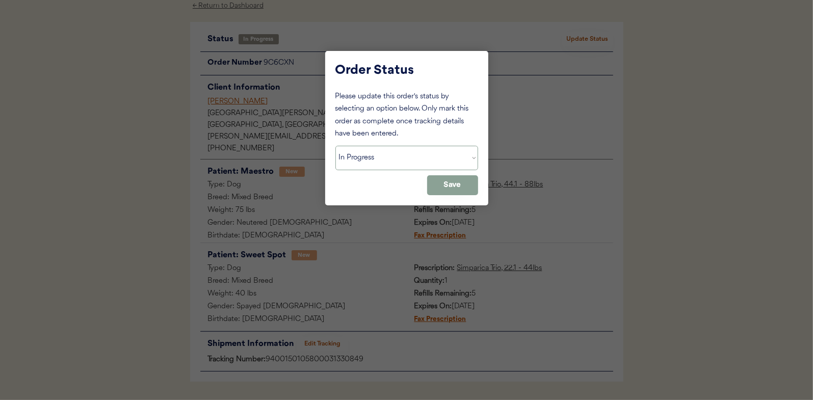
click at [407, 157] on select "Status On Hold New In Progress Complete Pending HW Consent Canceled" at bounding box center [406, 158] width 143 height 24
select select ""complete""
click at [335, 146] on select "Status On Hold New In Progress Complete Pending HW Consent Canceled" at bounding box center [406, 158] width 143 height 24
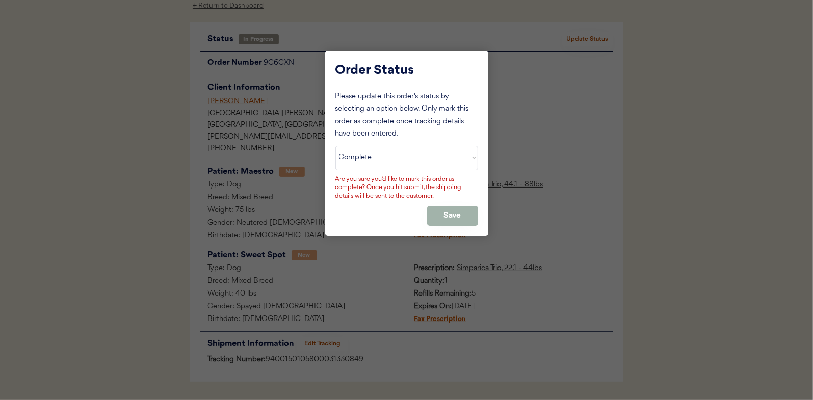
click at [451, 215] on button "Save" at bounding box center [452, 216] width 51 height 20
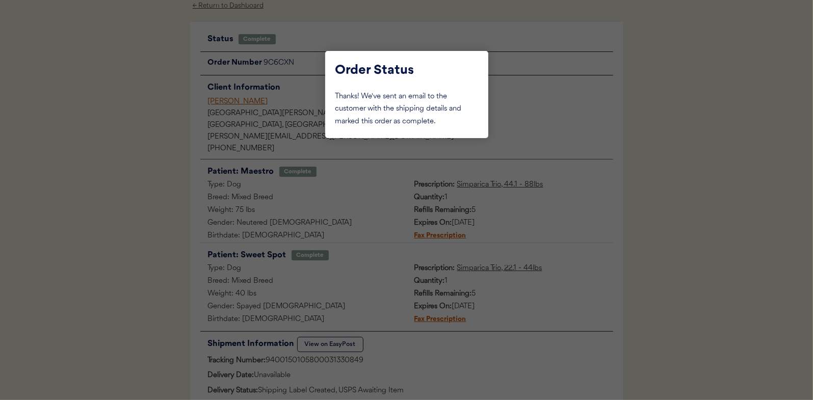
click at [163, 159] on div at bounding box center [406, 200] width 813 height 400
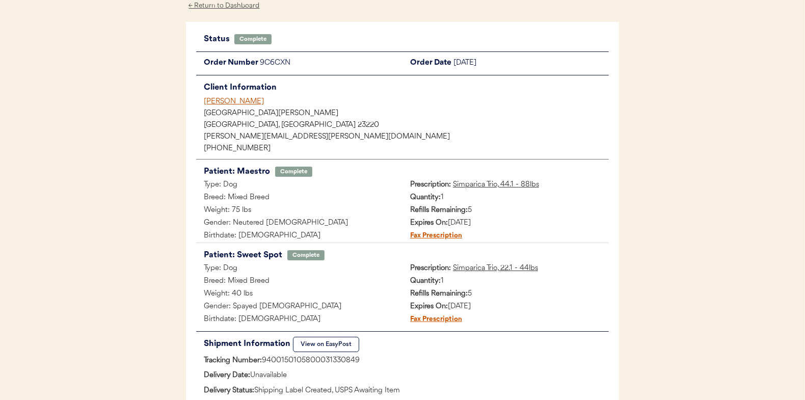
click at [235, 2] on div "← Return to Dashboard" at bounding box center [224, 6] width 76 height 12
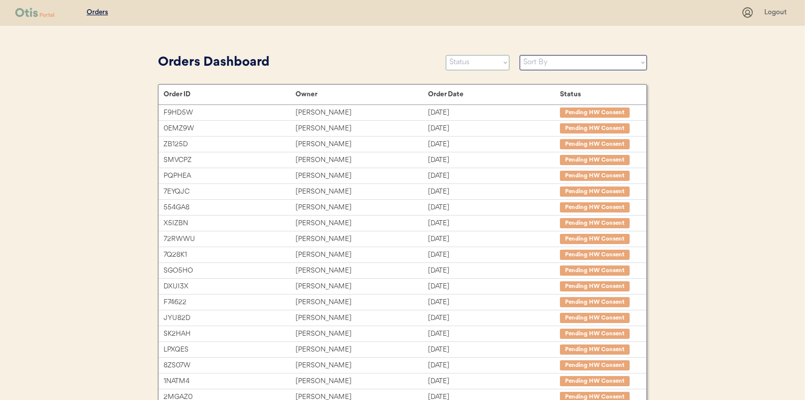
click at [472, 62] on select "Status On Hold New In Progress Complete Pending HW Consent Canceled" at bounding box center [478, 62] width 64 height 15
select select ""in_progress""
click at [446, 55] on select "Status On Hold New In Progress Complete Pending HW Consent Canceled" at bounding box center [478, 62] width 64 height 15
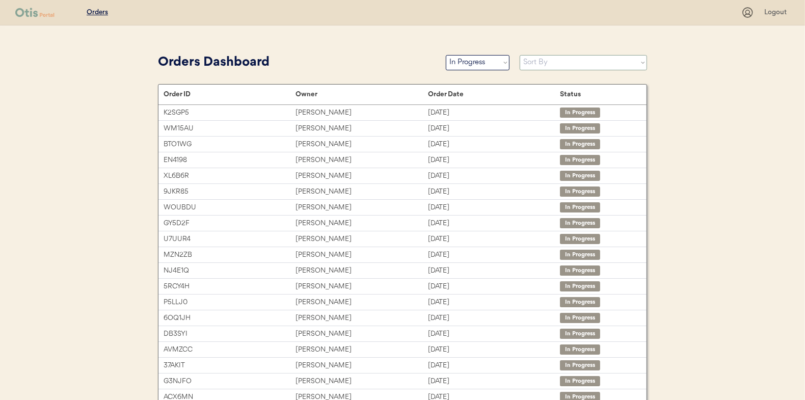
click at [521, 62] on select "Sort By Order Date (Newest → Oldest) Order Date (Oldest → Newest)" at bounding box center [583, 62] width 127 height 15
select select ""Order Date (Oldest → Newest)""
click at [520, 55] on select "Sort By Order Date (Newest → Oldest) Order Date (Oldest → Newest)" at bounding box center [583, 62] width 127 height 15
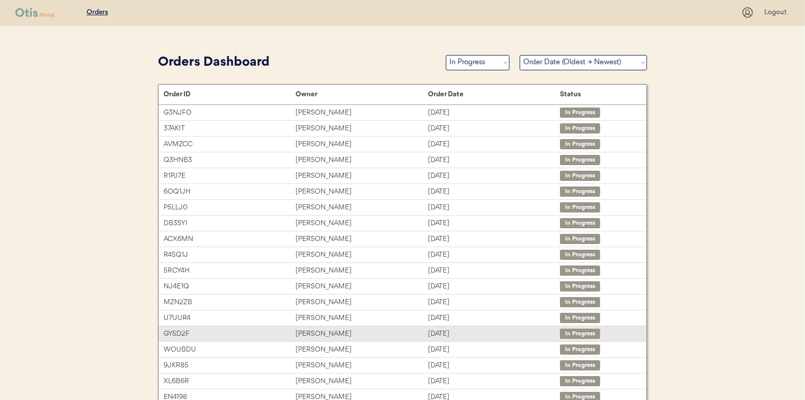
click at [339, 332] on div "[PERSON_NAME]" at bounding box center [361, 334] width 132 height 12
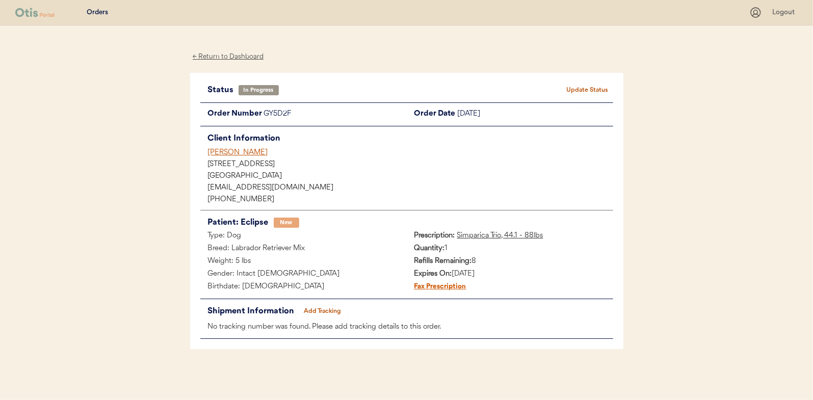
click at [330, 310] on button "Add Tracking" at bounding box center [322, 311] width 51 height 14
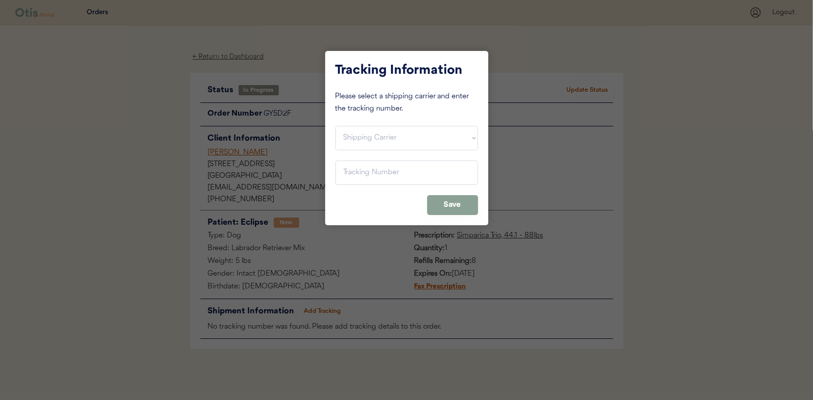
click at [397, 150] on div "Tracking Information Please select a shipping carrier and enter the tracking nu…" at bounding box center [406, 138] width 163 height 174
drag, startPoint x: 399, startPoint y: 133, endPoint x: 399, endPoint y: 142, distance: 9.2
click at [399, 133] on select "Shipping Carrier FedEx FedEx Ground Economy UPS USPS" at bounding box center [406, 138] width 143 height 24
select select ""usps""
click at [335, 126] on select "Shipping Carrier FedEx FedEx Ground Economy UPS USPS" at bounding box center [406, 138] width 143 height 24
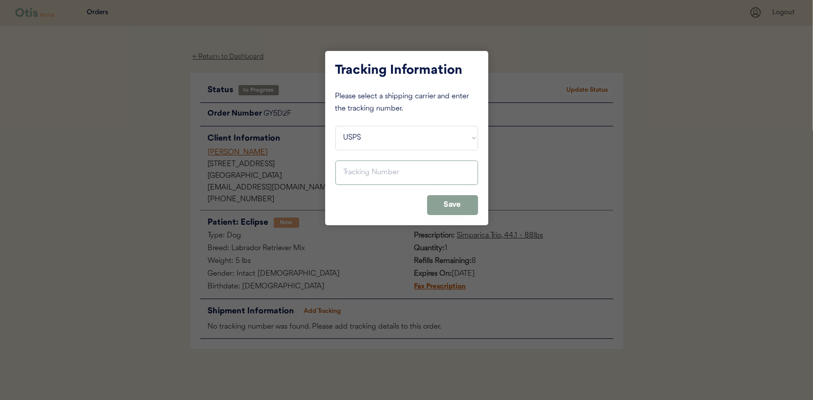
click at [388, 180] on input "input" at bounding box center [406, 172] width 143 height 24
paste input "9400150105800031328839"
type input "9400150105800031328839"
click at [422, 201] on div "Tracking Information Please select a shipping carrier and enter the tracking nu…" at bounding box center [406, 138] width 163 height 174
click at [437, 207] on button "Save" at bounding box center [452, 205] width 51 height 20
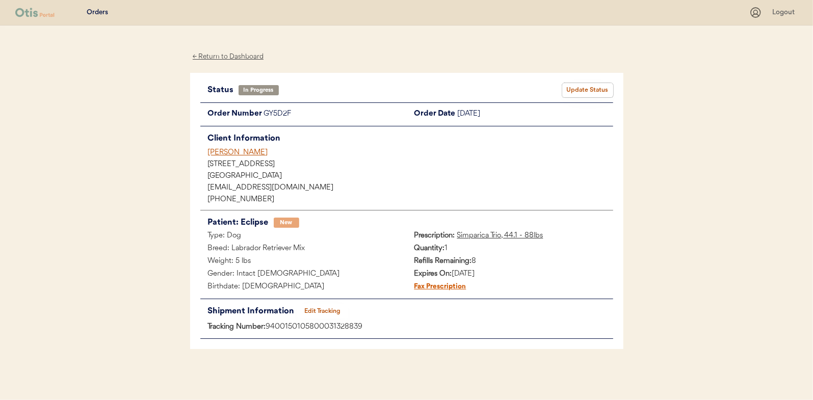
click at [579, 89] on button "Update Status" at bounding box center [587, 90] width 51 height 14
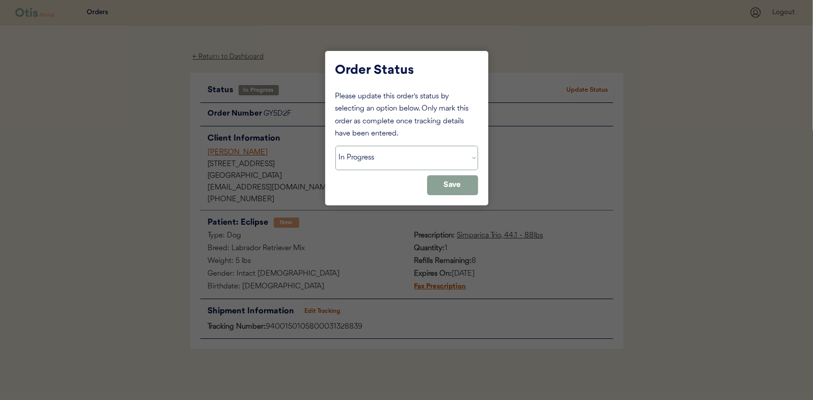
drag, startPoint x: 391, startPoint y: 160, endPoint x: 389, endPoint y: 166, distance: 5.5
click at [391, 160] on select "Status On Hold New In Progress Complete Pending HW Consent Canceled" at bounding box center [406, 158] width 143 height 24
select select ""complete""
click at [335, 146] on select "Status On Hold New In Progress Complete Pending HW Consent Canceled" at bounding box center [406, 158] width 143 height 24
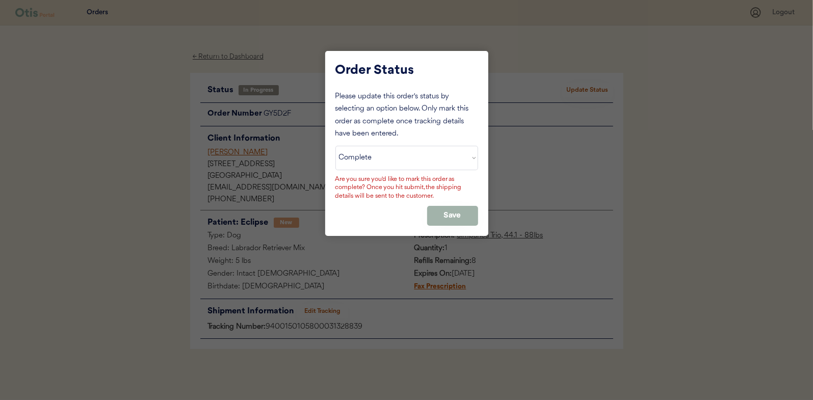
click at [438, 210] on button "Save" at bounding box center [452, 216] width 51 height 20
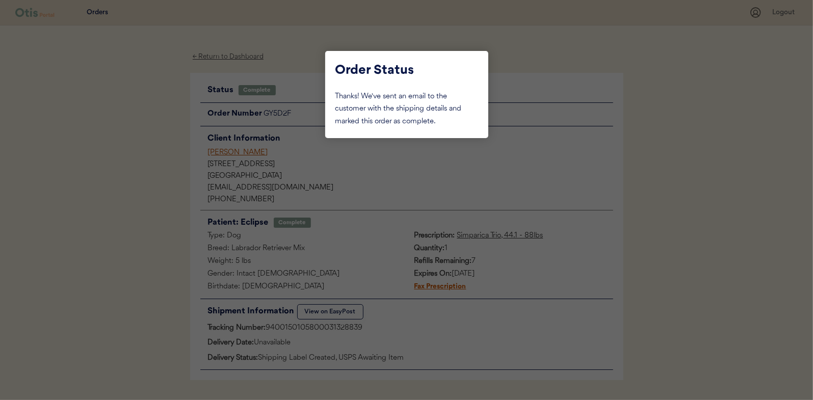
click at [126, 186] on div at bounding box center [406, 200] width 813 height 400
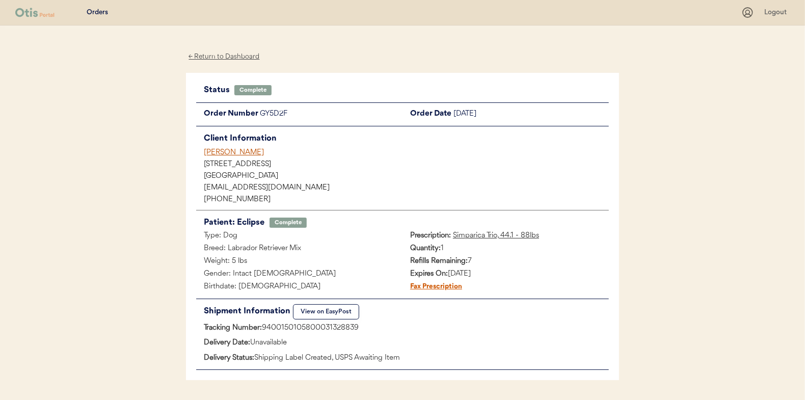
click at [228, 59] on div "← Return to Dashboard" at bounding box center [224, 57] width 76 height 12
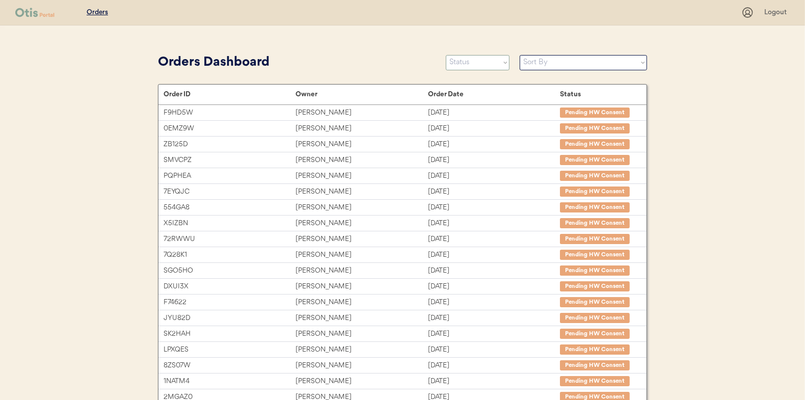
click at [486, 65] on select "Status On Hold New In Progress Complete Pending HW Consent Canceled" at bounding box center [478, 62] width 64 height 15
select select ""in_progress""
click at [446, 55] on select "Status On Hold New In Progress Complete Pending HW Consent Canceled" at bounding box center [478, 62] width 64 height 15
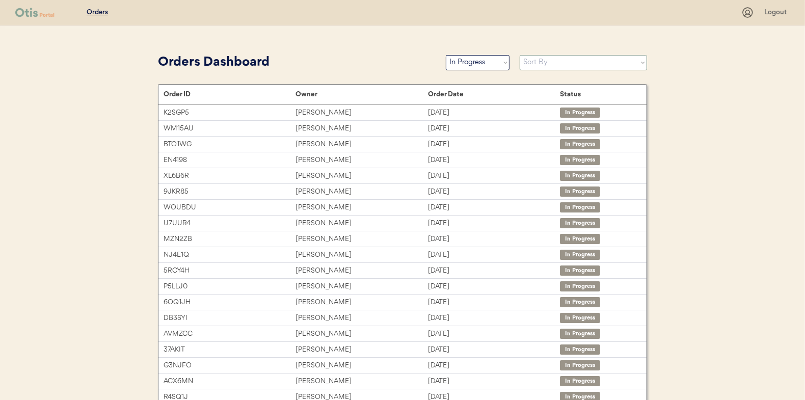
click at [523, 63] on select "Sort By Order Date (Newest → Oldest) Order Date (Oldest → Newest)" at bounding box center [583, 62] width 127 height 15
select select ""Order Date (Oldest → Newest)""
click at [520, 55] on select "Sort By Order Date (Newest → Oldest) Order Date (Oldest → Newest)" at bounding box center [583, 62] width 127 height 15
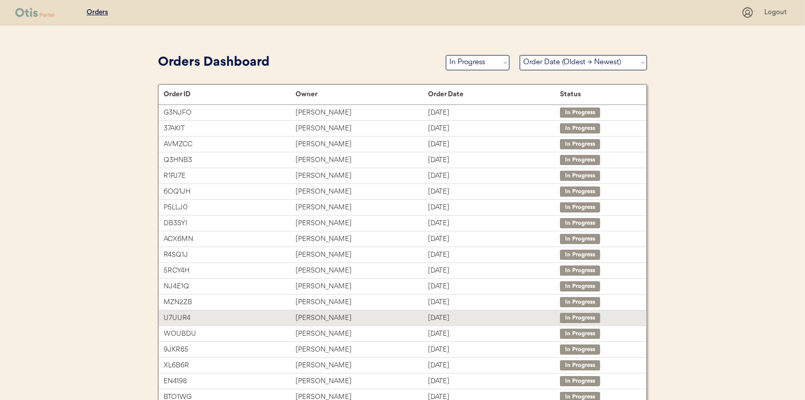
click at [299, 312] on div "[PERSON_NAME]" at bounding box center [361, 318] width 132 height 12
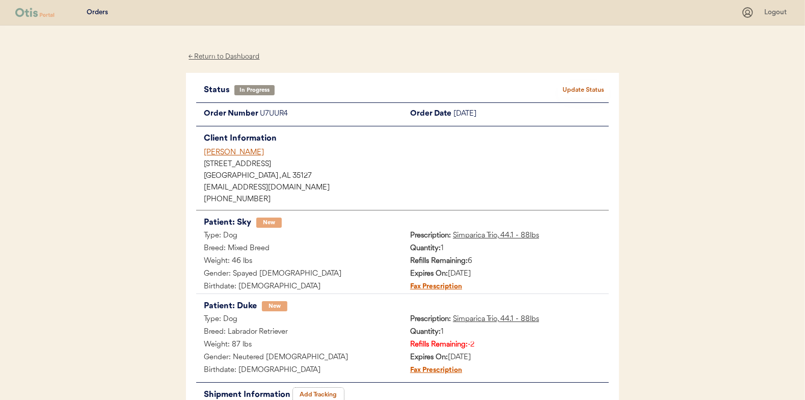
click at [309, 391] on button "Add Tracking" at bounding box center [318, 395] width 51 height 14
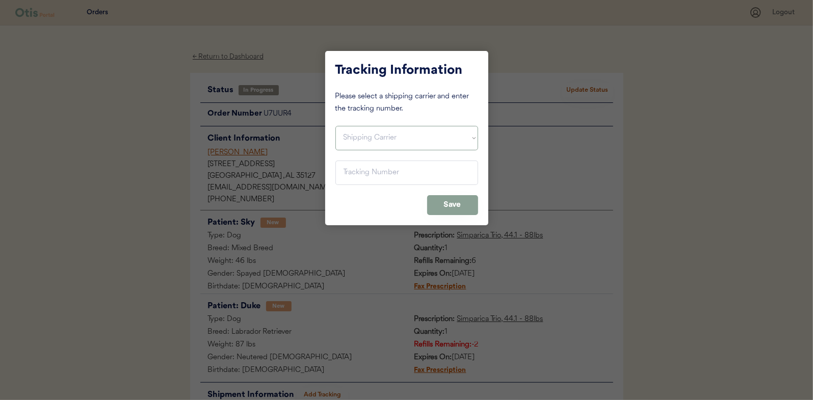
drag, startPoint x: 393, startPoint y: 140, endPoint x: 391, endPoint y: 150, distance: 10.4
click at [393, 140] on select "Shipping Carrier FedEx FedEx Ground Economy UPS USPS" at bounding box center [406, 138] width 143 height 24
select select ""usps""
click at [335, 126] on select "Shipping Carrier FedEx FedEx Ground Economy UPS USPS" at bounding box center [406, 138] width 143 height 24
click at [381, 169] on input "input" at bounding box center [406, 172] width 143 height 24
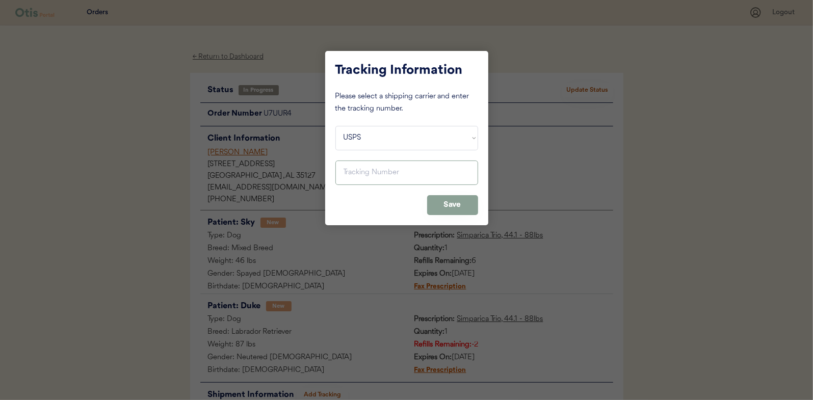
paste input "9400150105799031321318"
type input "9400150105799031321318"
click at [443, 208] on button "Save" at bounding box center [452, 205] width 51 height 20
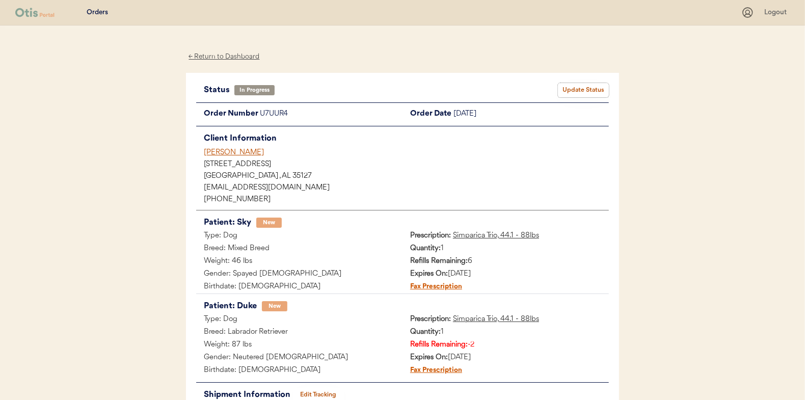
click at [570, 93] on button "Update Status" at bounding box center [583, 90] width 51 height 14
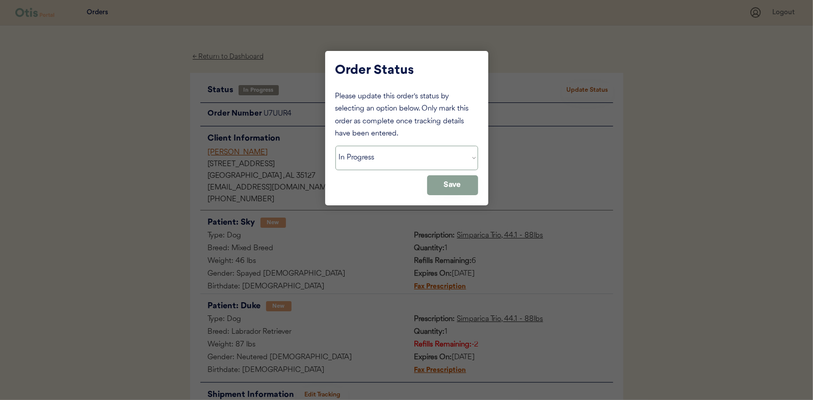
click at [395, 166] on select "Status On Hold New In Progress Complete Pending HW Consent Canceled" at bounding box center [406, 158] width 143 height 24
select select ""complete""
click at [335, 146] on select "Status On Hold New In Progress Complete Pending HW Consent Canceled" at bounding box center [406, 158] width 143 height 24
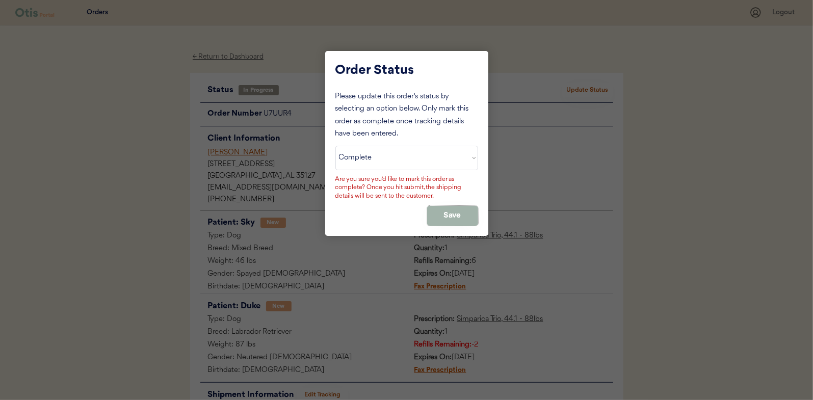
click at [443, 209] on button "Save" at bounding box center [452, 216] width 51 height 20
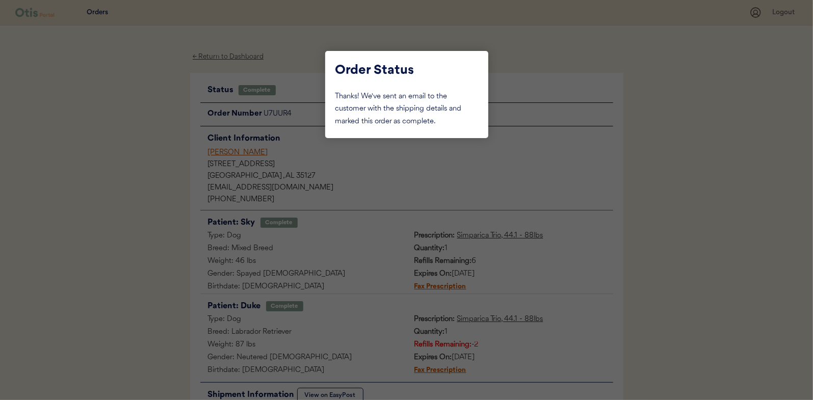
click at [103, 172] on div at bounding box center [406, 200] width 813 height 400
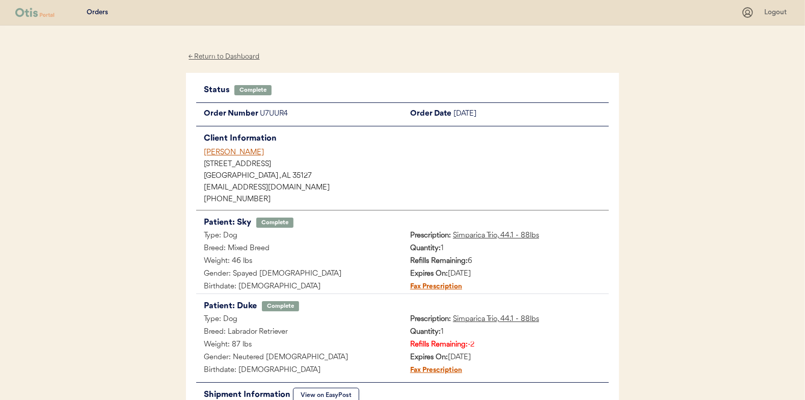
click at [224, 51] on div "← Return to Dashboard" at bounding box center [224, 57] width 76 height 12
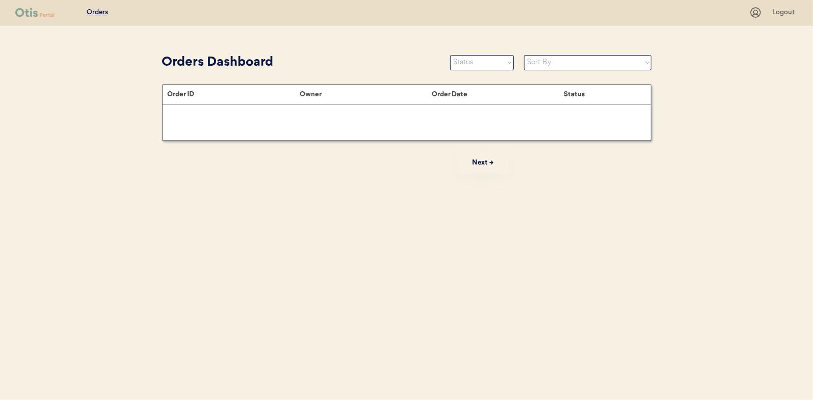
click at [499, 65] on select "Status On Hold New In Progress Complete Pending HW Consent Canceled" at bounding box center [482, 62] width 64 height 15
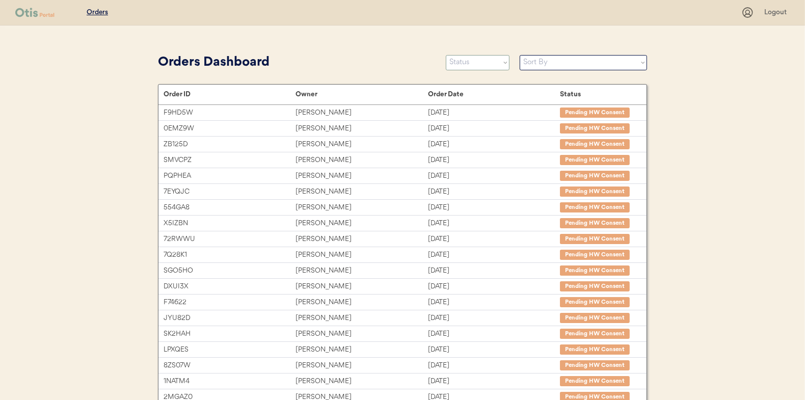
select select ""in_progress""
click at [446, 55] on select "Status On Hold New In Progress Complete Pending HW Consent Canceled" at bounding box center [478, 62] width 64 height 15
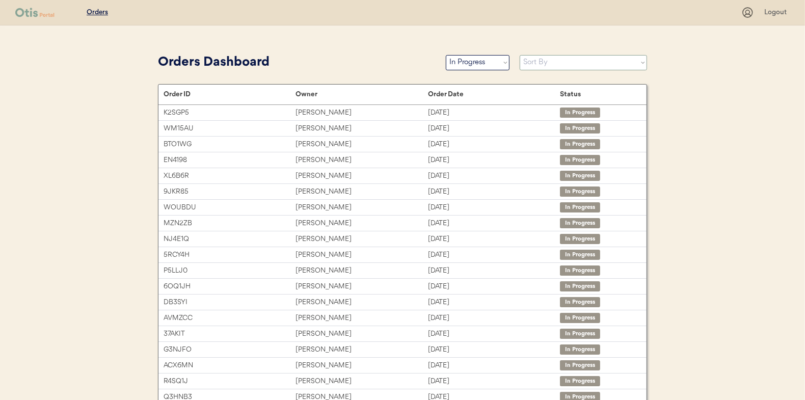
click at [536, 67] on select "Sort By Order Date (Newest → Oldest) Order Date (Oldest → Newest)" at bounding box center [583, 62] width 127 height 15
select select ""Order Date (Oldest → Newest)""
click at [520, 55] on select "Sort By Order Date (Newest → Oldest) Order Date (Oldest → Newest)" at bounding box center [583, 62] width 127 height 15
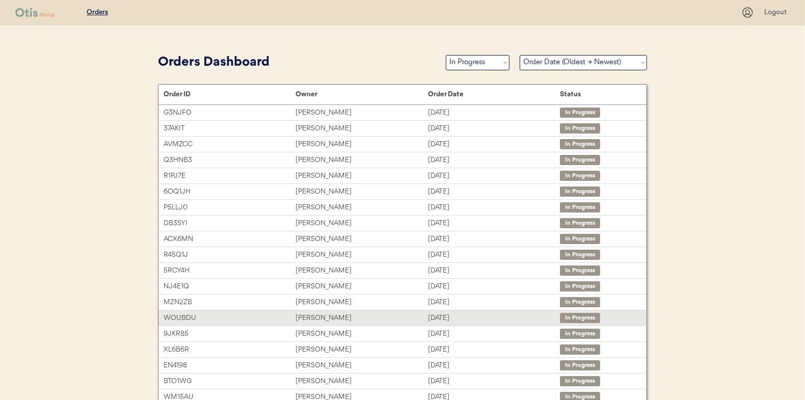
click at [354, 312] on div "Emily Davidson" at bounding box center [361, 318] width 132 height 12
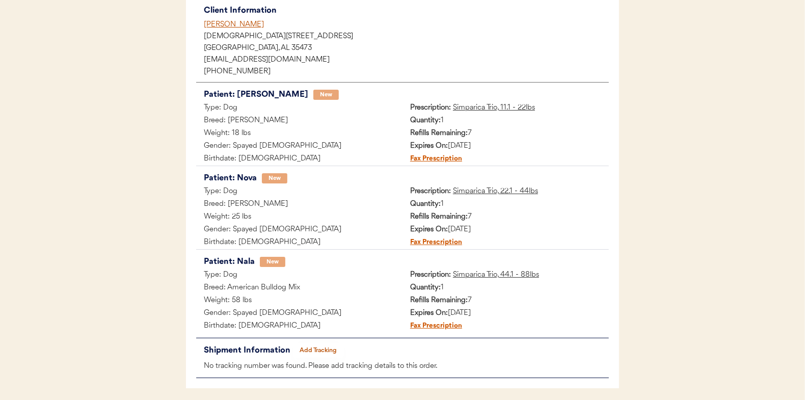
scroll to position [167, 0]
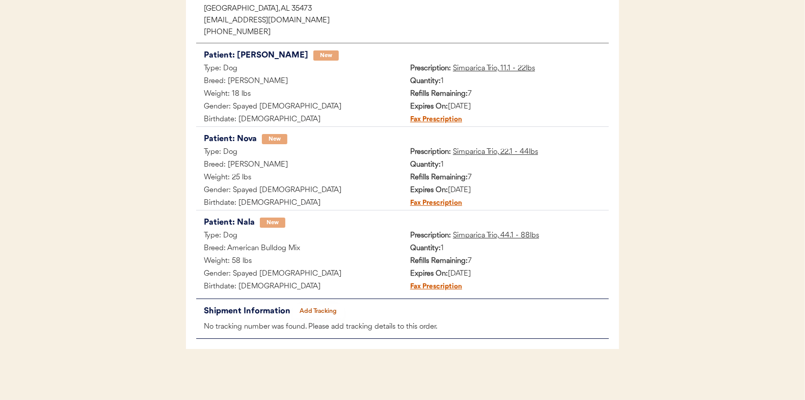
click at [323, 306] on button "Add Tracking" at bounding box center [318, 311] width 51 height 14
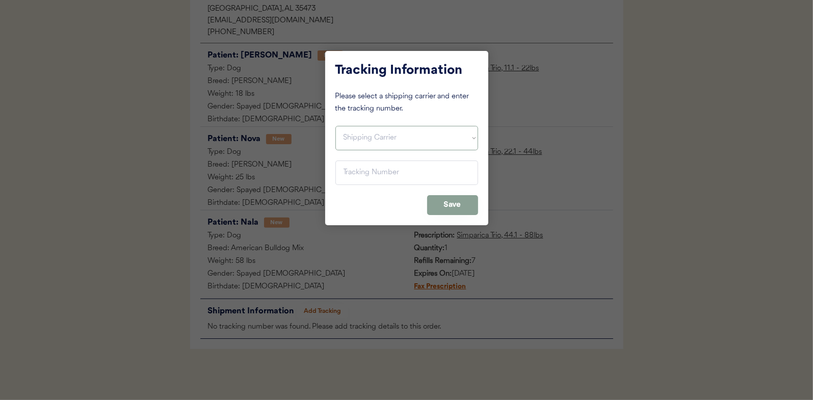
click at [364, 137] on select "Shipping Carrier FedEx FedEx Ground Economy UPS USPS" at bounding box center [406, 138] width 143 height 24
select select ""usps""
click at [335, 126] on select "Shipping Carrier FedEx FedEx Ground Economy UPS USPS" at bounding box center [406, 138] width 143 height 24
click at [372, 178] on input "input" at bounding box center [406, 172] width 143 height 24
paste input "9400150105497031541896"
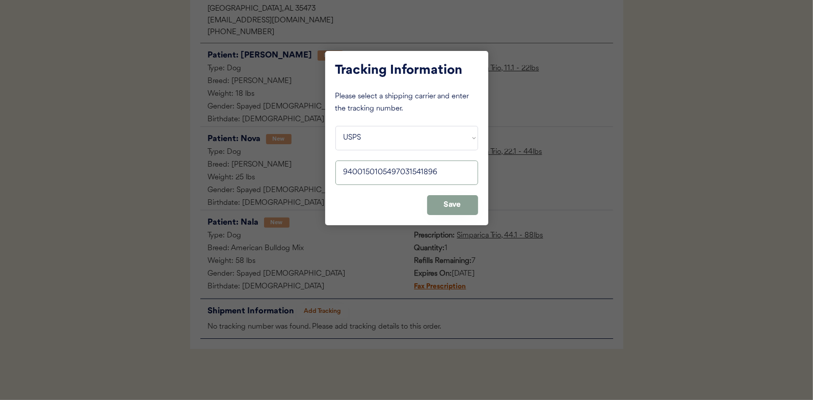
type input "9400150105497031541896"
click at [474, 214] on button "Save" at bounding box center [452, 205] width 51 height 20
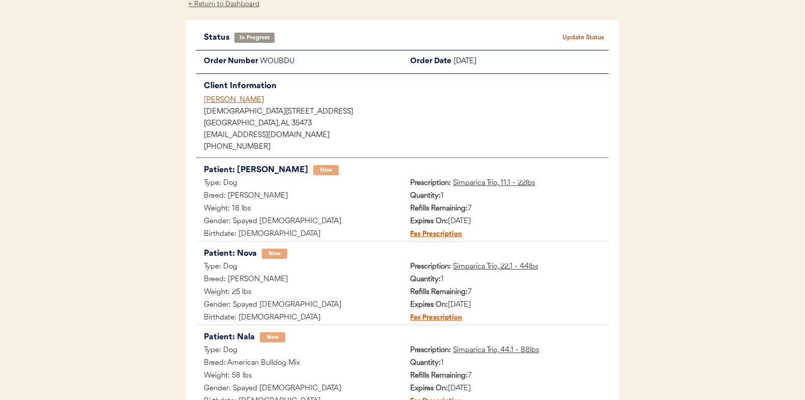
scroll to position [14, 0]
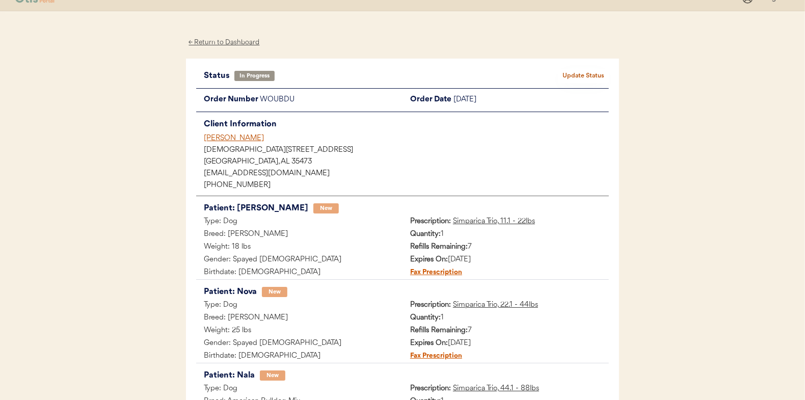
click at [586, 76] on button "Update Status" at bounding box center [583, 76] width 51 height 14
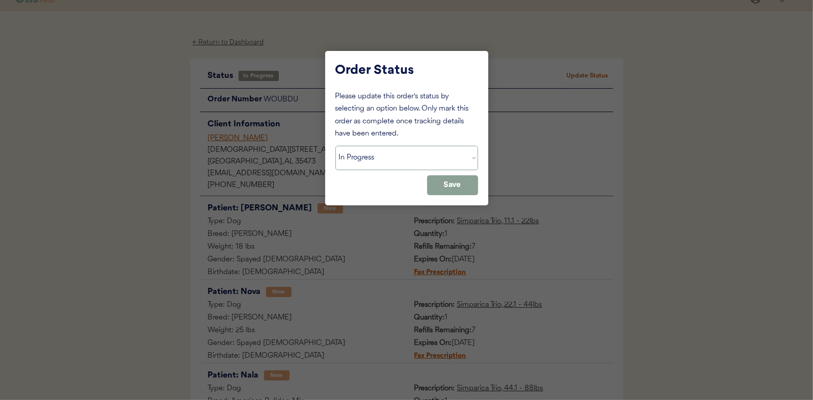
drag, startPoint x: 395, startPoint y: 158, endPoint x: 387, endPoint y: 169, distance: 13.9
click at [395, 158] on select "Status On Hold New In Progress Complete Pending HW Consent Canceled" at bounding box center [406, 158] width 143 height 24
select select ""complete""
click at [335, 146] on select "Status On Hold New In Progress Complete Pending HW Consent Canceled" at bounding box center [406, 158] width 143 height 24
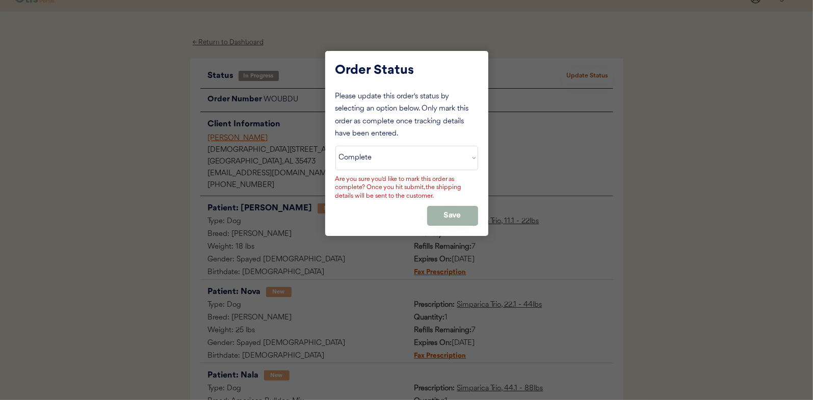
click at [442, 214] on button "Save" at bounding box center [452, 216] width 51 height 20
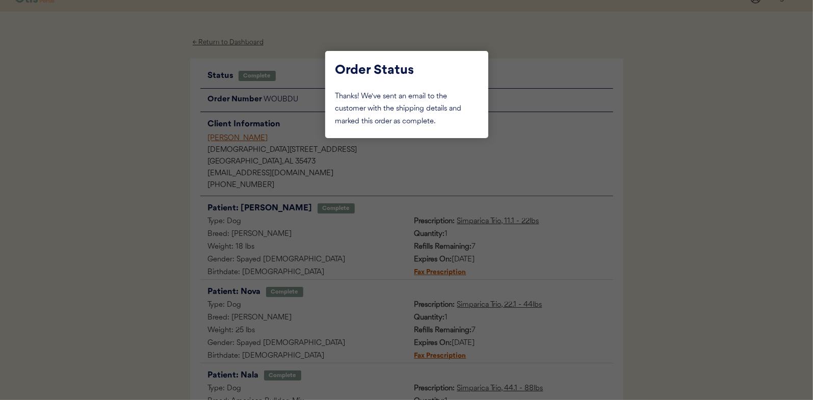
click at [155, 217] on div at bounding box center [406, 200] width 813 height 400
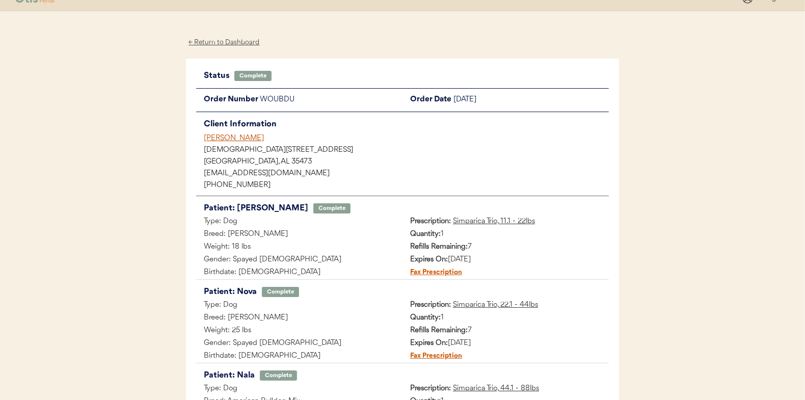
click at [233, 49] on div "← Return to Dashboard Status Complete Update Status Order Number WOUBDU Order D…" at bounding box center [402, 297] width 433 height 573
click at [238, 37] on div "← Return to Dashboard" at bounding box center [224, 43] width 76 height 12
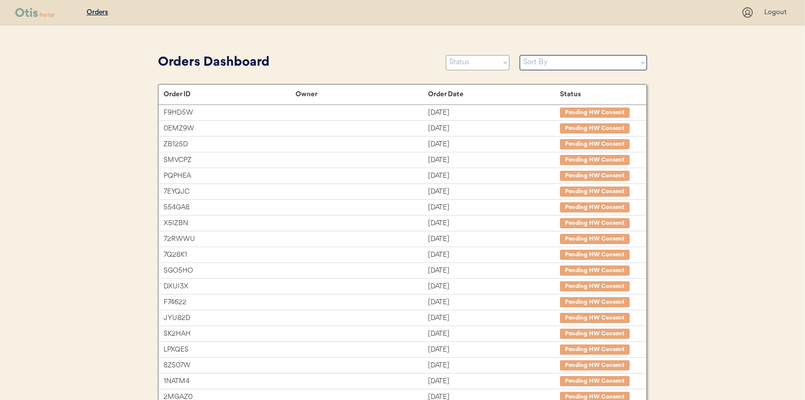
click at [506, 65] on select "Status On Hold New In Progress Complete Pending HW Consent Canceled" at bounding box center [478, 62] width 64 height 15
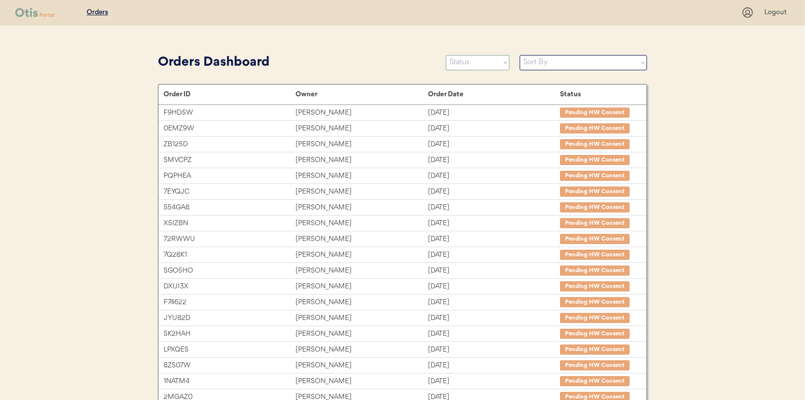
select select ""in_progress""
click at [446, 55] on select "Status On Hold New In Progress Complete Pending HW Consent Canceled" at bounding box center [478, 62] width 64 height 15
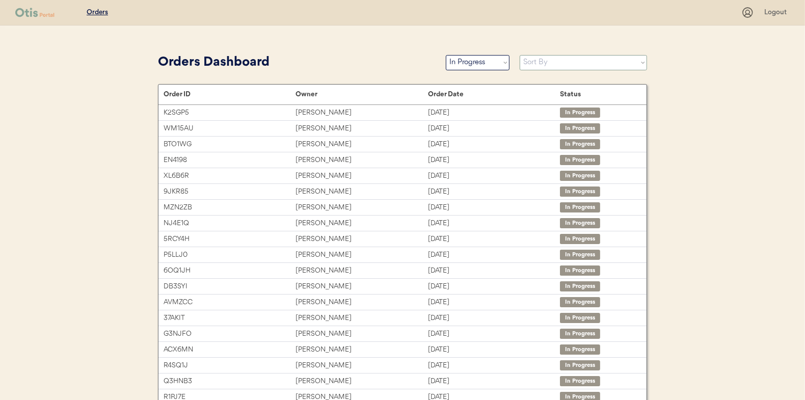
click at [546, 63] on select "Sort By Order Date (Newest → Oldest) Order Date (Oldest → Newest)" at bounding box center [583, 62] width 127 height 15
select select ""Order Date (Oldest → Newest)""
click at [520, 55] on select "Sort By Order Date (Newest → Oldest) Order Date (Oldest → Newest)" at bounding box center [583, 62] width 127 height 15
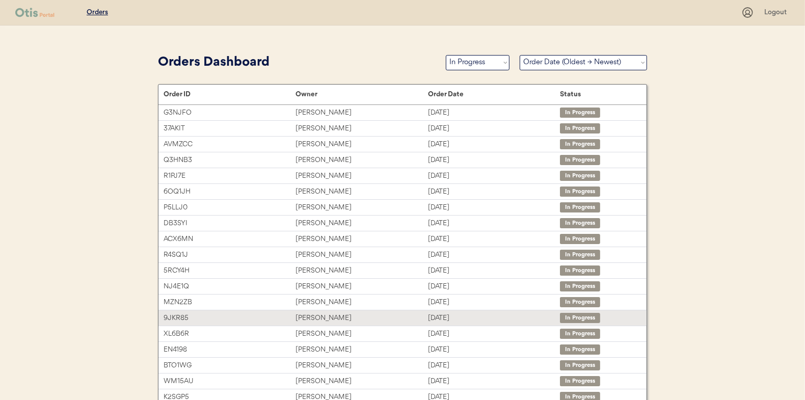
click at [281, 316] on div "9JKR85" at bounding box center [230, 318] width 132 height 12
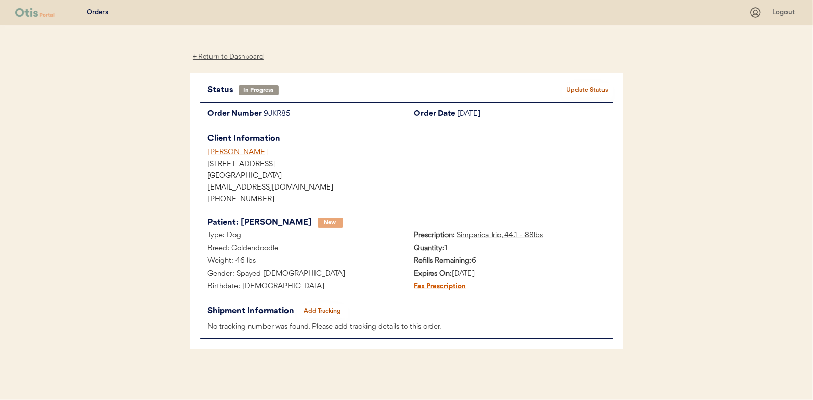
click at [329, 312] on button "Add Tracking" at bounding box center [322, 311] width 51 height 14
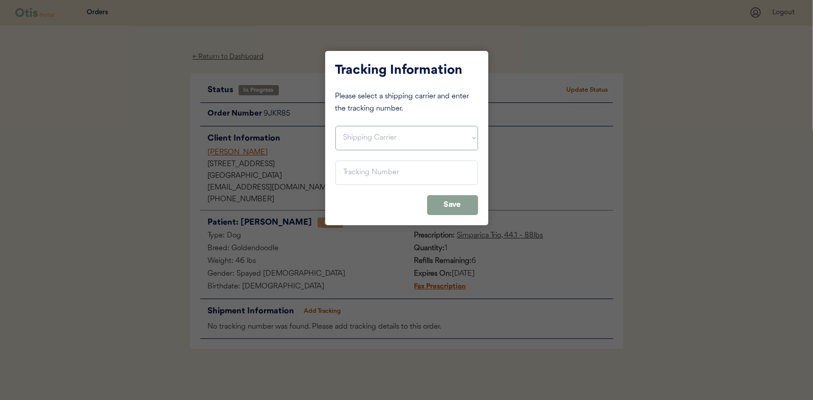
click at [365, 145] on select "Shipping Carrier FedEx FedEx Ground Economy UPS USPS" at bounding box center [406, 138] width 143 height 24
select select ""usps""
click at [335, 126] on select "Shipping Carrier FedEx FedEx Ground Economy UPS USPS" at bounding box center [406, 138] width 143 height 24
click at [364, 170] on input "input" at bounding box center [406, 172] width 143 height 24
paste input "9400150105799031326313"
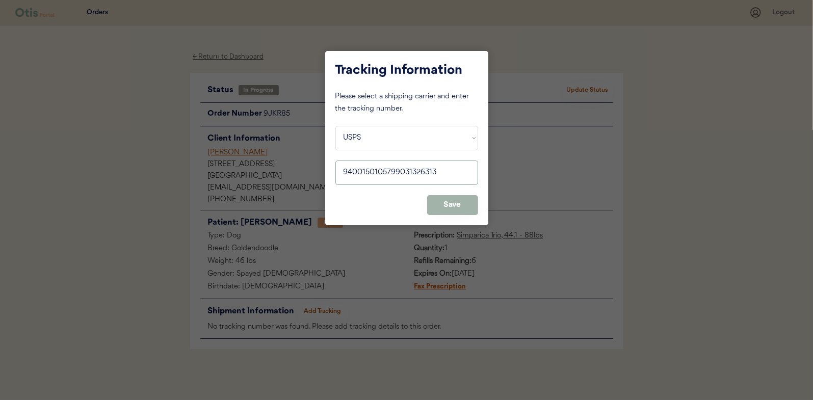
type input "9400150105799031326313"
click at [464, 208] on button "Save" at bounding box center [452, 205] width 51 height 20
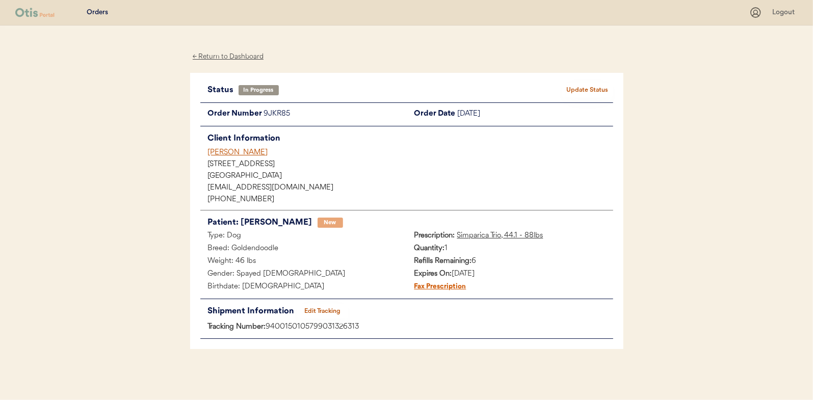
click at [583, 87] on button "Update Status" at bounding box center [587, 90] width 51 height 14
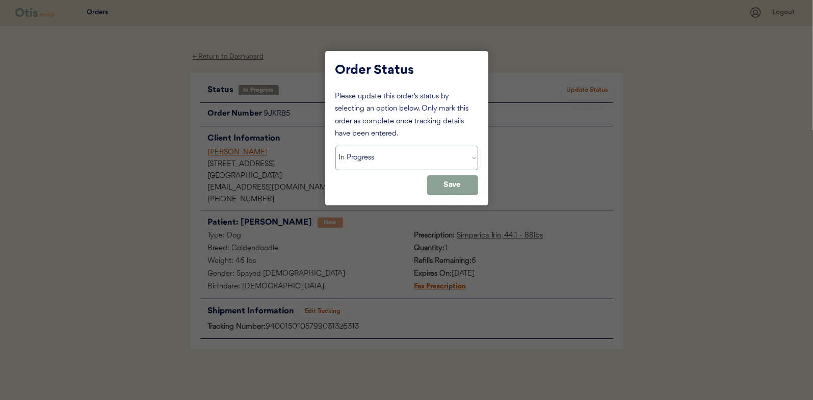
drag, startPoint x: 437, startPoint y: 150, endPoint x: 435, endPoint y: 155, distance: 5.3
click at [437, 150] on select "Status On Hold New In Progress Complete Pending HW Consent Canceled" at bounding box center [406, 158] width 143 height 24
select select ""complete""
click at [335, 146] on select "Status On Hold New In Progress Complete Pending HW Consent Canceled" at bounding box center [406, 158] width 143 height 24
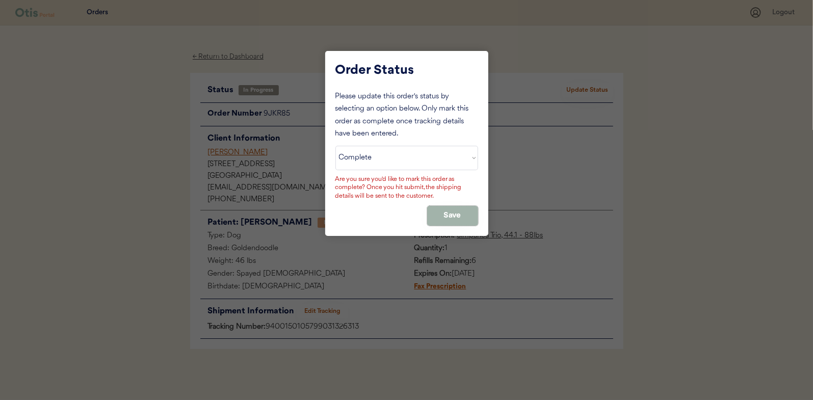
click at [445, 213] on button "Save" at bounding box center [452, 216] width 51 height 20
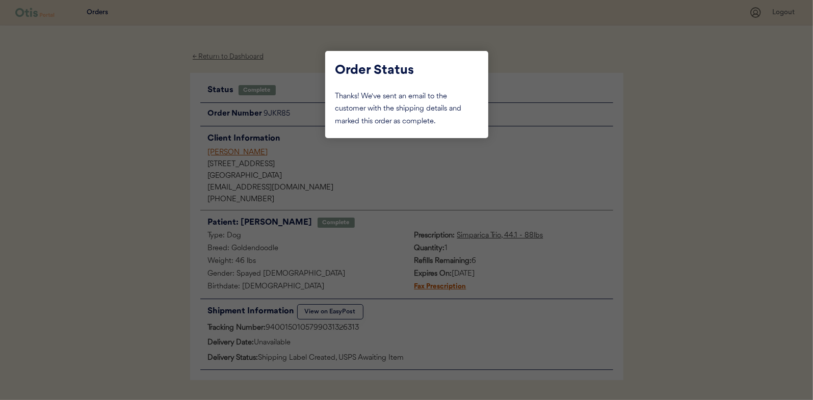
click at [112, 155] on div at bounding box center [406, 200] width 813 height 400
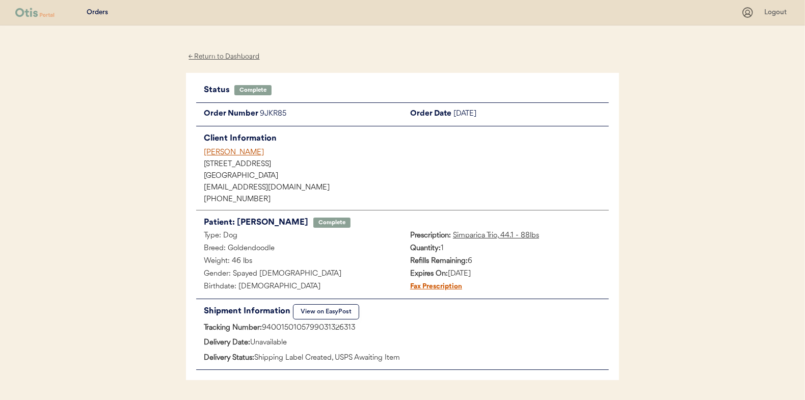
click at [216, 57] on div "← Return to Dashboard" at bounding box center [224, 57] width 76 height 12
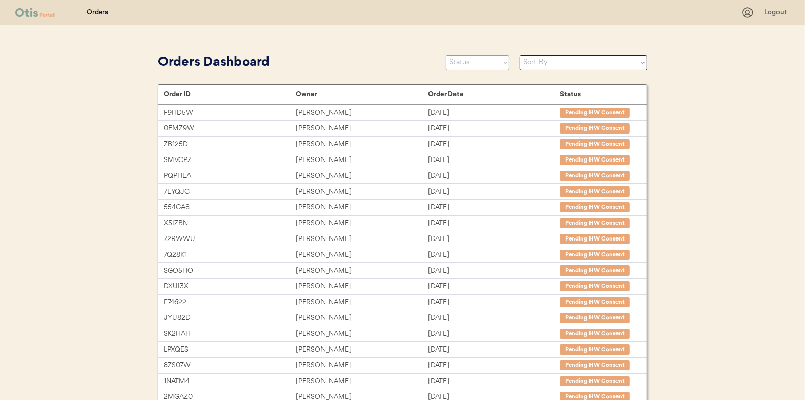
click at [490, 66] on select "Status On Hold New In Progress Complete Pending HW Consent Canceled" at bounding box center [478, 62] width 64 height 15
select select ""in_progress""
click at [446, 55] on select "Status On Hold New In Progress Complete Pending HW Consent Canceled" at bounding box center [478, 62] width 64 height 15
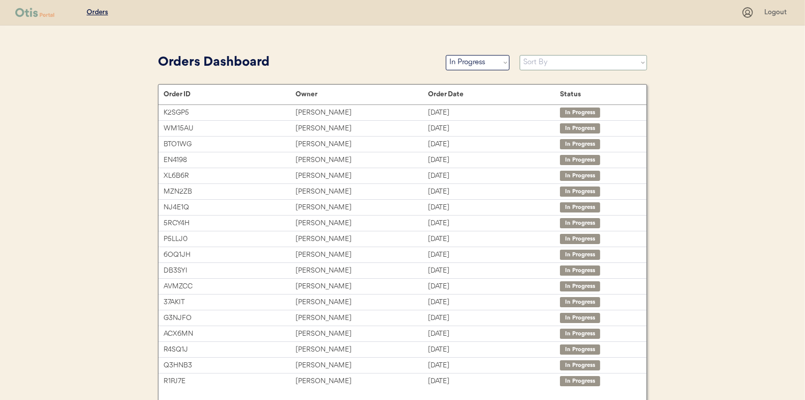
click at [538, 57] on select "Sort By Order Date (Newest → Oldest) Order Date (Oldest → Newest)" at bounding box center [583, 62] width 127 height 15
select select ""Order Date (Oldest → Newest)""
click at [520, 55] on select "Sort By Order Date (Newest → Oldest) Order Date (Oldest → Newest)" at bounding box center [583, 62] width 127 height 15
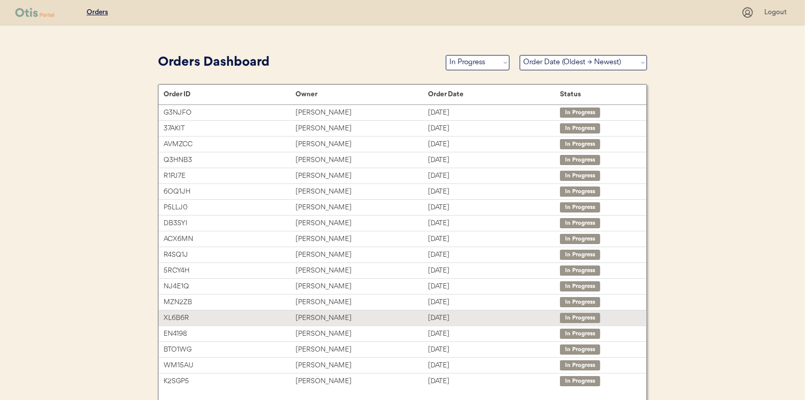
click at [453, 314] on div "Sep 16, 2025" at bounding box center [494, 318] width 132 height 12
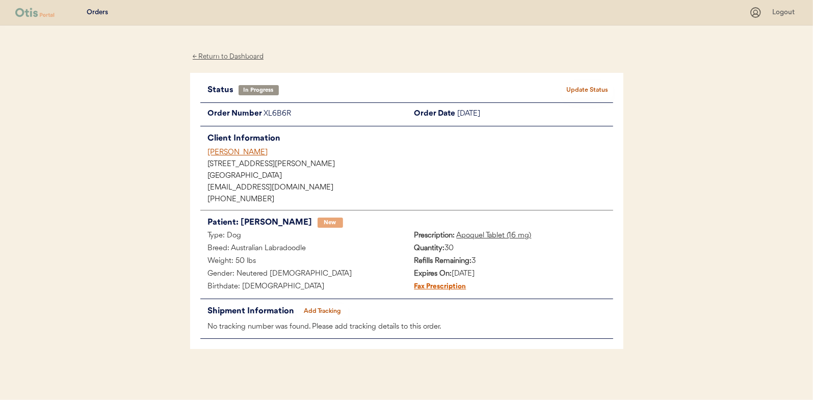
click at [317, 305] on button "Add Tracking" at bounding box center [322, 311] width 51 height 14
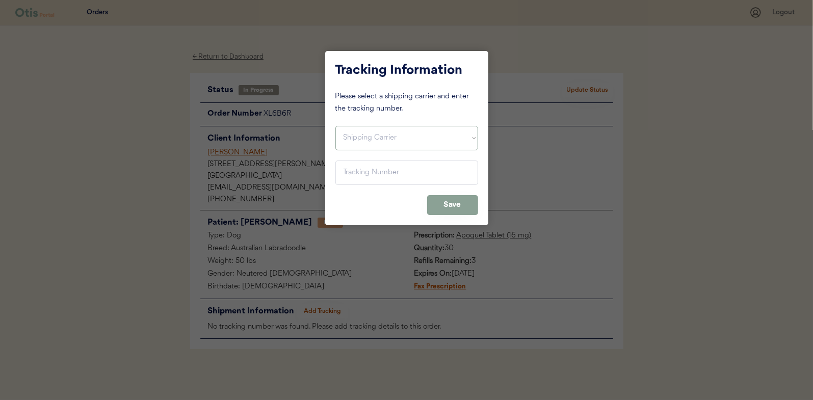
click at [382, 142] on select "Shipping Carrier FedEx FedEx Ground Economy UPS USPS" at bounding box center [406, 138] width 143 height 24
select select ""usps""
click at [335, 126] on select "Shipping Carrier FedEx FedEx Ground Economy UPS USPS" at bounding box center [406, 138] width 143 height 24
click at [383, 175] on input "input" at bounding box center [406, 172] width 143 height 24
paste input "9400150105799031328201"
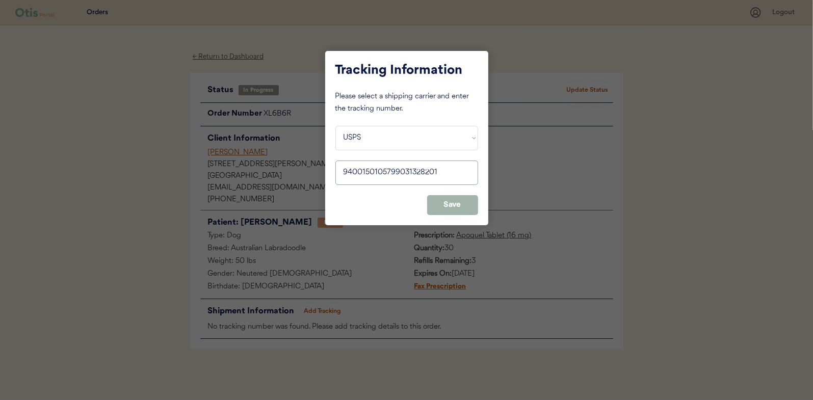
type input "9400150105799031328201"
click at [465, 201] on button "Save" at bounding box center [452, 205] width 51 height 20
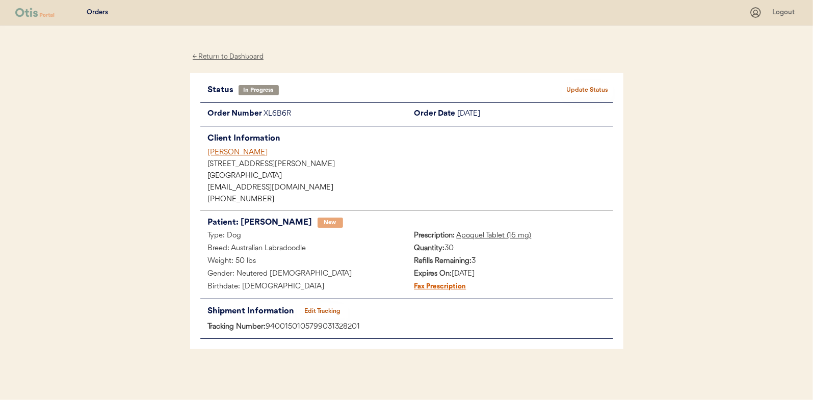
click at [571, 92] on button "Update Status" at bounding box center [587, 90] width 51 height 14
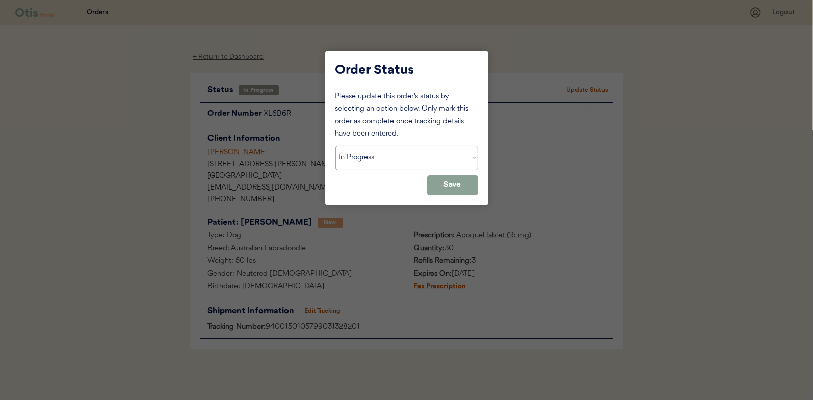
click at [404, 159] on select "Status On Hold New In Progress Complete Pending HW Consent Canceled" at bounding box center [406, 158] width 143 height 24
select select ""complete""
click at [335, 146] on select "Status On Hold New In Progress Complete Pending HW Consent Canceled" at bounding box center [406, 158] width 143 height 24
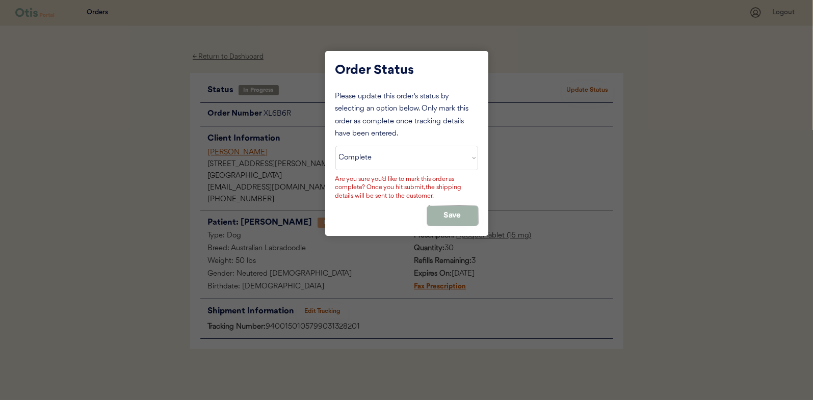
click at [457, 206] on button "Save" at bounding box center [452, 216] width 51 height 20
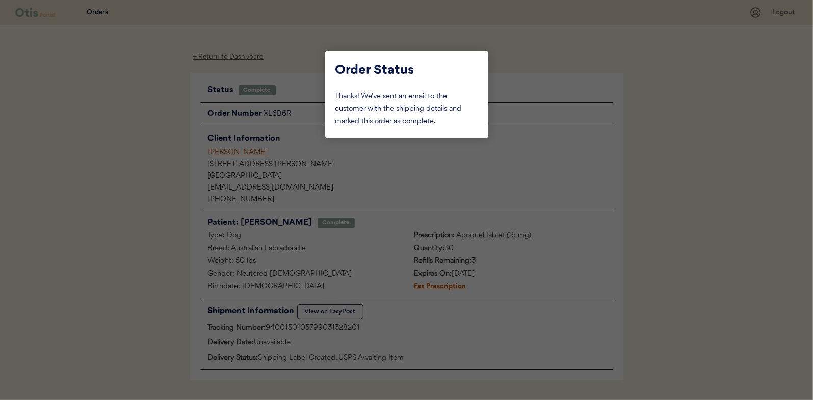
click at [164, 204] on div at bounding box center [406, 200] width 813 height 400
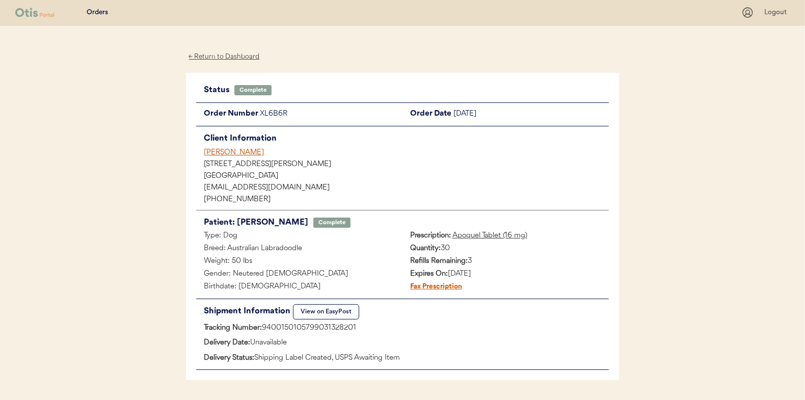
click at [250, 57] on div "← Return to Dashboard" at bounding box center [224, 57] width 76 height 12
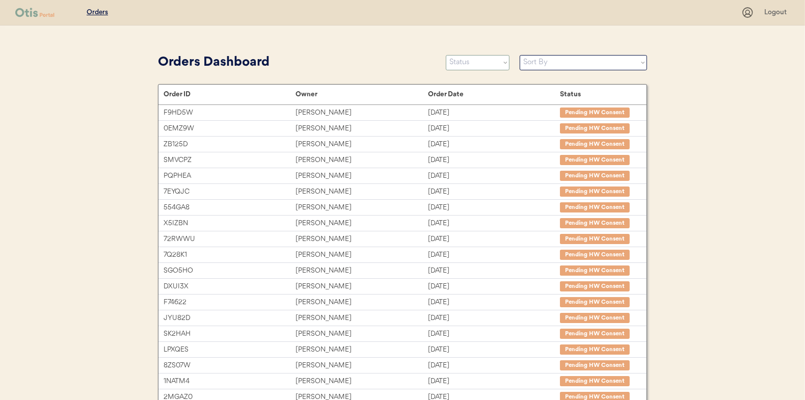
click at [507, 65] on select "Status On Hold New In Progress Complete Pending HW Consent Canceled" at bounding box center [478, 62] width 64 height 15
select select ""in_progress""
click at [446, 55] on select "Status On Hold New In Progress Complete Pending HW Consent Canceled" at bounding box center [478, 62] width 64 height 15
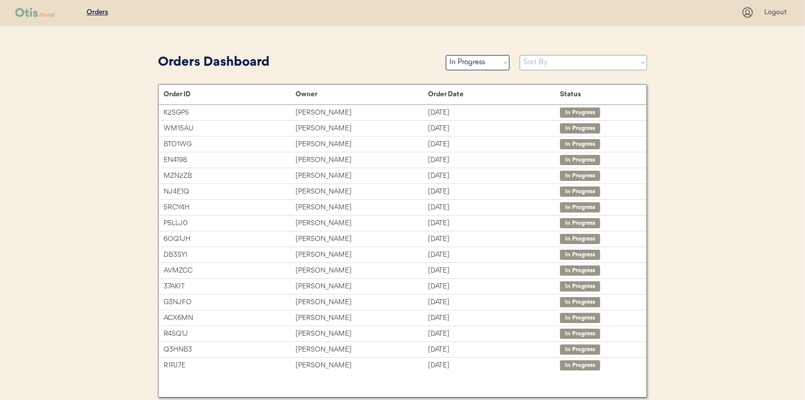
click at [546, 64] on select "Sort By Order Date (Newest → Oldest) Order Date (Oldest → Newest)" at bounding box center [583, 62] width 127 height 15
select select ""Order Date (Oldest → Newest)""
click at [520, 55] on select "Sort By Order Date (Newest → Oldest) Order Date (Oldest → Newest)" at bounding box center [583, 62] width 127 height 15
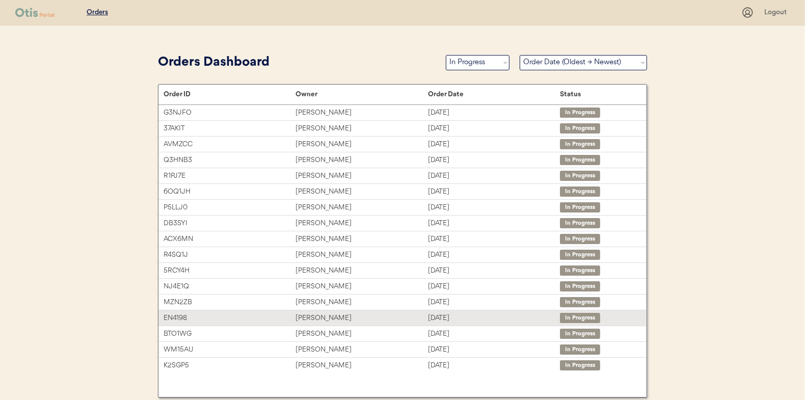
click at [371, 315] on div "Cassandra Ricca" at bounding box center [361, 318] width 132 height 12
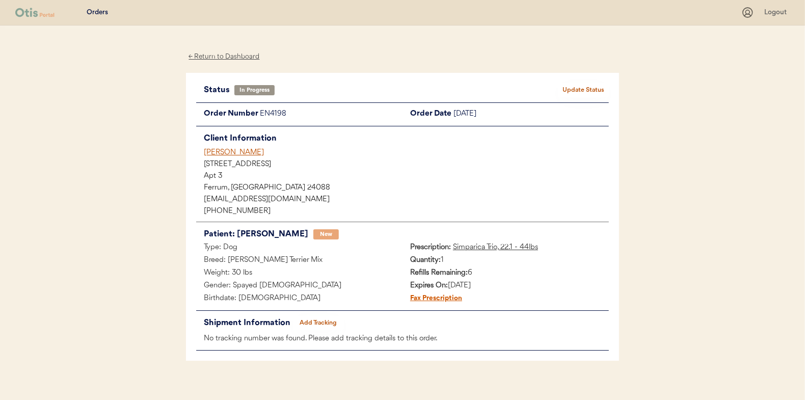
click at [312, 327] on button "Add Tracking" at bounding box center [318, 323] width 51 height 14
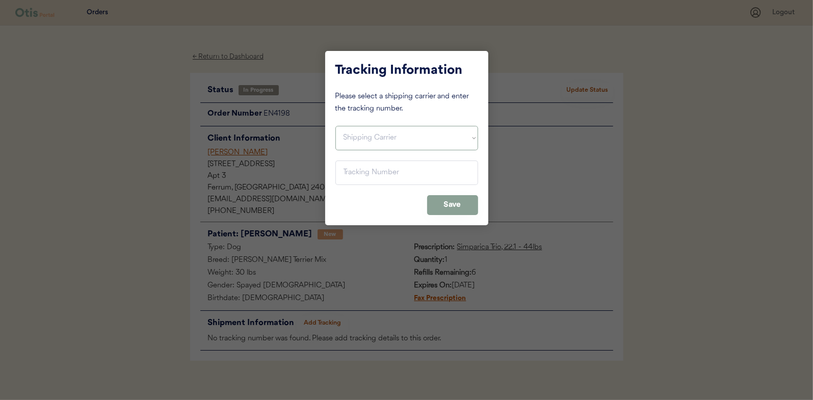
click at [366, 141] on select "Shipping Carrier FedEx FedEx Ground Economy UPS USPS" at bounding box center [406, 138] width 143 height 24
select select ""usps""
click at [335, 126] on select "Shipping Carrier FedEx FedEx Ground Economy UPS USPS" at bounding box center [406, 138] width 143 height 24
click at [368, 181] on input "input" at bounding box center [406, 172] width 143 height 24
paste input "9400150105798031417861"
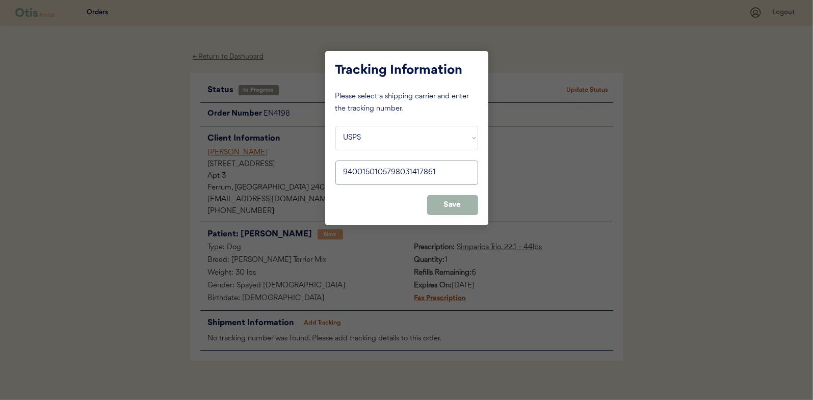
type input "9400150105798031417861"
click at [448, 209] on button "Save" at bounding box center [452, 205] width 51 height 20
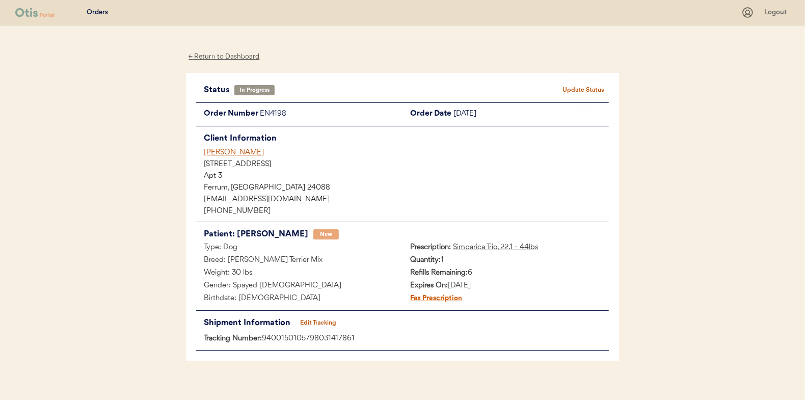
click at [583, 94] on button "Update Status" at bounding box center [583, 90] width 51 height 14
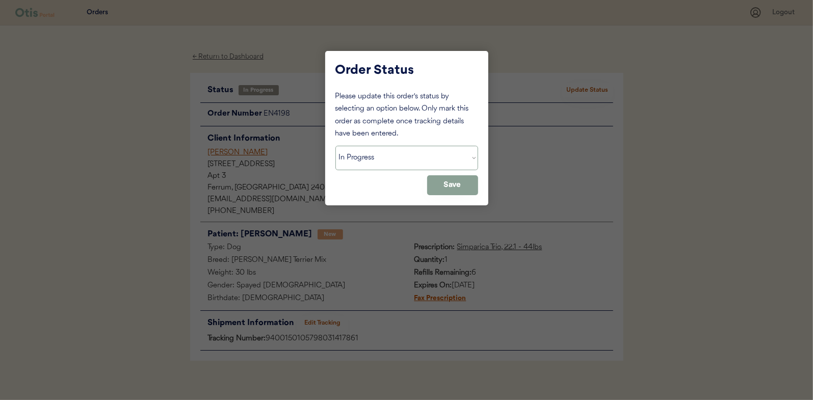
click at [425, 150] on select "Status On Hold New In Progress Complete Pending HW Consent Canceled" at bounding box center [406, 158] width 143 height 24
select select ""complete""
click at [335, 146] on select "Status On Hold New In Progress Complete Pending HW Consent Canceled" at bounding box center [406, 158] width 143 height 24
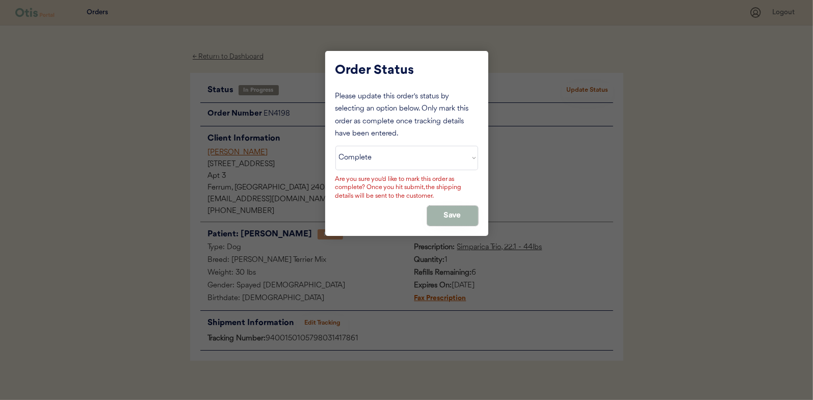
click at [444, 219] on button "Save" at bounding box center [452, 216] width 51 height 20
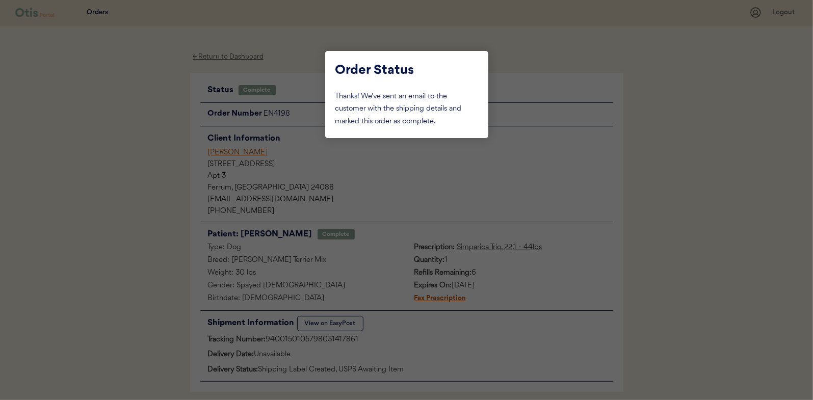
click at [188, 167] on div at bounding box center [406, 200] width 813 height 400
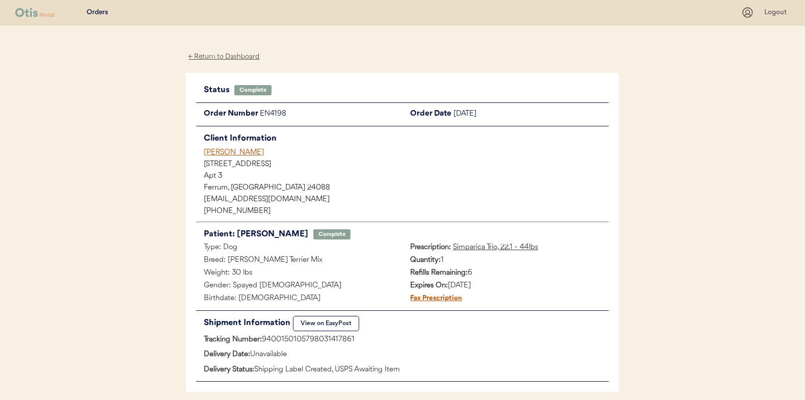
click at [249, 56] on div "← Return to Dashboard" at bounding box center [224, 57] width 76 height 12
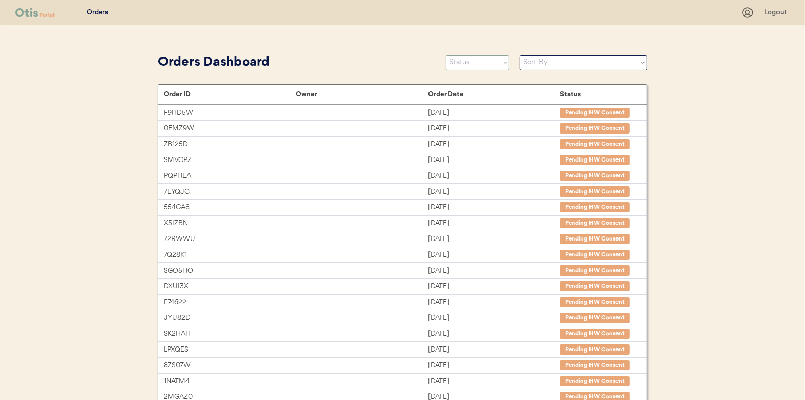
click at [499, 63] on select "Status On Hold New In Progress Complete Pending HW Consent Canceled" at bounding box center [478, 62] width 64 height 15
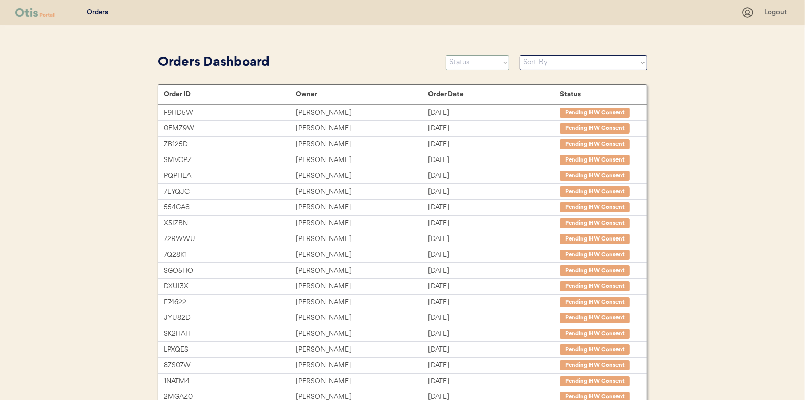
select select ""in_progress""
click at [446, 55] on select "Status On Hold New In Progress Complete Pending HW Consent Canceled" at bounding box center [478, 62] width 64 height 15
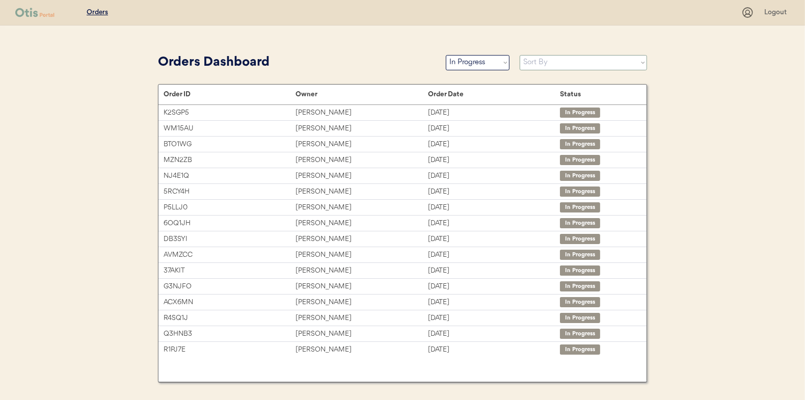
drag, startPoint x: 528, startPoint y: 60, endPoint x: 510, endPoint y: 68, distance: 18.9
click at [528, 60] on select "Sort By Order Date (Newest → Oldest) Order Date (Oldest → Newest)" at bounding box center [583, 62] width 127 height 15
select select ""Order Date (Oldest → Newest)""
click at [520, 55] on select "Sort By Order Date (Newest → Oldest) Order Date (Oldest → Newest)" at bounding box center [583, 62] width 127 height 15
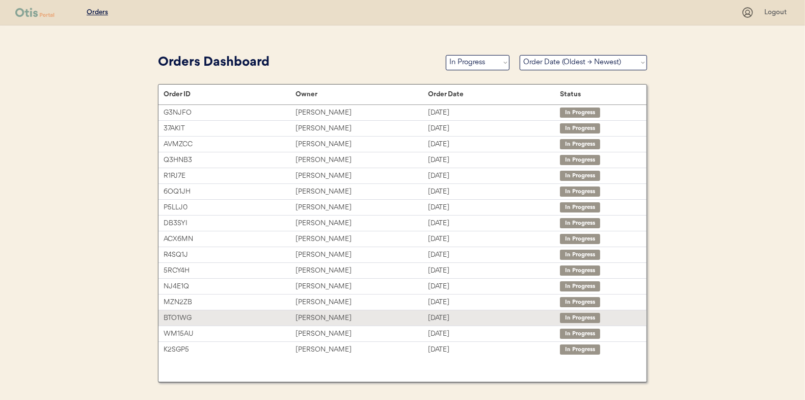
click at [364, 319] on div "Margaret Byrne" at bounding box center [361, 318] width 132 height 12
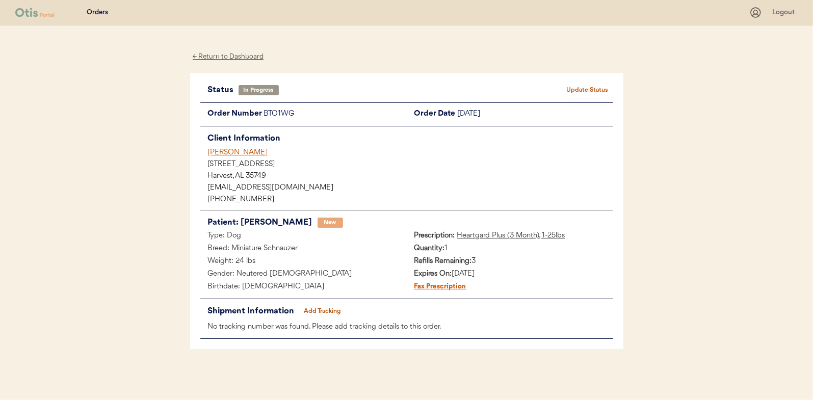
click at [322, 312] on button "Add Tracking" at bounding box center [322, 311] width 51 height 14
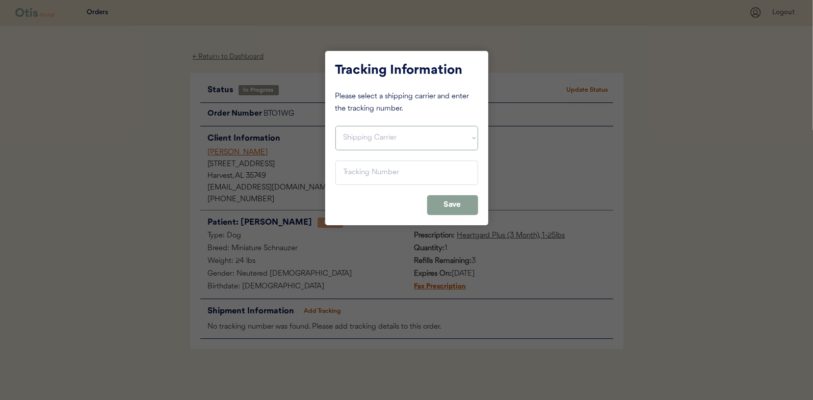
click at [366, 140] on select "Shipping Carrier FedEx FedEx Ground Economy UPS USPS" at bounding box center [406, 138] width 143 height 24
select select ""usps""
click at [335, 126] on select "Shipping Carrier FedEx FedEx Ground Economy UPS USPS" at bounding box center [406, 138] width 143 height 24
click at [366, 181] on input "input" at bounding box center [406, 172] width 143 height 24
paste input "9400150105497031590924"
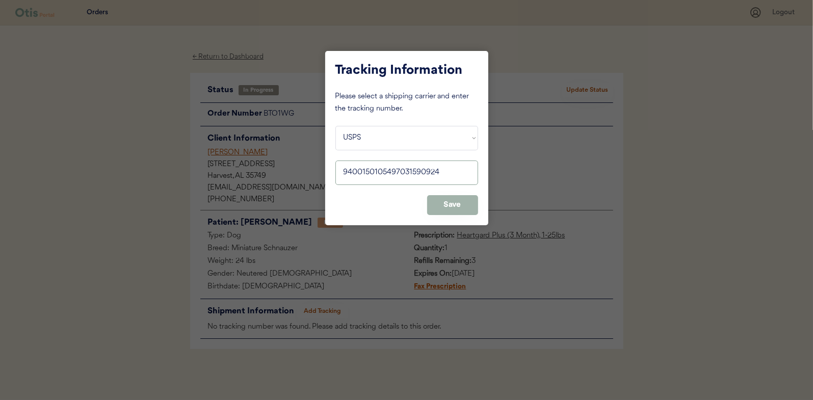
type input "9400150105497031590924"
click at [458, 197] on button "Save" at bounding box center [452, 205] width 51 height 20
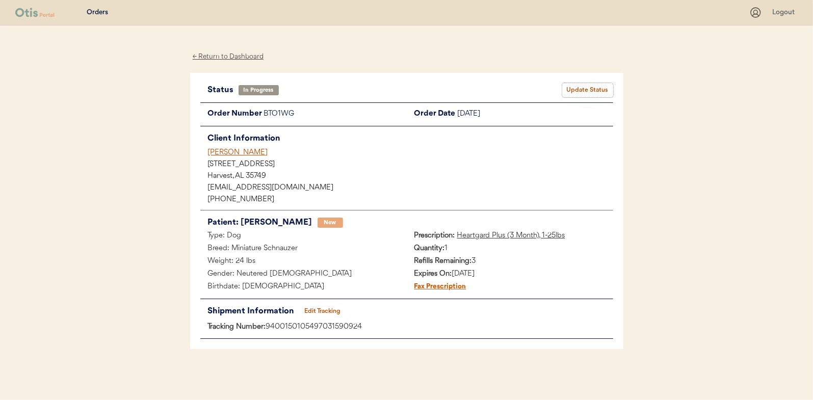
click at [578, 83] on button "Update Status" at bounding box center [587, 90] width 51 height 14
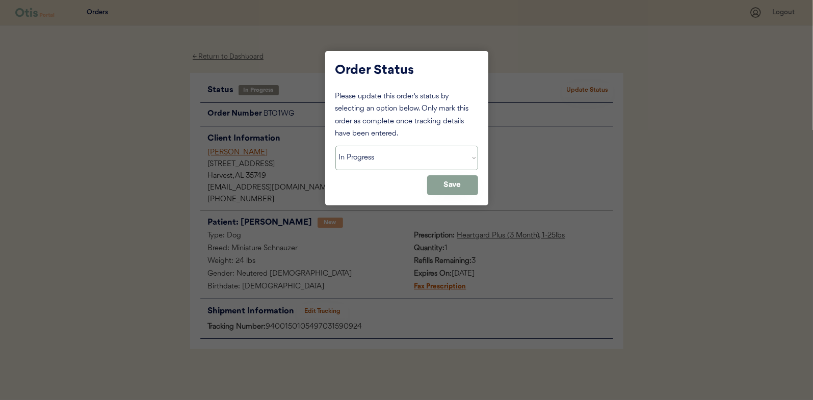
click at [368, 165] on select "Status On Hold New In Progress Complete Pending HW Consent Canceled" at bounding box center [406, 158] width 143 height 24
select select ""complete""
click at [335, 146] on select "Status On Hold New In Progress Complete Pending HW Consent Canceled" at bounding box center [406, 158] width 143 height 24
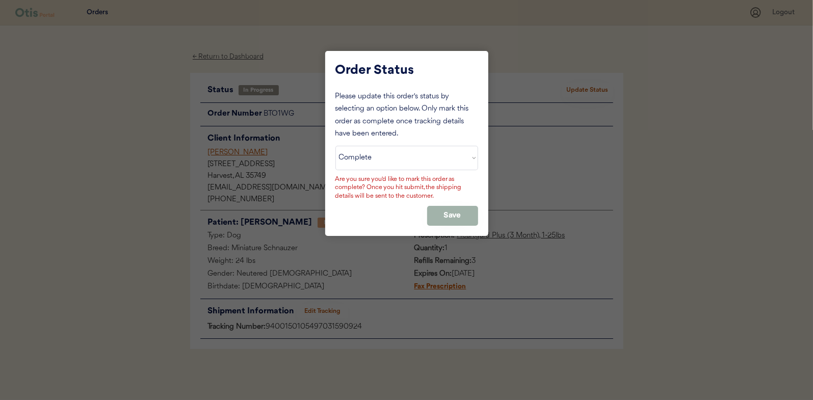
click at [443, 217] on button "Save" at bounding box center [452, 216] width 51 height 20
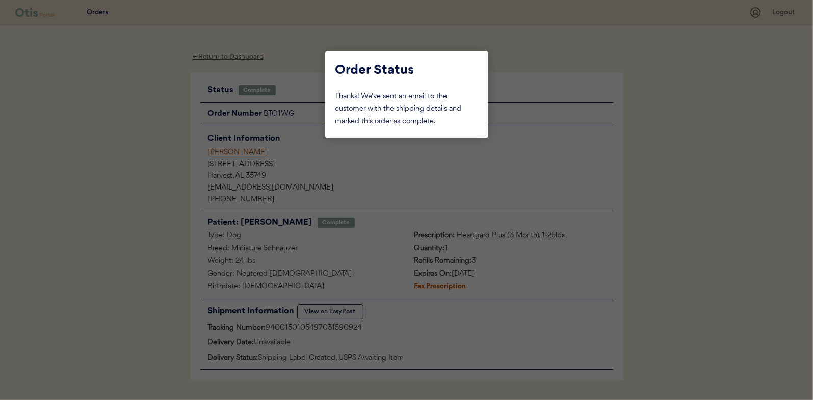
click at [32, 220] on div at bounding box center [406, 200] width 813 height 400
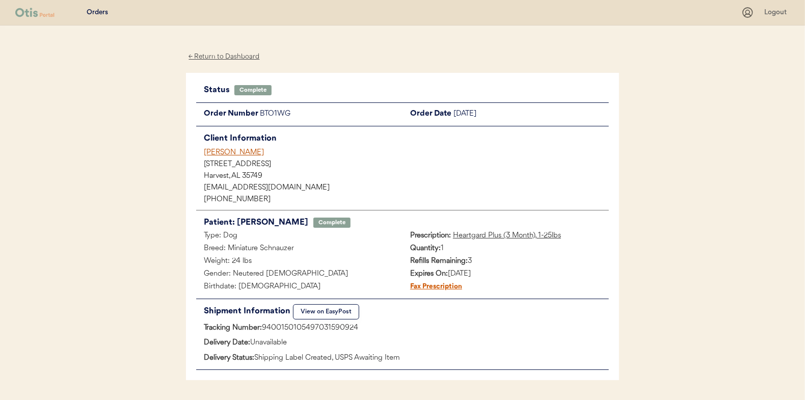
click at [223, 58] on div "← Return to Dashboard" at bounding box center [224, 57] width 76 height 12
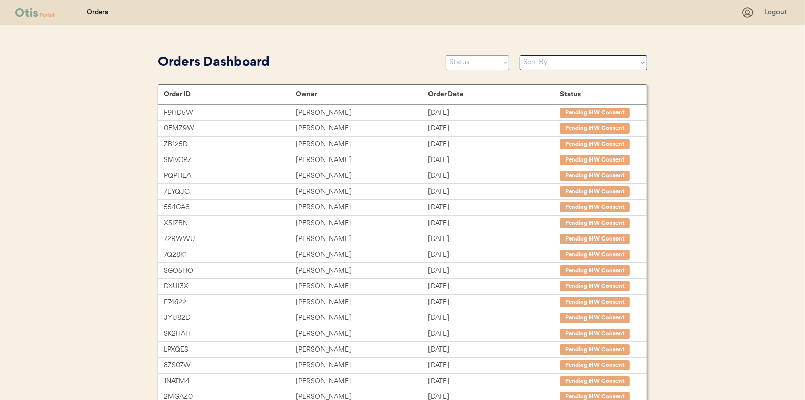
click at [500, 58] on select "Status On Hold New In Progress Complete Pending HW Consent Canceled" at bounding box center [478, 62] width 64 height 15
select select ""in_progress""
click at [446, 55] on select "Status On Hold New In Progress Complete Pending HW Consent Canceled" at bounding box center [478, 62] width 64 height 15
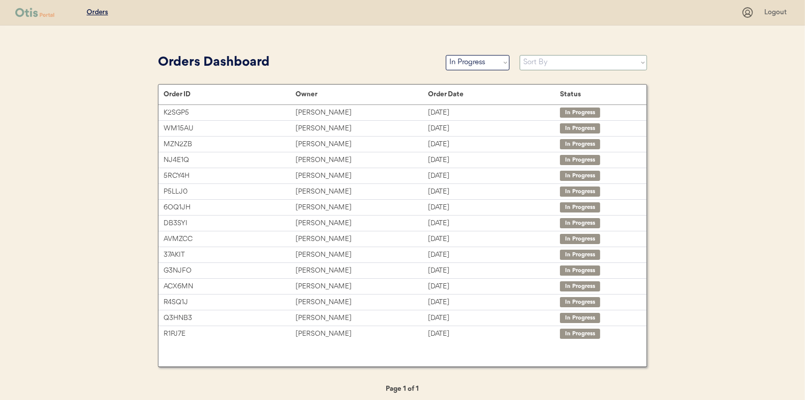
click at [563, 68] on select "Sort By Order Date (Newest → Oldest) Order Date (Oldest → Newest)" at bounding box center [583, 62] width 127 height 15
select select ""Order Date (Oldest → Newest)""
click at [520, 55] on select "Sort By Order Date (Newest → Oldest) Order Date (Oldest → Newest)" at bounding box center [583, 62] width 127 height 15
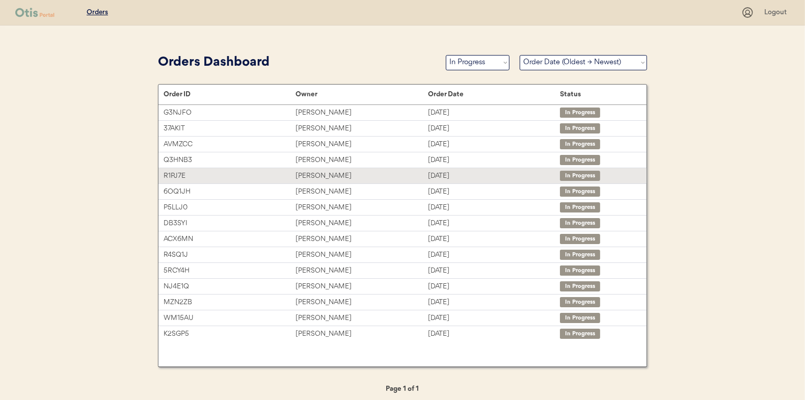
click at [317, 179] on div "[PERSON_NAME]" at bounding box center [361, 176] width 132 height 12
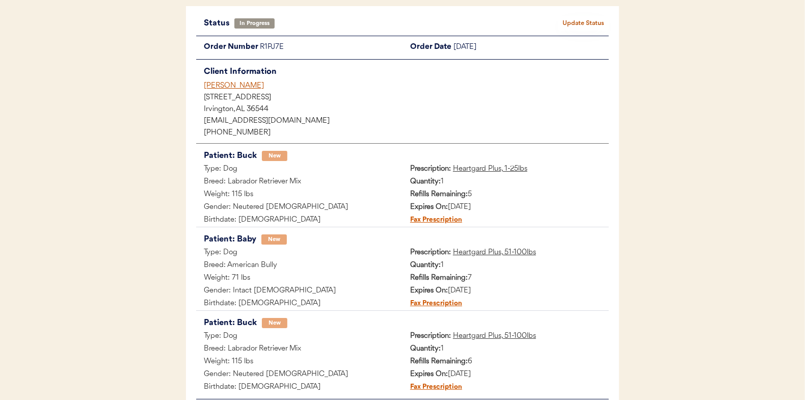
scroll to position [152, 0]
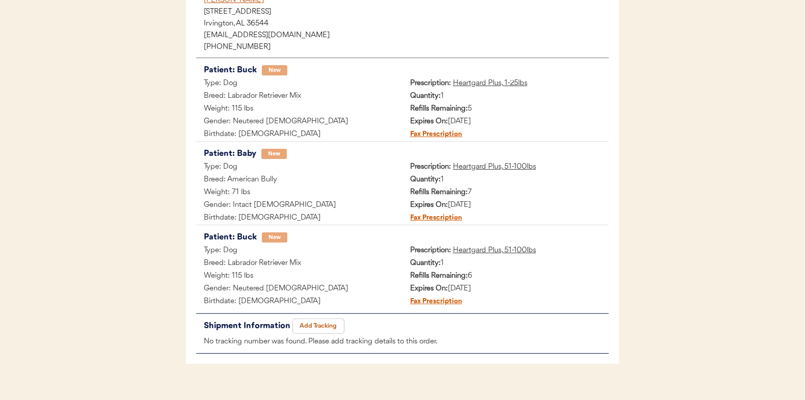
click at [308, 325] on button "Add Tracking" at bounding box center [318, 326] width 51 height 14
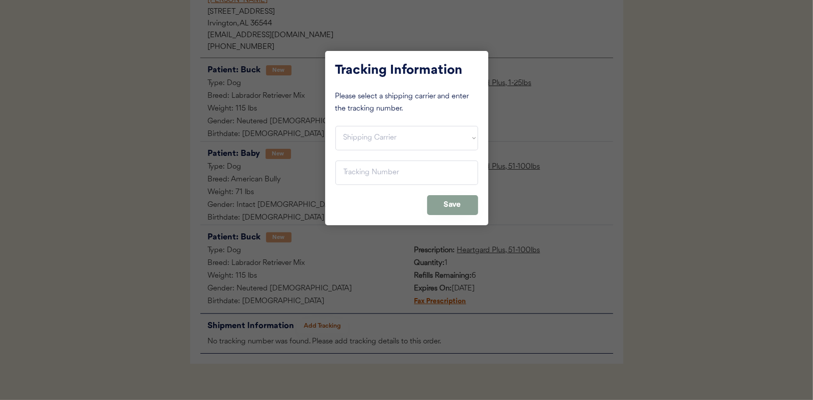
click at [386, 143] on select "Shipping Carrier FedEx FedEx Ground Economy UPS USPS" at bounding box center [406, 138] width 143 height 24
select select ""usps""
click at [335, 126] on select "Shipping Carrier FedEx FedEx Ground Economy UPS USPS" at bounding box center [406, 138] width 143 height 24
click at [378, 174] on input "input" at bounding box center [406, 172] width 143 height 24
type input "9400150105798031350274"
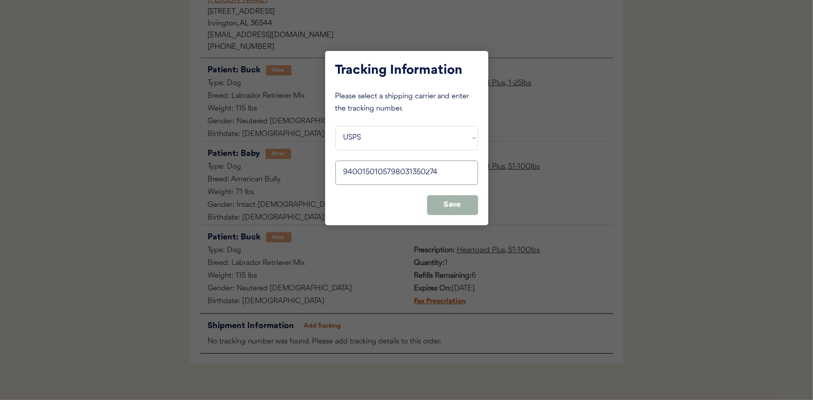
click at [455, 203] on button "Save" at bounding box center [452, 205] width 51 height 20
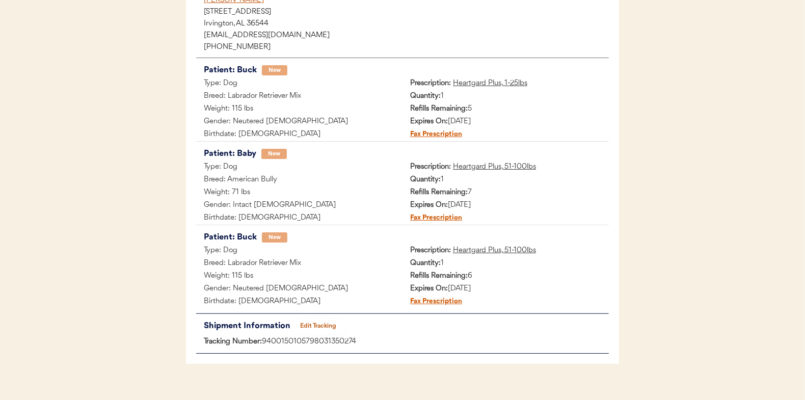
scroll to position [0, 0]
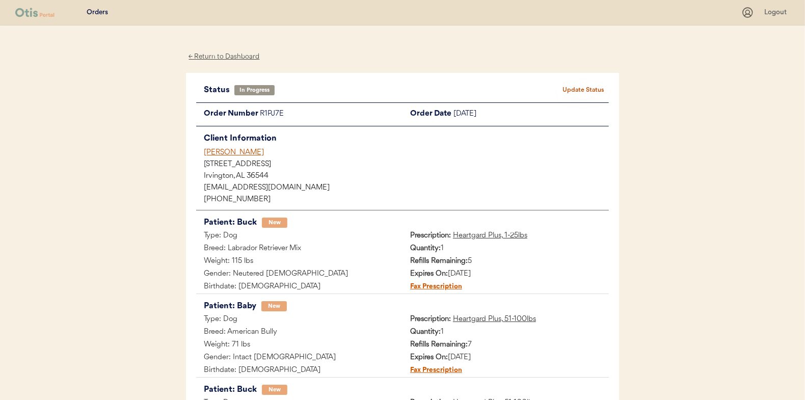
click at [592, 94] on button "Update Status" at bounding box center [583, 90] width 51 height 14
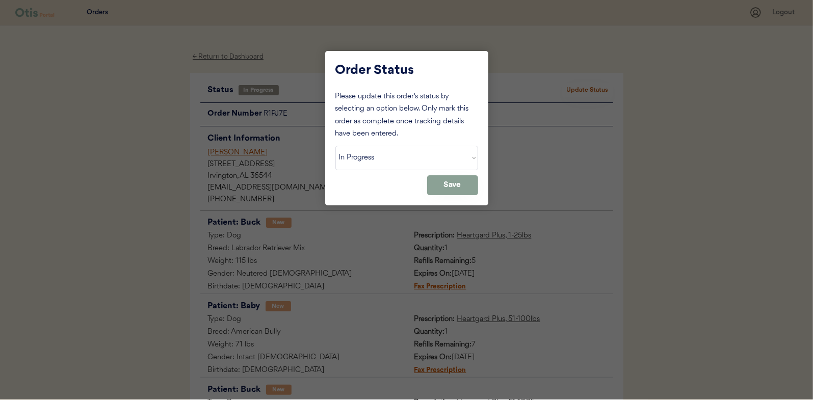
click at [412, 153] on select "Status On Hold New In Progress Complete Pending HW Consent Canceled" at bounding box center [406, 158] width 143 height 24
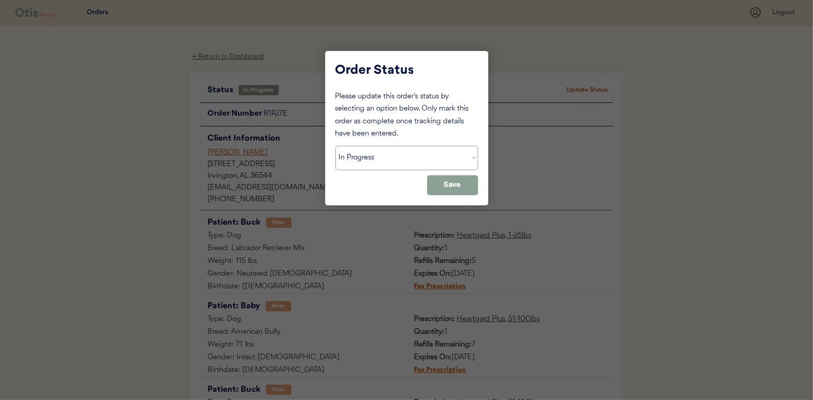
select select ""complete""
click at [335, 146] on select "Status On Hold New In Progress Complete Pending HW Consent Canceled" at bounding box center [406, 158] width 143 height 24
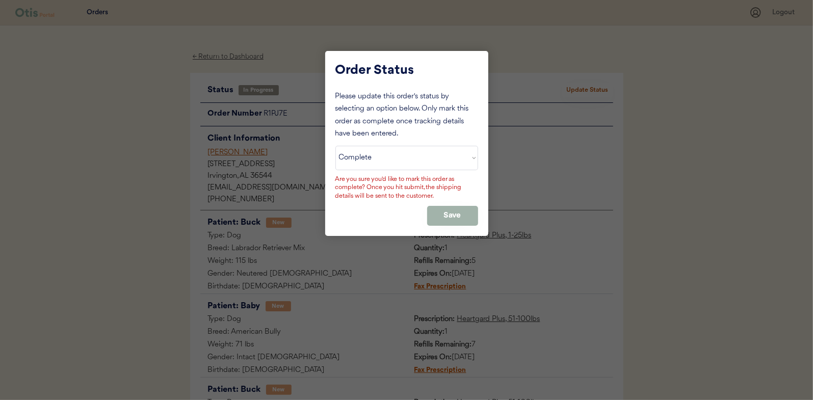
click at [440, 216] on button "Save" at bounding box center [452, 216] width 51 height 20
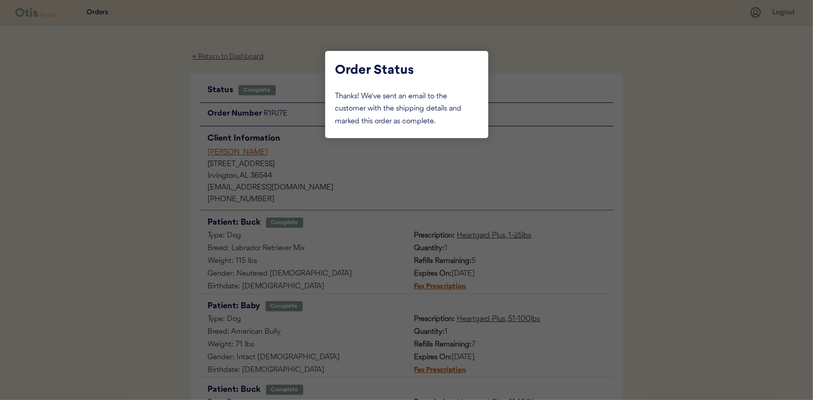
click at [126, 156] on div at bounding box center [406, 200] width 813 height 400
